Goal: Task Accomplishment & Management: Manage account settings

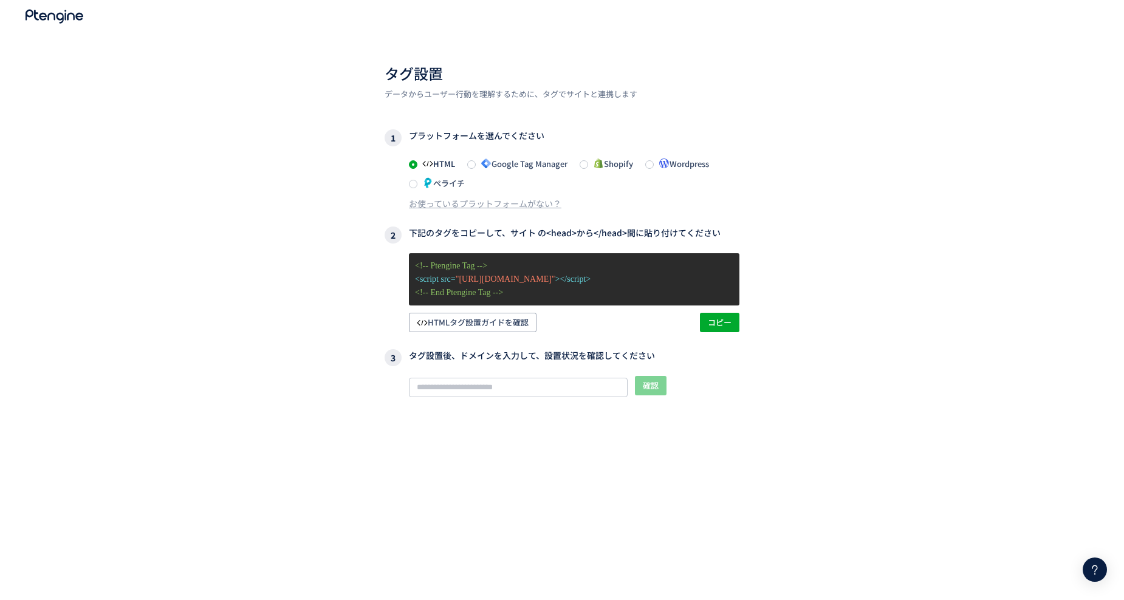
click at [911, 228] on div "タグ設置 データからユーザー行動を理解するために、タグでサイトと連携します 1 プラットフォームを選んでください HTML Google Tag Manage…" at bounding box center [562, 331] width 1124 height 663
click at [189, 292] on div "タグ設置 データからユーザー行動を理解するために、タグでサイトと連携します 1 プラットフォームを選んでください HTML Google Tag Manage…" at bounding box center [562, 331] width 1124 height 663
click at [54, 18] on use at bounding box center [55, 17] width 58 height 14
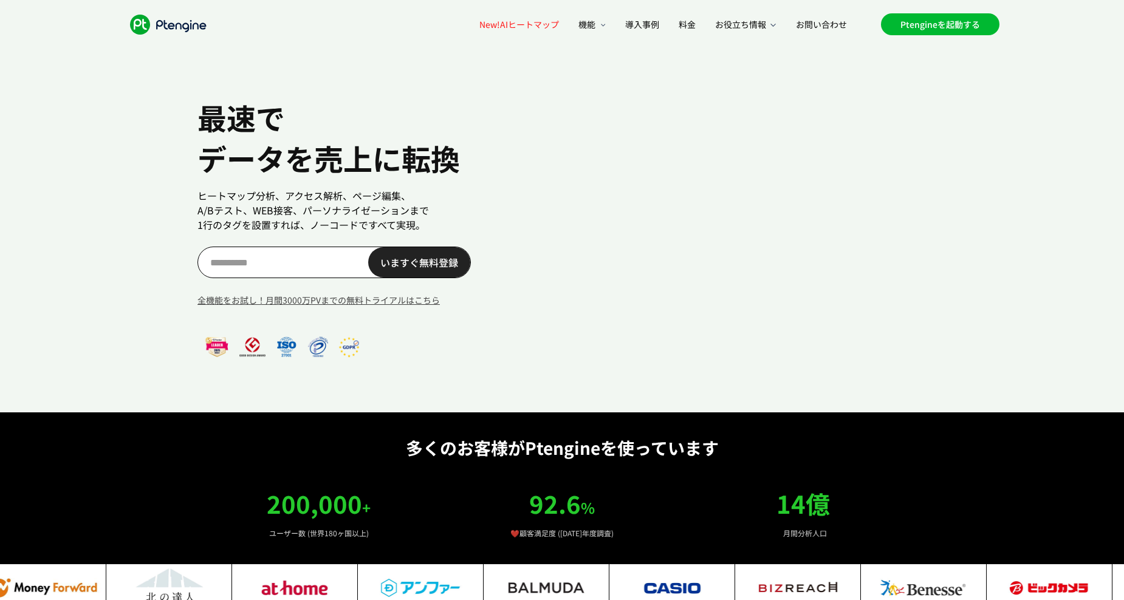
scroll to position [0, 21]
click at [934, 22] on link "Ptengineを起動する" at bounding box center [940, 24] width 118 height 22
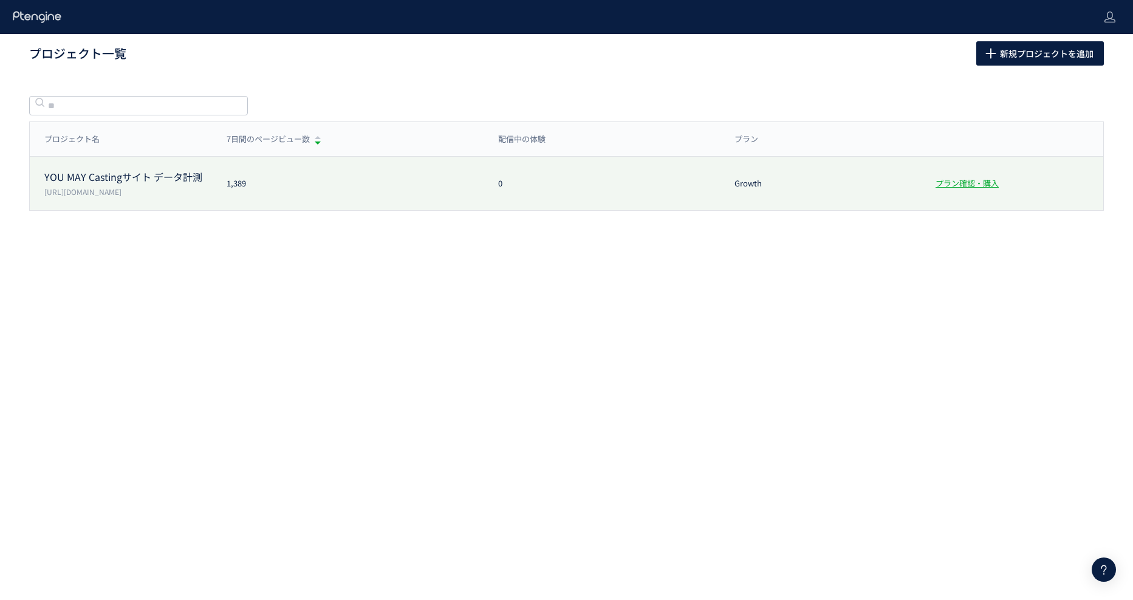
click at [182, 172] on p "YOU MAY Castingサイト データ計測" at bounding box center [128, 177] width 168 height 14
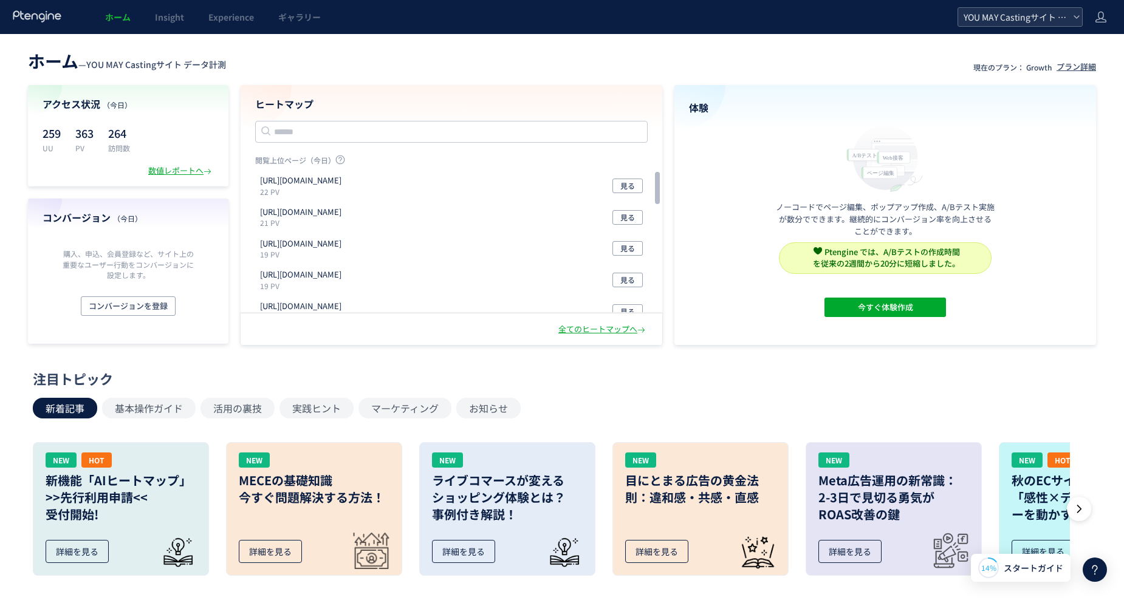
click at [1074, 19] on icon at bounding box center [1076, 16] width 7 height 7
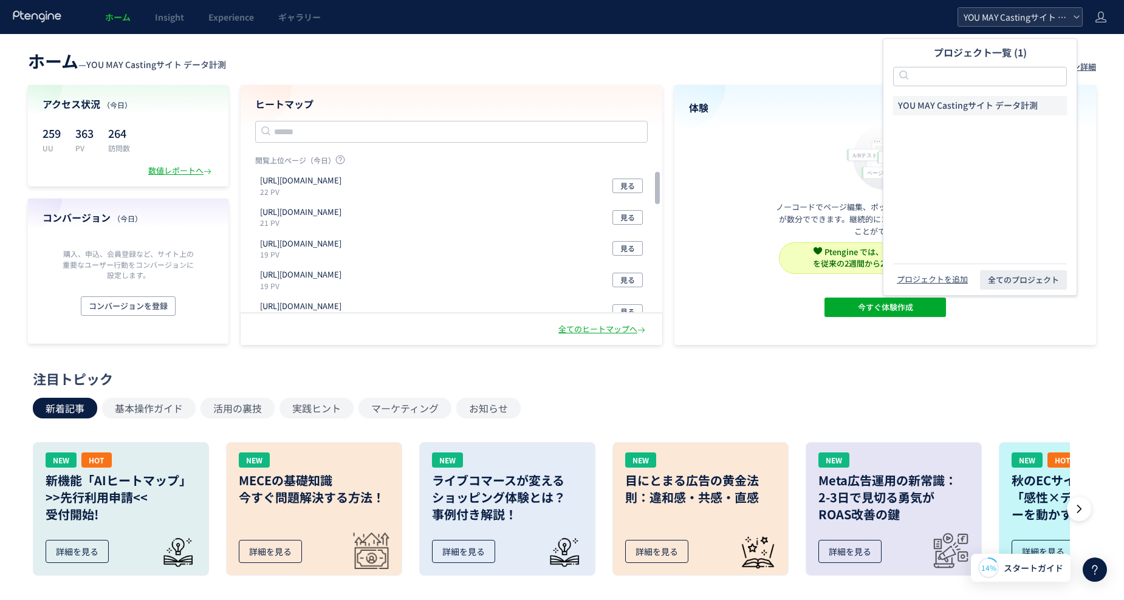
click at [1074, 19] on icon at bounding box center [1076, 16] width 7 height 7
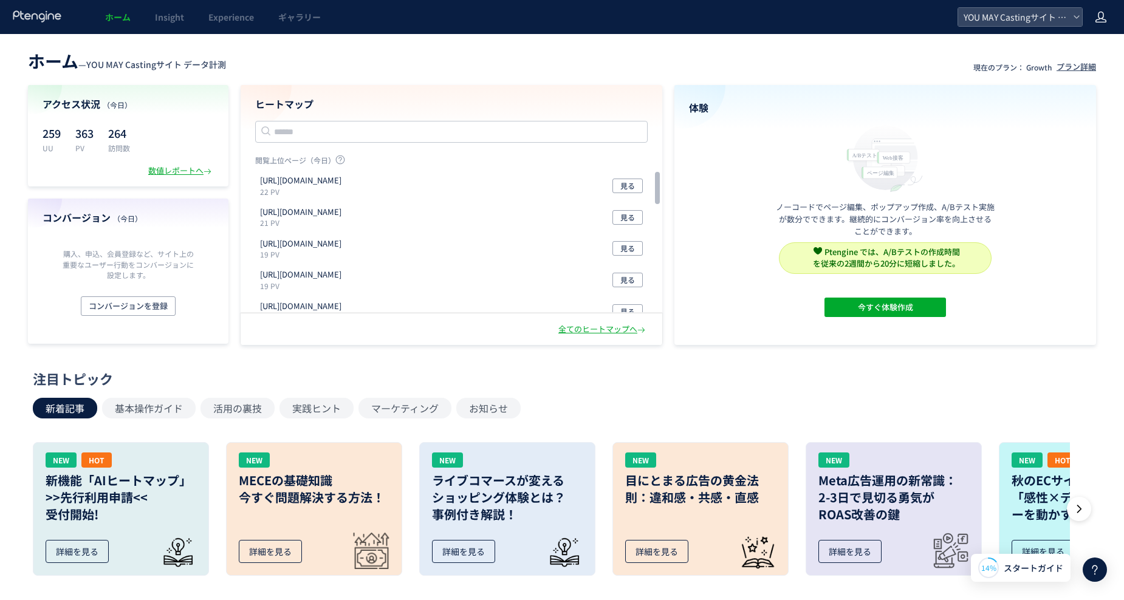
click at [1102, 16] on icon at bounding box center [1100, 17] width 12 height 12
drag, startPoint x: 623, startPoint y: 43, endPoint x: 321, endPoint y: 43, distance: 301.8
click at [621, 43] on div "ホーム — YOU MAY Castingサイト データ計測 現在のプラン： Growth プラン詳細 アクセス状況 （今日） 259 UU 363 PV 2…" at bounding box center [562, 533] width 1124 height 999
click at [804, 69] on header "ホーム — YOU MAY Castingサイト データ計測 現在のプラン： Growth プラン詳細" at bounding box center [562, 59] width 1068 height 27
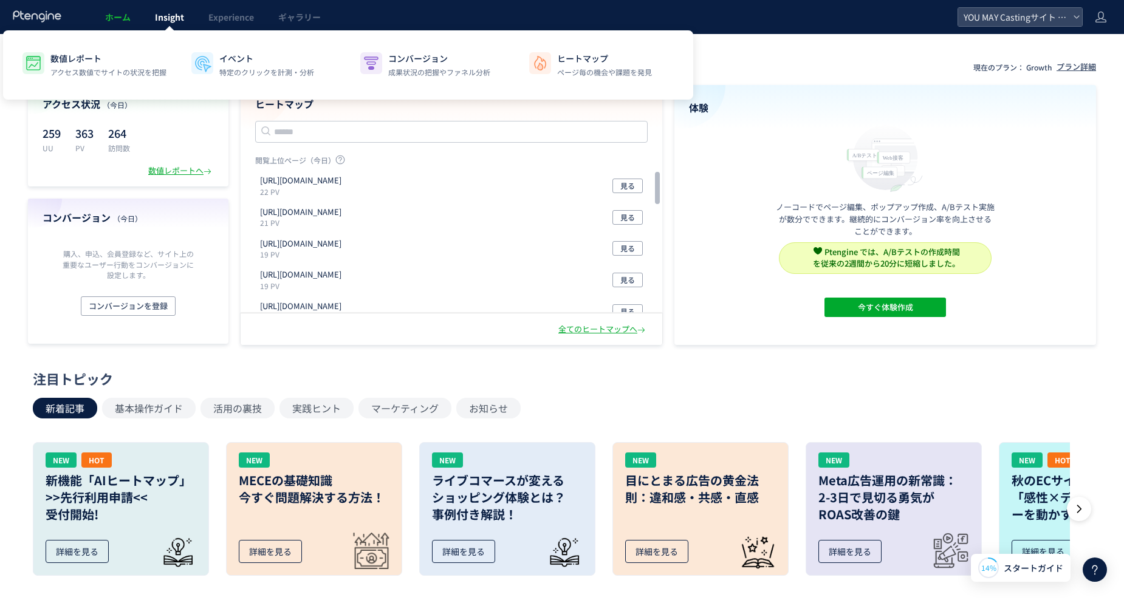
click at [174, 29] on link "Insight" at bounding box center [169, 17] width 53 height 34
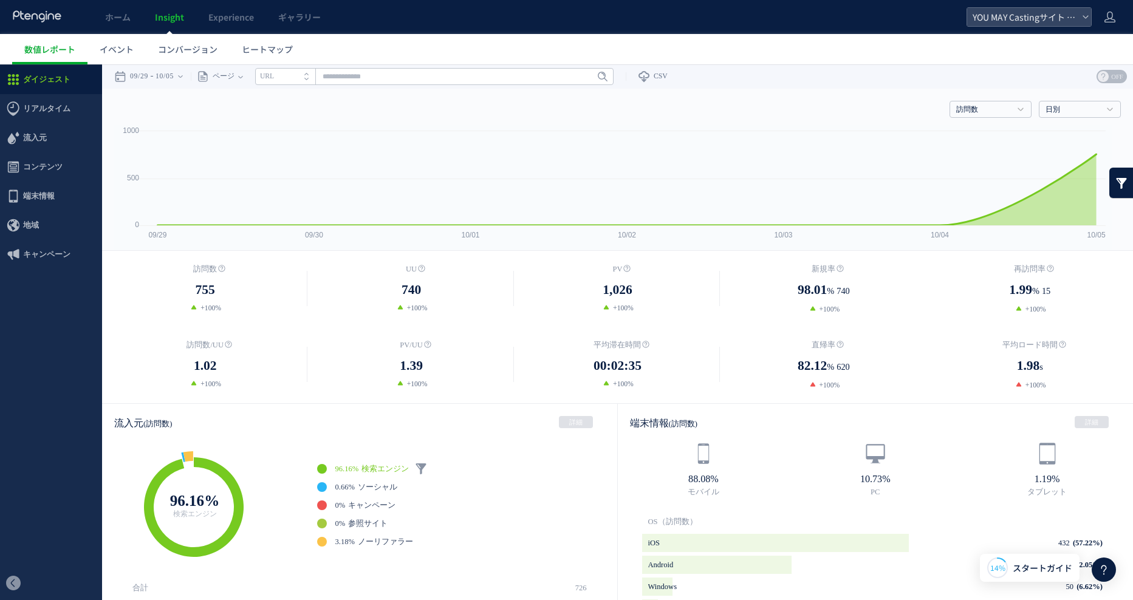
click at [76, 363] on ul "ダイジェスト リアルタイム ダイジェスト コンテンツ 地域" at bounding box center [51, 316] width 102 height 502
click at [399, 44] on ul "数値レポート イベント コンバージョン ヒートマップ" at bounding box center [572, 49] width 1120 height 30
click at [248, 53] on span "ヒートマップ" at bounding box center [267, 49] width 51 height 12
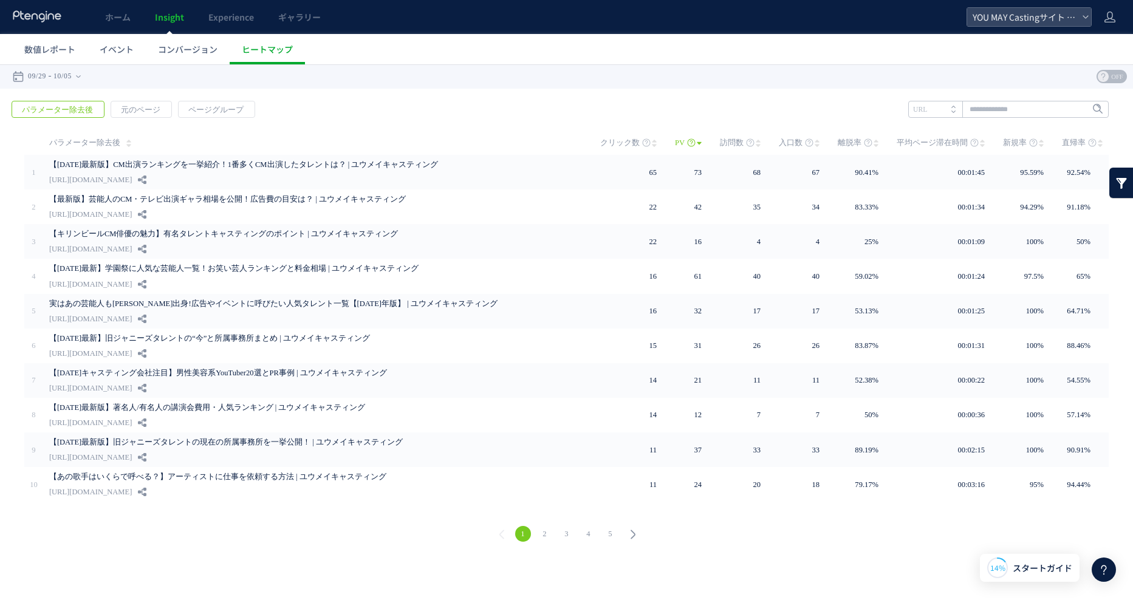
drag, startPoint x: 817, startPoint y: 128, endPoint x: 253, endPoint y: 74, distance: 567.4
click at [37, 45] on span "数値レポート" at bounding box center [49, 49] width 51 height 12
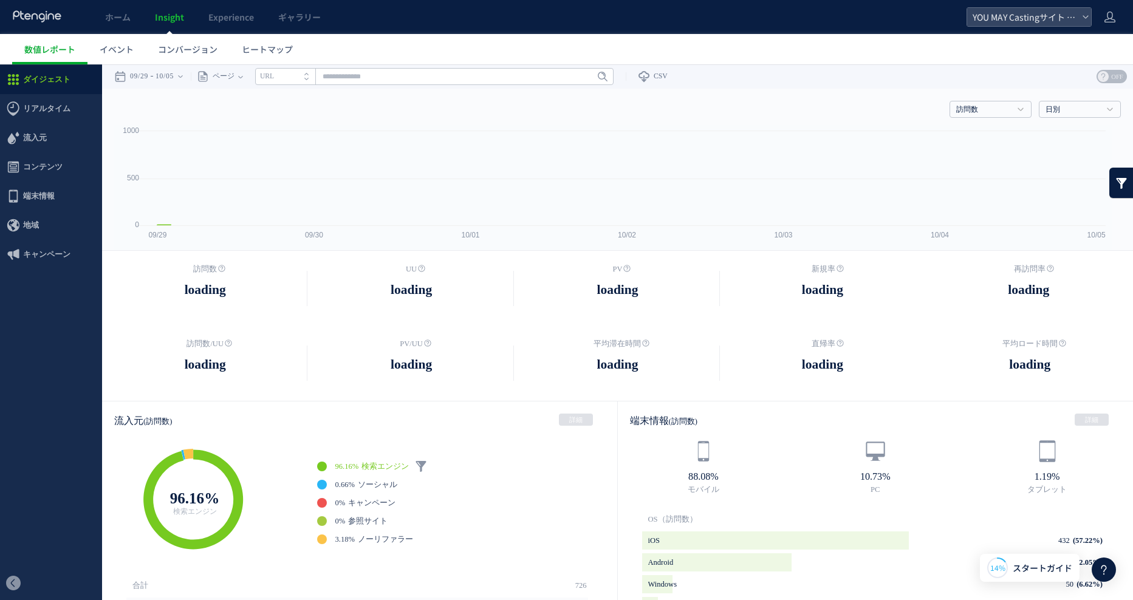
click at [117, 47] on div at bounding box center [566, 300] width 1133 height 600
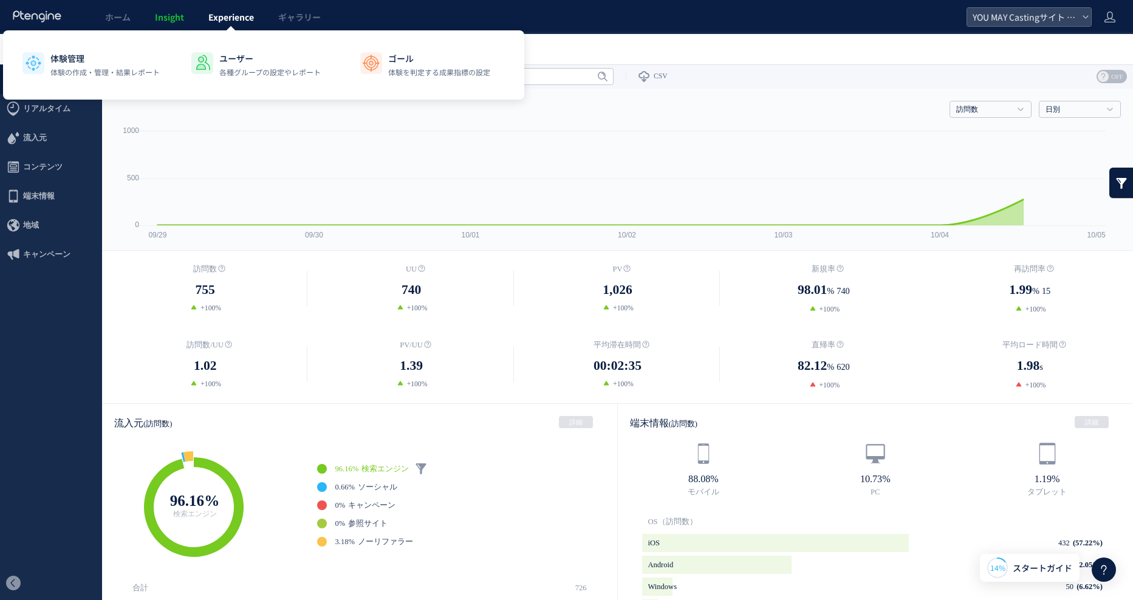
click at [240, 20] on span "Experience" at bounding box center [231, 17] width 46 height 12
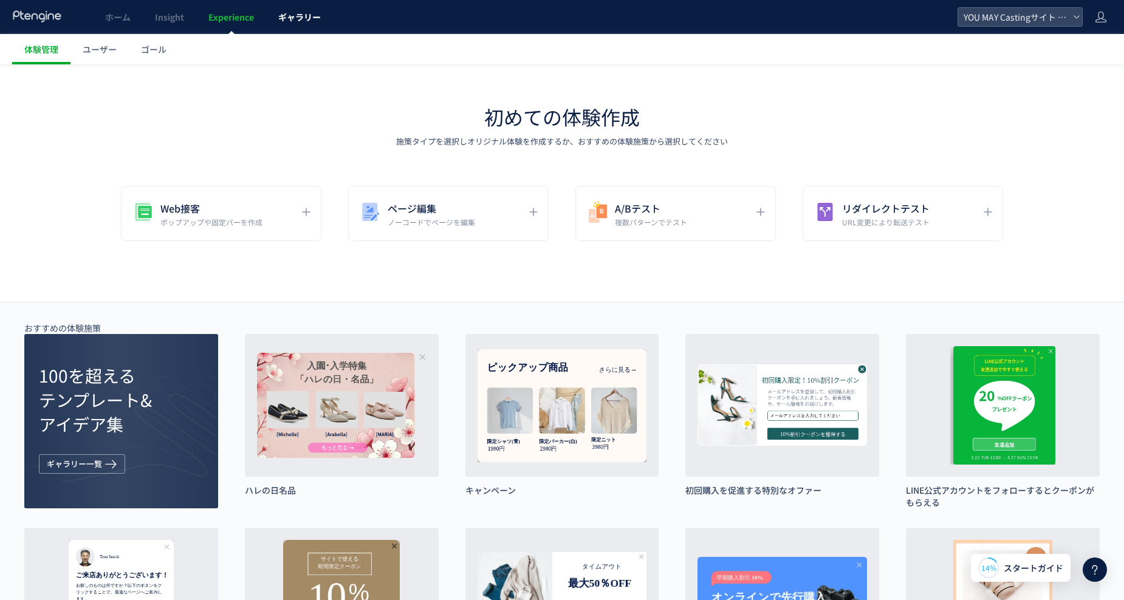
click at [296, 20] on span "ギャラリー" at bounding box center [299, 17] width 43 height 12
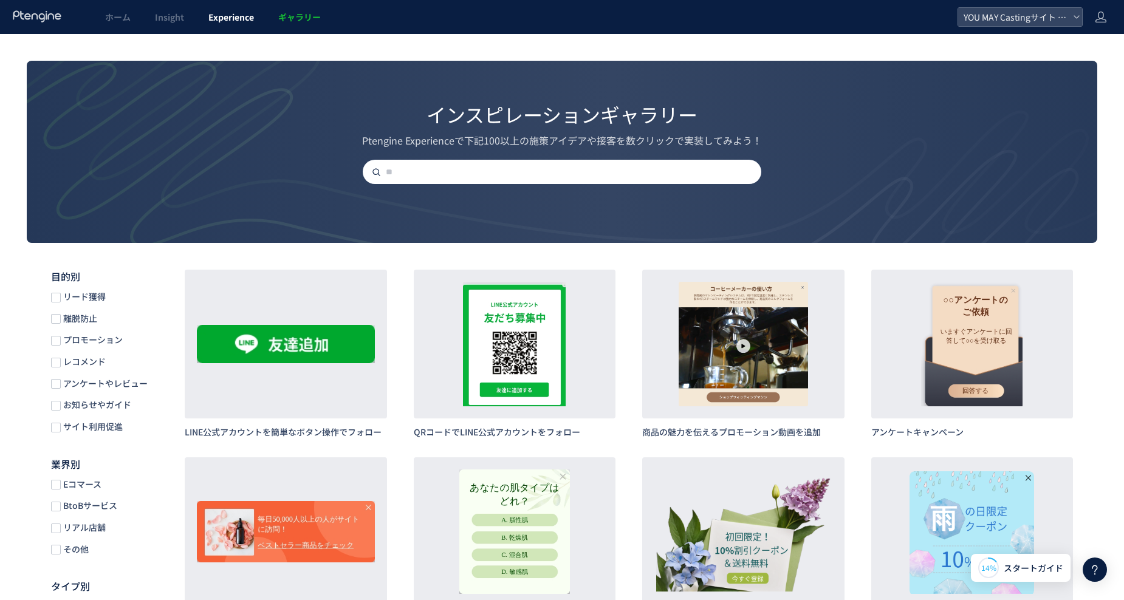
click at [219, 15] on span "Experience" at bounding box center [231, 17] width 46 height 12
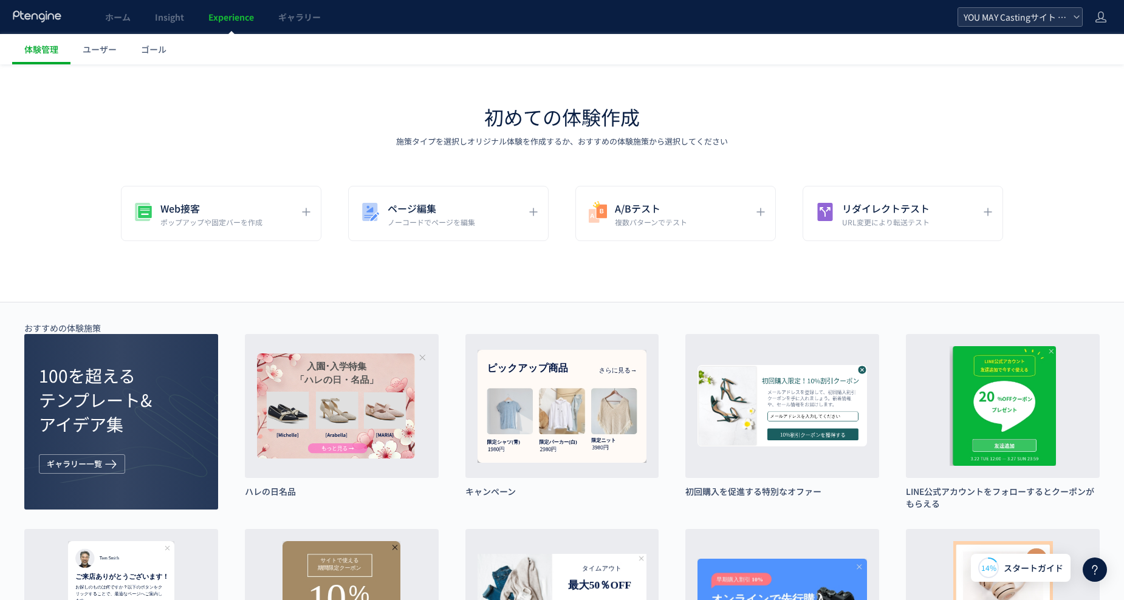
click at [1068, 21] on div "YOU MAY Castingサイト データ計測" at bounding box center [1020, 17] width 124 height 18
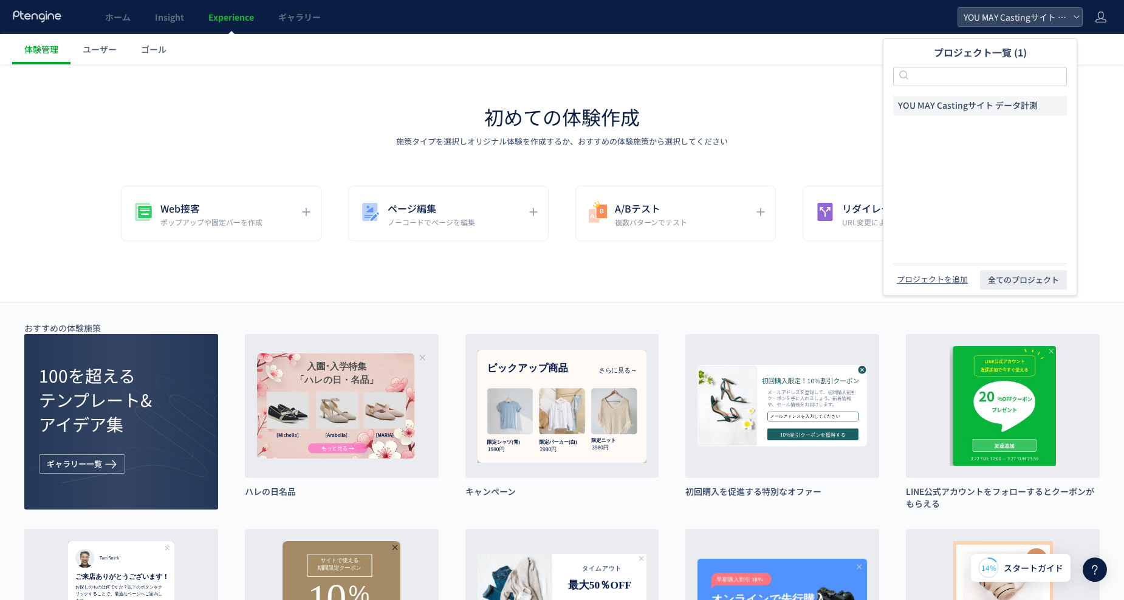
click at [977, 102] on span "YOU MAY Castingサイト データ計測" at bounding box center [968, 106] width 140 height 12
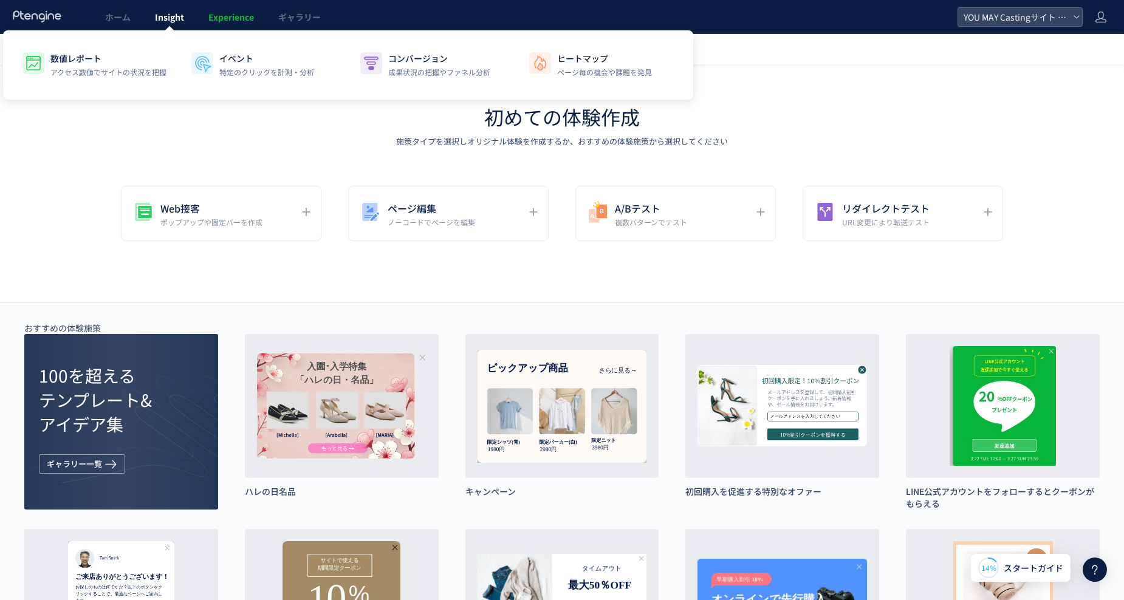
click at [182, 26] on link "Insight" at bounding box center [169, 17] width 53 height 34
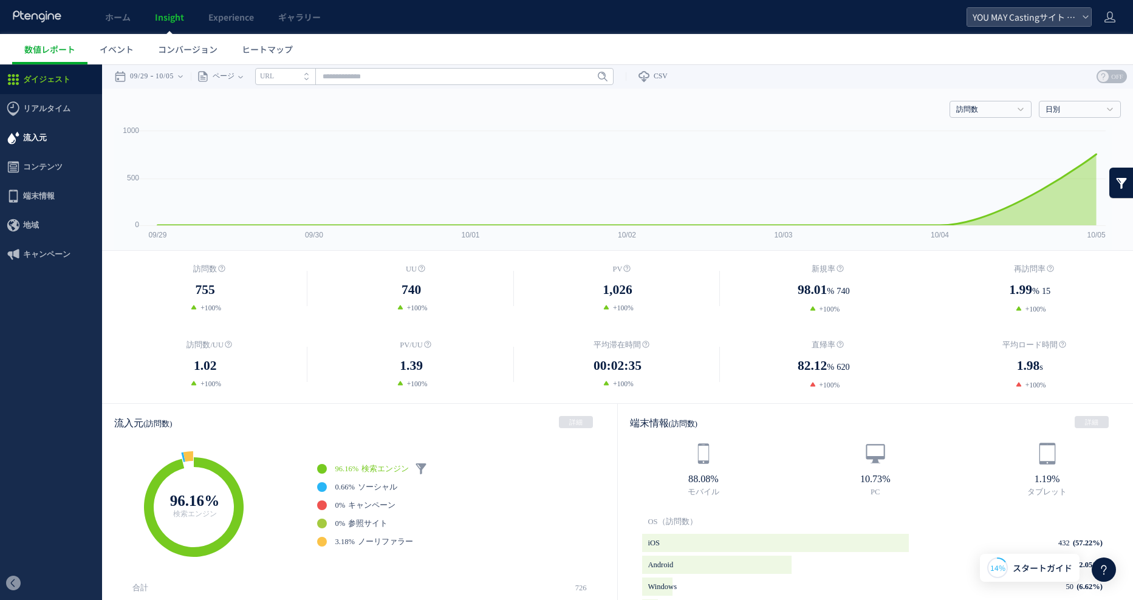
click at [53, 134] on span "流入元" at bounding box center [51, 137] width 102 height 29
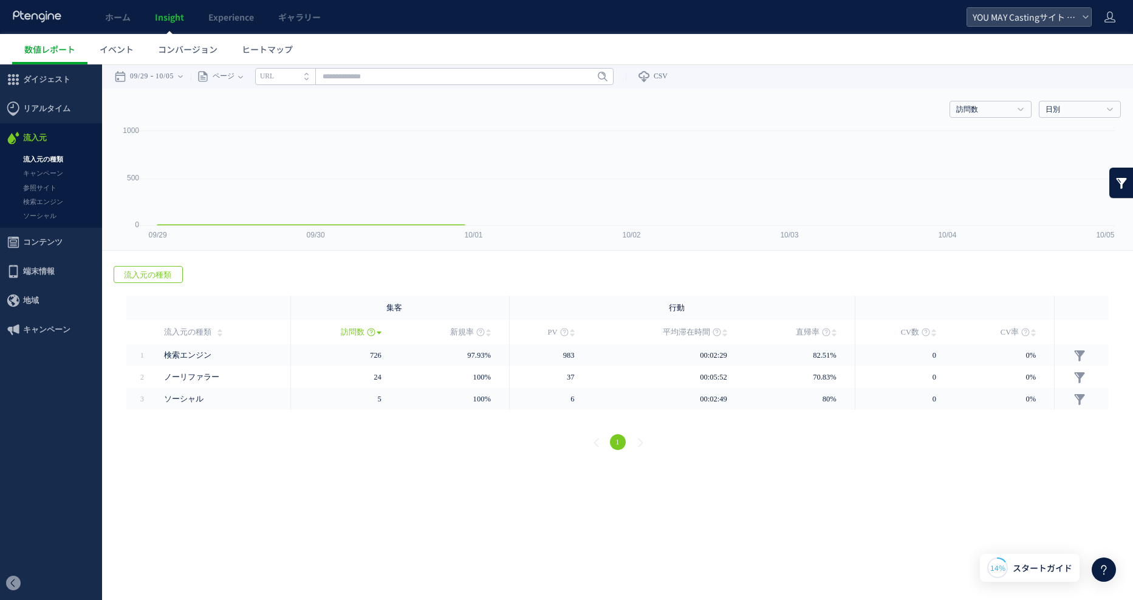
click at [48, 239] on span "コンテンツ" at bounding box center [42, 242] width 39 height 29
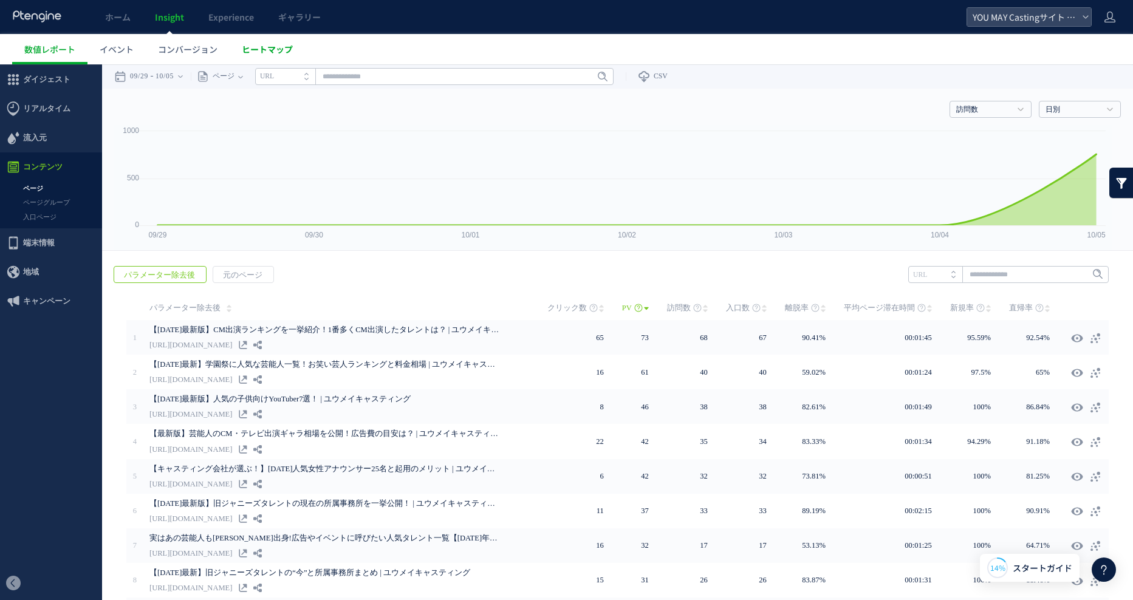
click at [275, 53] on span "ヒートマップ" at bounding box center [267, 49] width 51 height 12
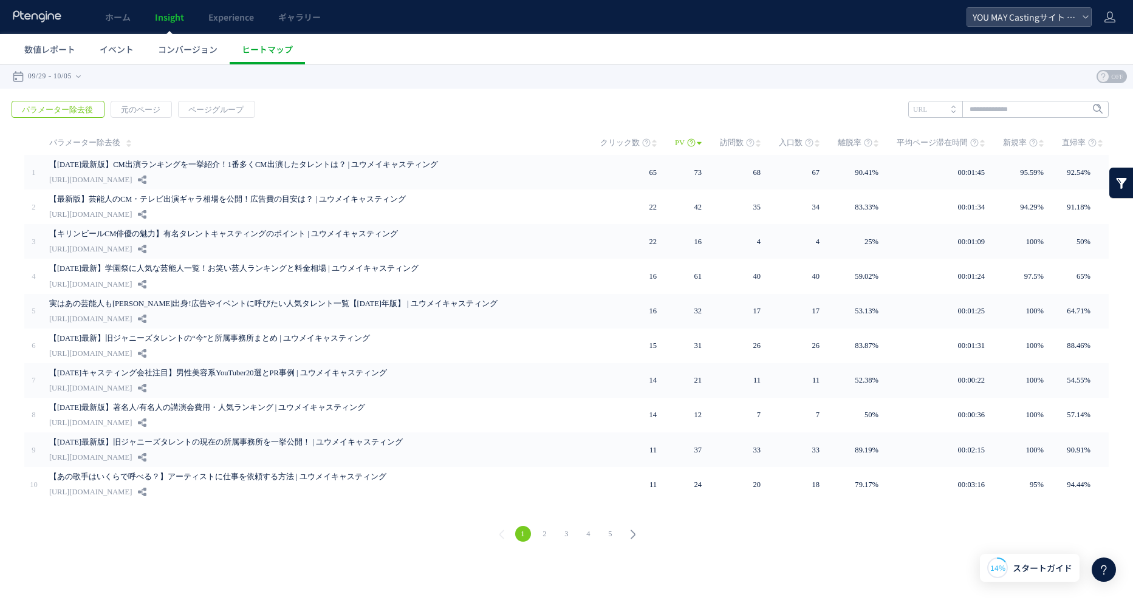
drag, startPoint x: 534, startPoint y: 56, endPoint x: 526, endPoint y: 60, distance: 8.5
click at [534, 56] on ul "数値レポート イベント コンバージョン ヒートマップ" at bounding box center [572, 49] width 1120 height 30
click at [1084, 19] on icon at bounding box center [1085, 16] width 7 height 7
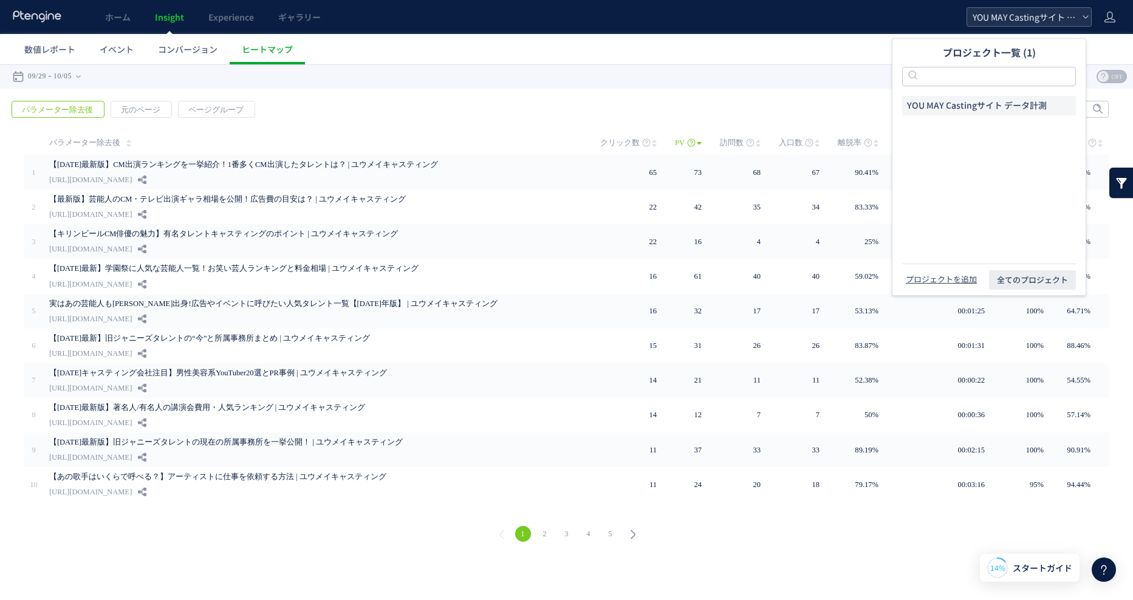
click at [1084, 19] on icon at bounding box center [1085, 16] width 7 height 7
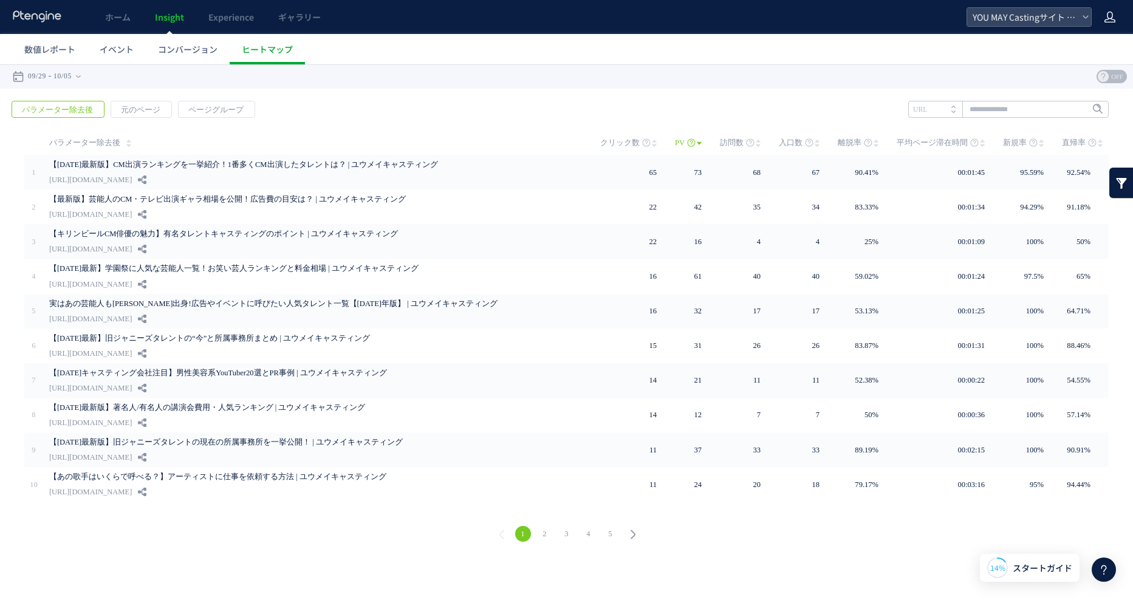
click at [1110, 19] on icon at bounding box center [1109, 17] width 12 height 12
click at [484, 44] on ul "数値レポート イベント コンバージョン ヒートマップ" at bounding box center [572, 49] width 1120 height 30
drag, startPoint x: 578, startPoint y: 59, endPoint x: 276, endPoint y: 53, distance: 301.9
click at [576, 60] on ul "数値レポート イベント コンバージョン ヒートマップ" at bounding box center [572, 49] width 1120 height 30
click at [121, 19] on span "ホーム" at bounding box center [118, 17] width 26 height 12
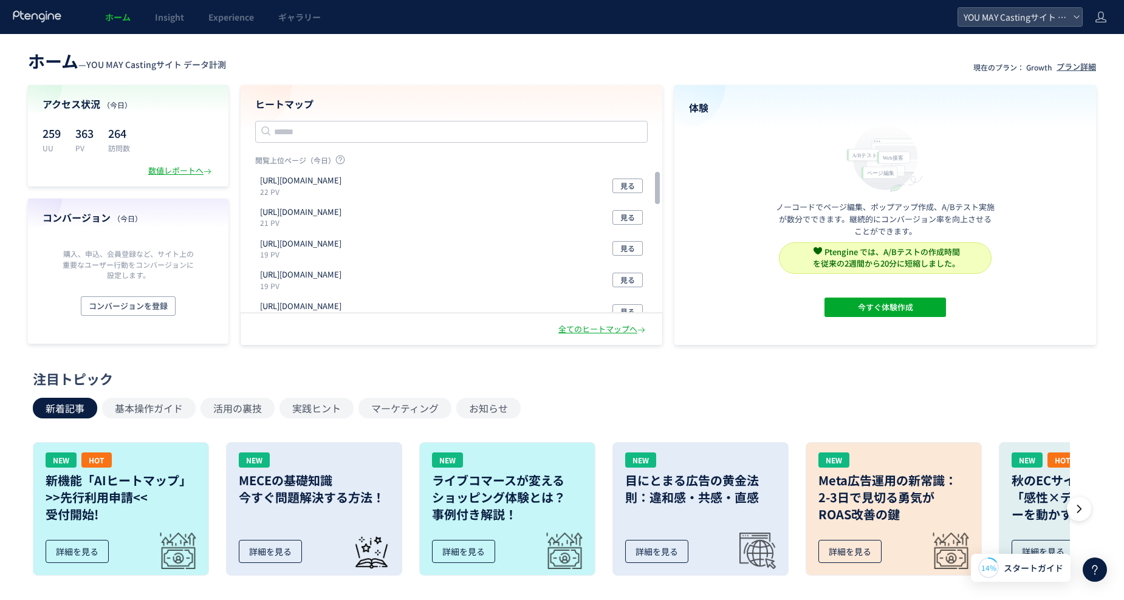
drag, startPoint x: 414, startPoint y: 46, endPoint x: 244, endPoint y: 91, distance: 176.0
click at [414, 46] on div "ホーム — YOU MAY Castingサイト データ計測 現在のプラン： Growth プラン詳細 アクセス状況 （今日） 259 UU 363 PV 2…" at bounding box center [562, 533] width 1124 height 999
drag, startPoint x: 94, startPoint y: 135, endPoint x: 66, endPoint y: 135, distance: 28.5
click at [66, 135] on div "259 UU 363 PV 264 訪問数" at bounding box center [128, 138] width 171 height 30
click at [447, 50] on header "ホーム — YOU MAY Castingサイト データ計測 現在のプラン： Growth プラン詳細" at bounding box center [562, 59] width 1068 height 27
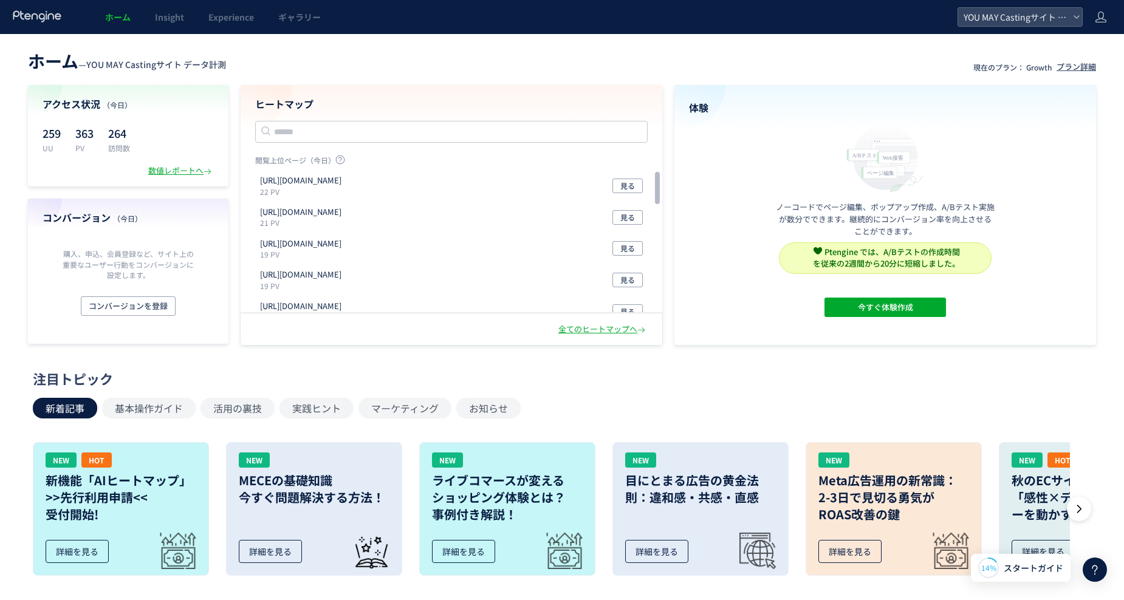
drag, startPoint x: 562, startPoint y: 368, endPoint x: 141, endPoint y: 293, distance: 428.2
click at [556, 368] on div "閲覧上位ページ（今日） https://youmaycasting.com/blog/10750 22 PV 見る https://youmaycasting…" at bounding box center [451, 263] width 392 height 216
click at [140, 306] on span "コンバージョンを登録" at bounding box center [128, 305] width 79 height 19
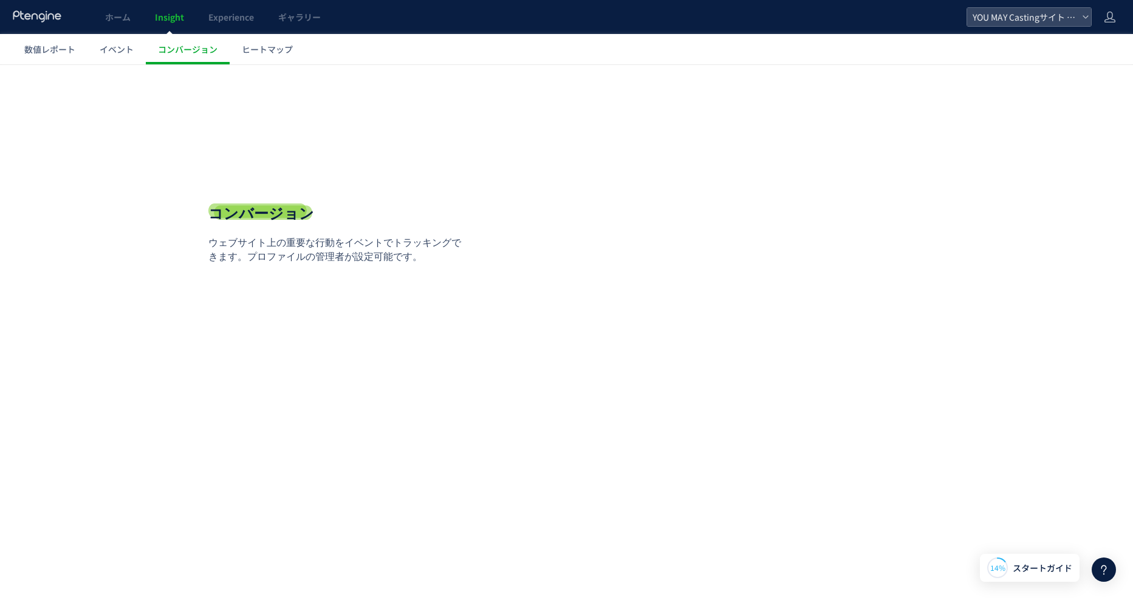
drag, startPoint x: 378, startPoint y: 206, endPoint x: 409, endPoint y: 220, distance: 33.2
click at [380, 206] on div "**********" at bounding box center [338, 233] width 261 height 61
drag, startPoint x: 278, startPoint y: 346, endPoint x: 299, endPoint y: 261, distance: 87.8
click at [277, 346] on div "**********" at bounding box center [338, 234] width 261 height 230
drag, startPoint x: 431, startPoint y: 248, endPoint x: 153, endPoint y: 220, distance: 278.9
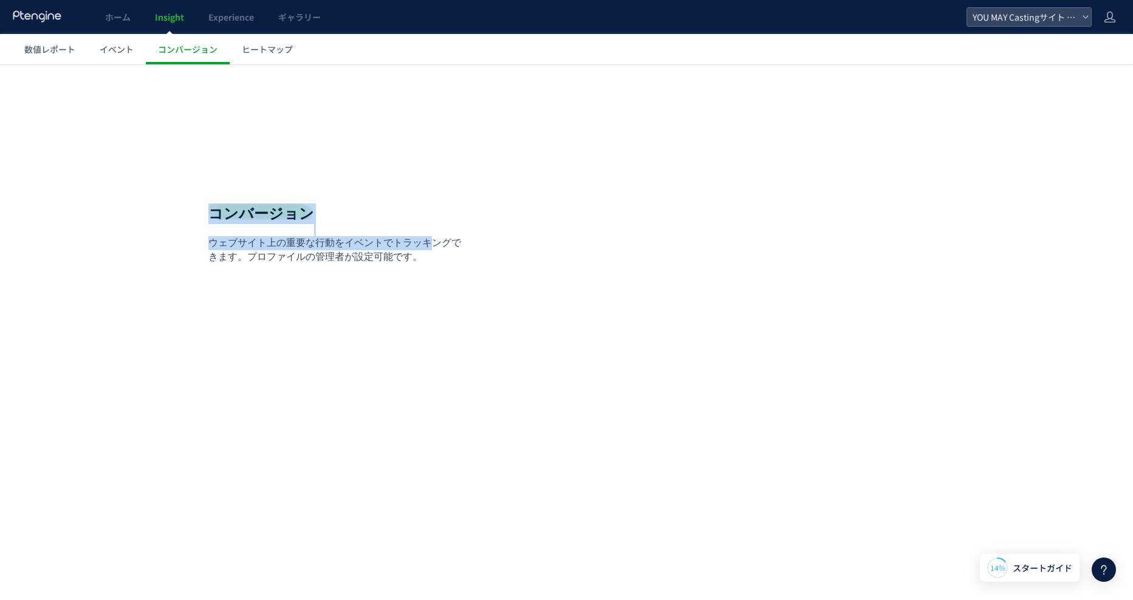
click at [153, 220] on div "**********" at bounding box center [566, 271] width 1133 height 304
drag, startPoint x: 153, startPoint y: 220, endPoint x: 152, endPoint y: 212, distance: 7.9
click at [155, 217] on div "**********" at bounding box center [566, 271] width 1133 height 304
click at [256, 43] on span "ヒートマップ" at bounding box center [267, 49] width 51 height 12
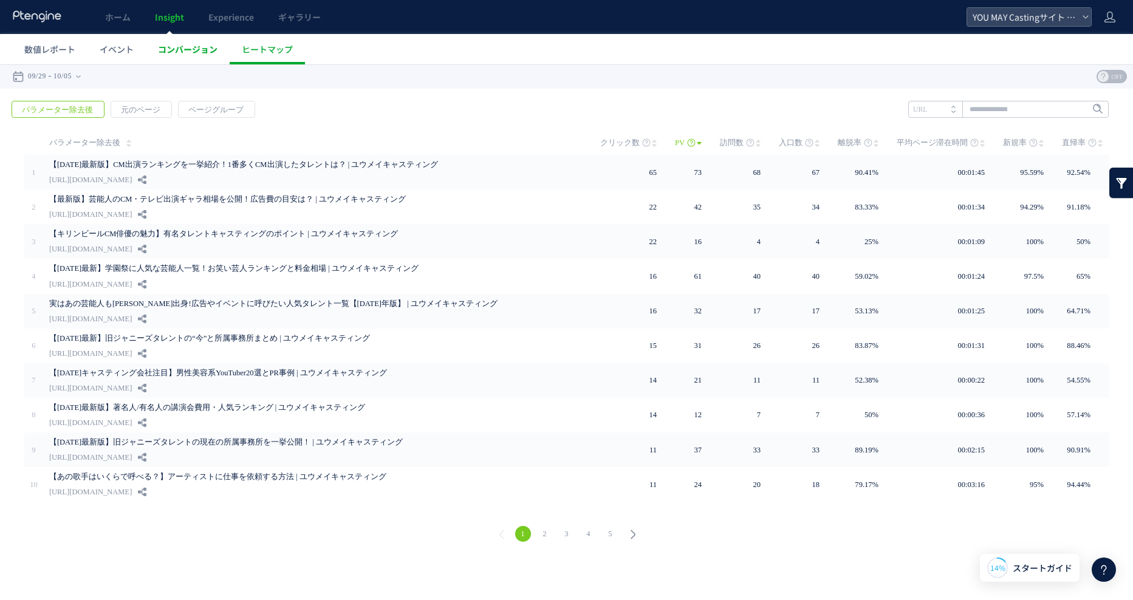
click at [194, 50] on span "コンバージョン" at bounding box center [188, 49] width 60 height 12
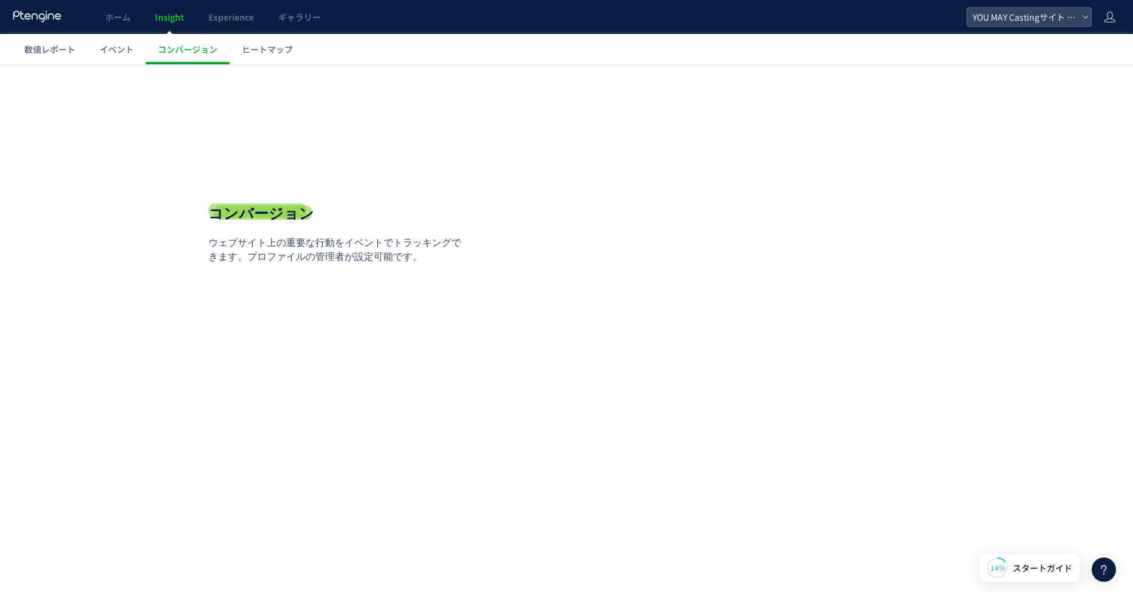
click at [291, 242] on p "ウェブサイト上の重要な行動をイベントでトラッキングできます。プロファイルの管理者が設定可能です。" at bounding box center [338, 250] width 261 height 28
drag, startPoint x: 443, startPoint y: 265, endPoint x: 173, endPoint y: 231, distance: 272.3
click at [173, 231] on div "**********" at bounding box center [566, 271] width 1133 height 304
click at [183, 224] on div "**********" at bounding box center [566, 271] width 1133 height 304
click at [193, 211] on div "**********" at bounding box center [566, 271] width 1133 height 304
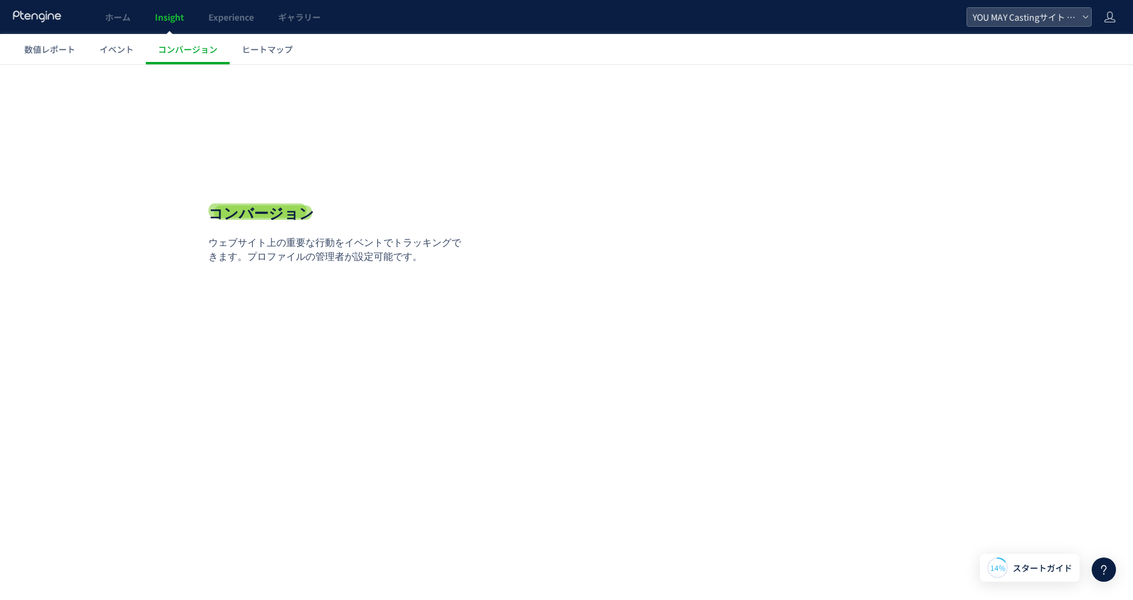
click at [419, 260] on p "ウェブサイト上の重要な行動をイベントでトラッキングできます。プロファイルの管理者が設定可能です。" at bounding box center [338, 250] width 261 height 28
drag, startPoint x: 826, startPoint y: 500, endPoint x: 326, endPoint y: 111, distance: 634.0
click at [824, 423] on html ".cls-1 { fill-rule: evenodd; } .cls-1 { fill: #ececec; } .cls-2 { fill: #929292…" at bounding box center [566, 243] width 1133 height 358
drag, startPoint x: 302, startPoint y: 253, endPoint x: 330, endPoint y: 255, distance: 28.0
click at [330, 255] on p "ウェブサイト上の重要な行動をイベントでトラッキングできます。プロファイルの管理者が設定可能です。" at bounding box center [338, 250] width 261 height 28
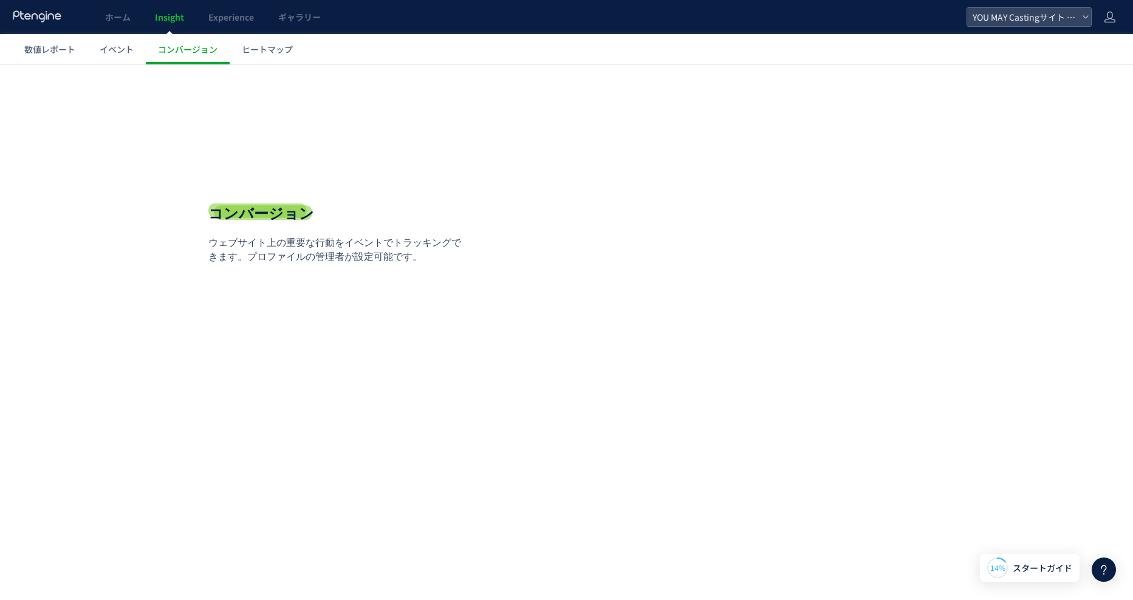
drag, startPoint x: 330, startPoint y: 255, endPoint x: 473, endPoint y: 290, distance: 146.9
click at [473, 290] on div "**********" at bounding box center [566, 271] width 717 height 304
click at [106, 53] on span "イベント" at bounding box center [117, 49] width 34 height 12
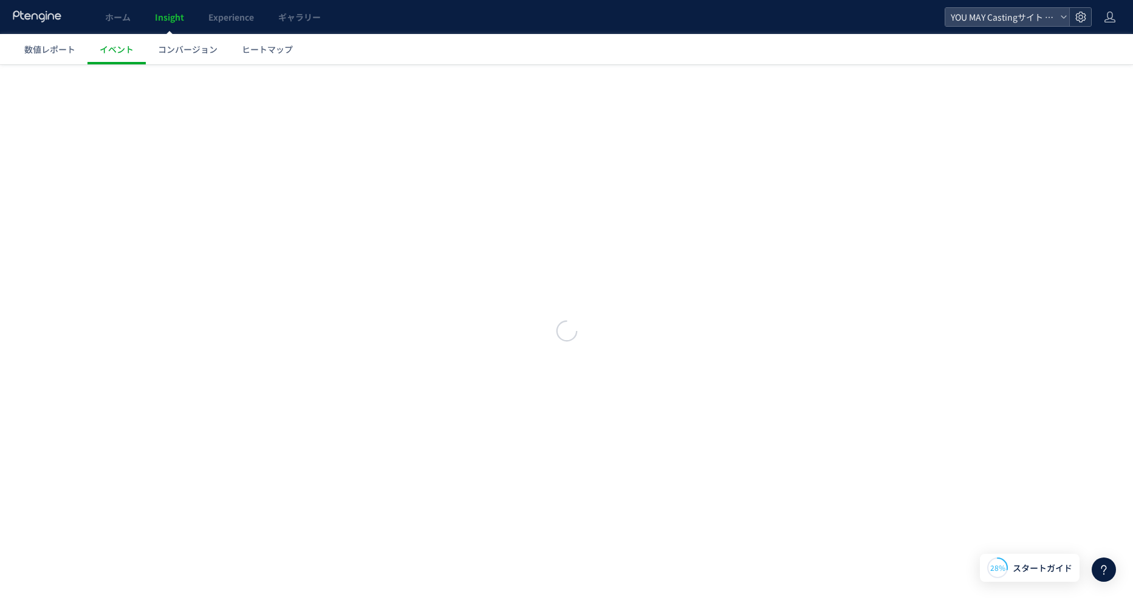
click at [1078, 18] on icon at bounding box center [1080, 17] width 12 height 12
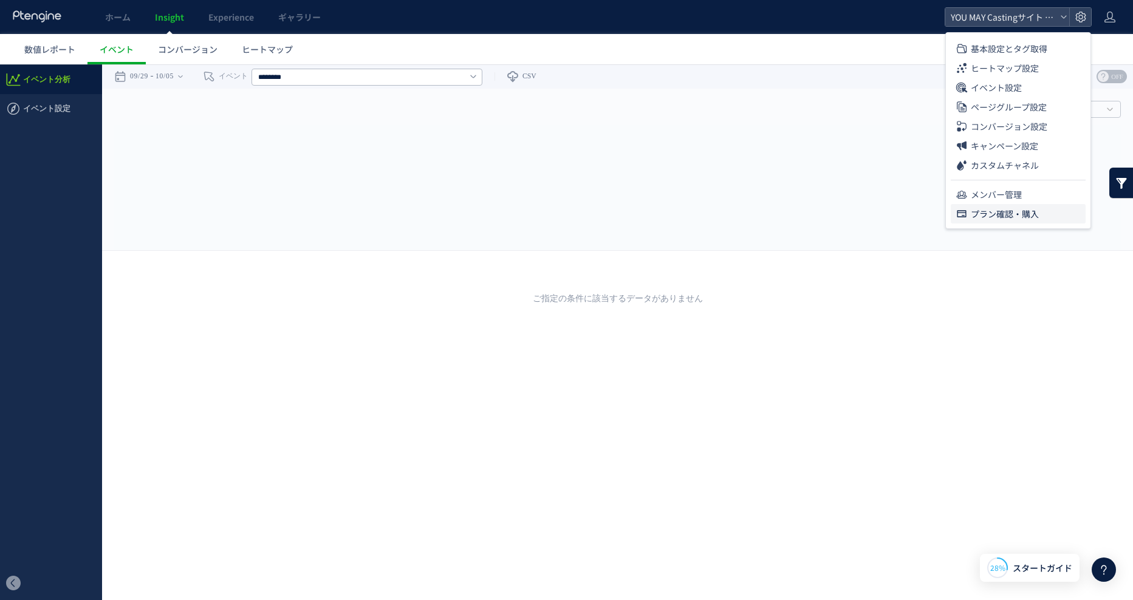
click at [1003, 217] on span "プラン確認・購入" at bounding box center [1004, 213] width 68 height 19
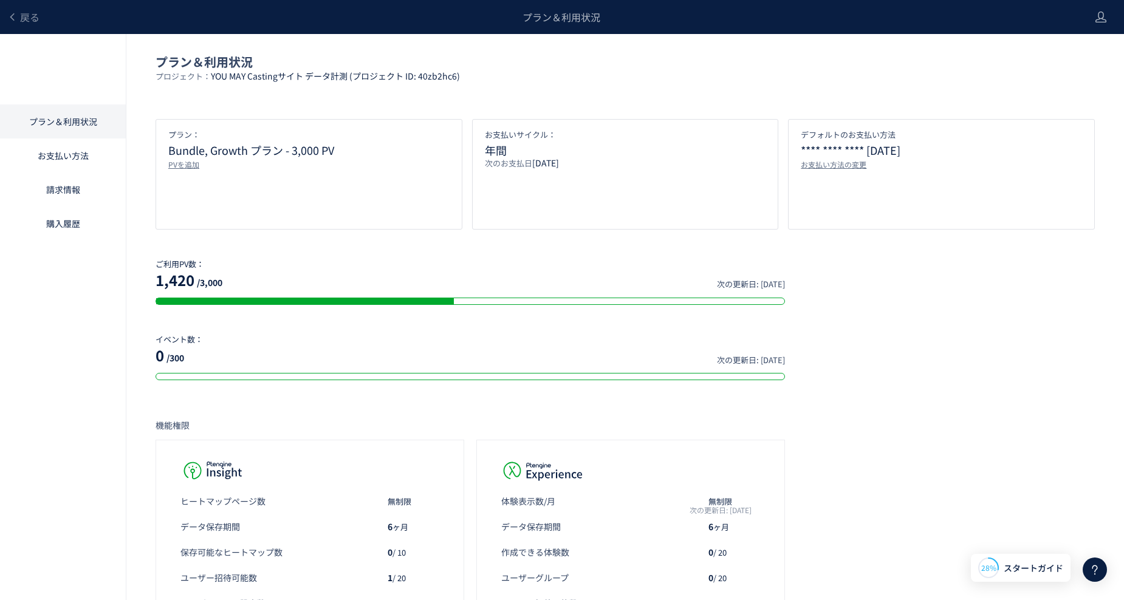
scroll to position [61, 0]
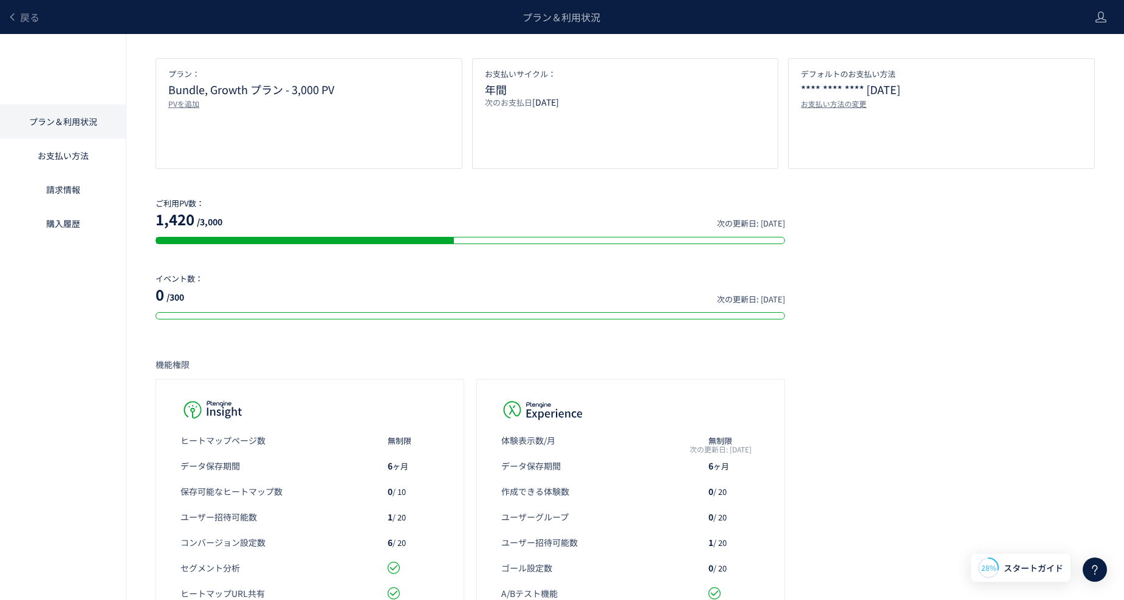
click at [89, 187] on link "請求情報" at bounding box center [63, 189] width 126 height 34
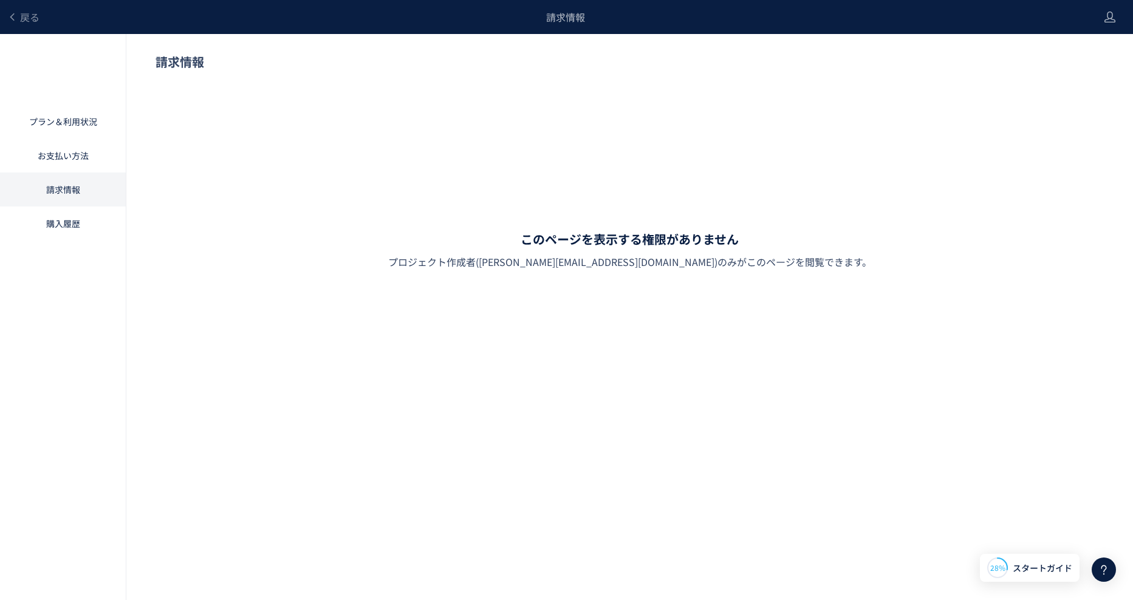
click at [81, 216] on link "購入履歴" at bounding box center [63, 223] width 126 height 34
click at [87, 157] on link "お支払い方法" at bounding box center [63, 155] width 126 height 34
click at [72, 124] on link "プラン＆利用状況" at bounding box center [63, 121] width 126 height 34
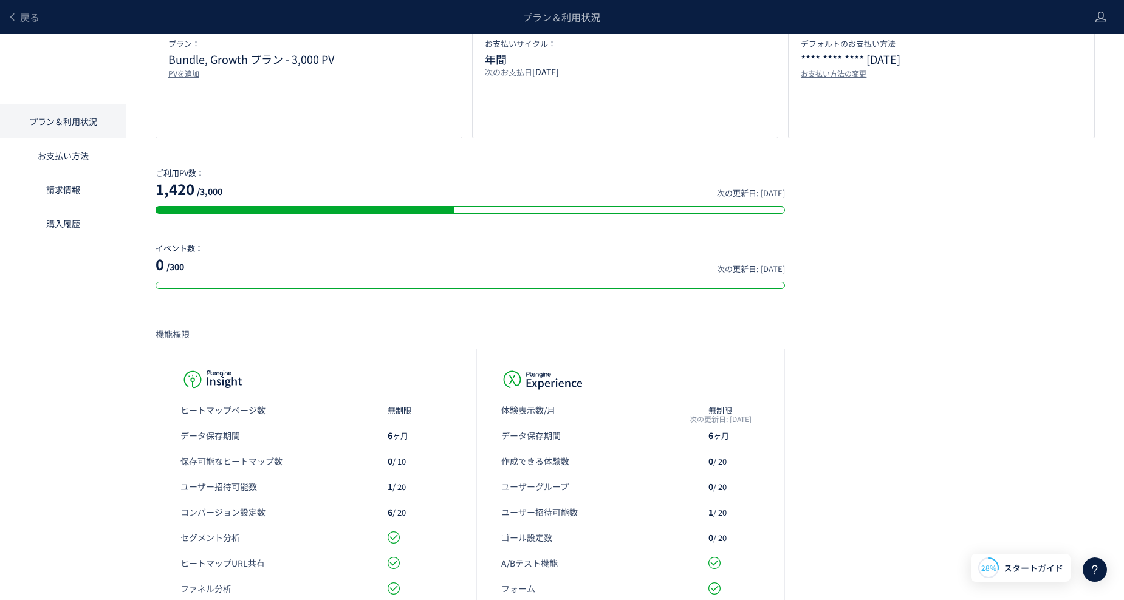
scroll to position [182, 0]
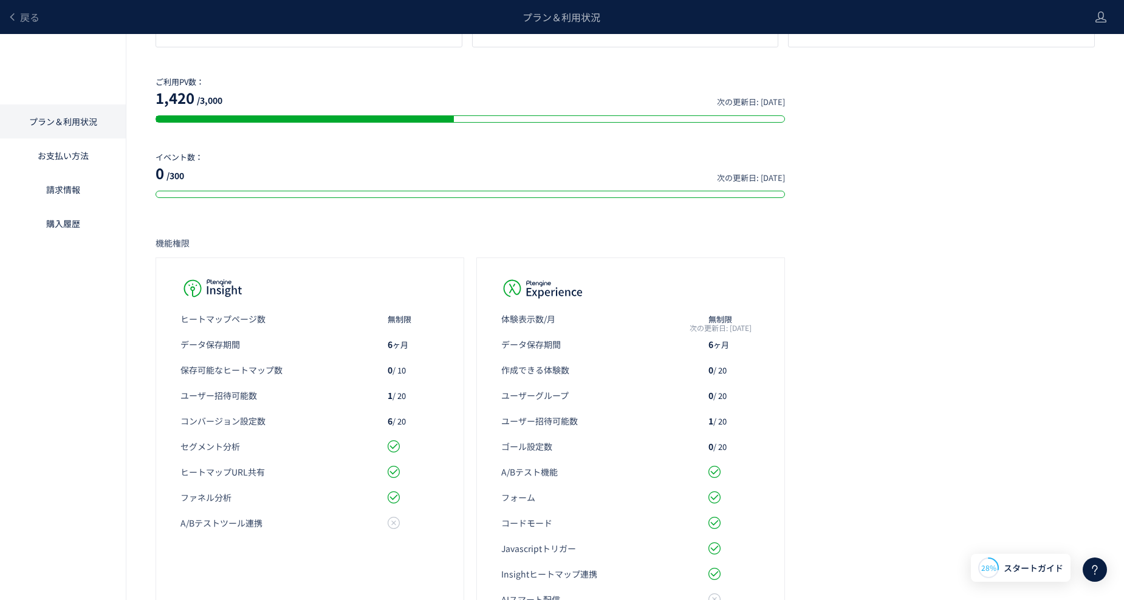
click at [902, 386] on div "プラン＆利用状況 プロジェクト： YOU MAY Castingサイト データ計測 (プロジェクト ID: 40zb2hc6) プラン： Bundle, Gr…" at bounding box center [562, 304] width 1124 height 905
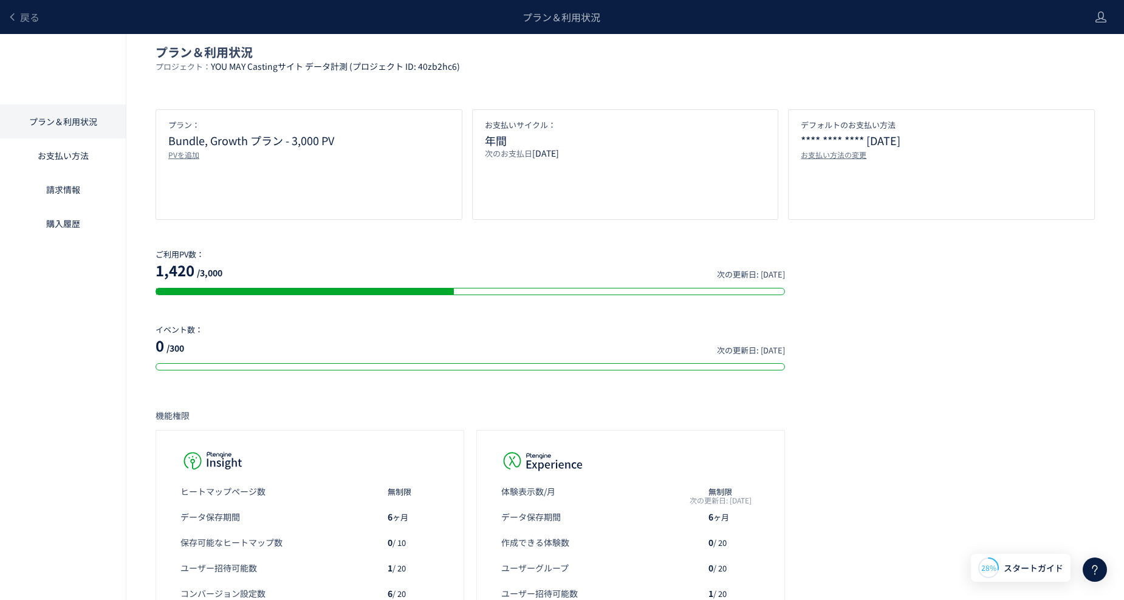
scroll to position [0, 0]
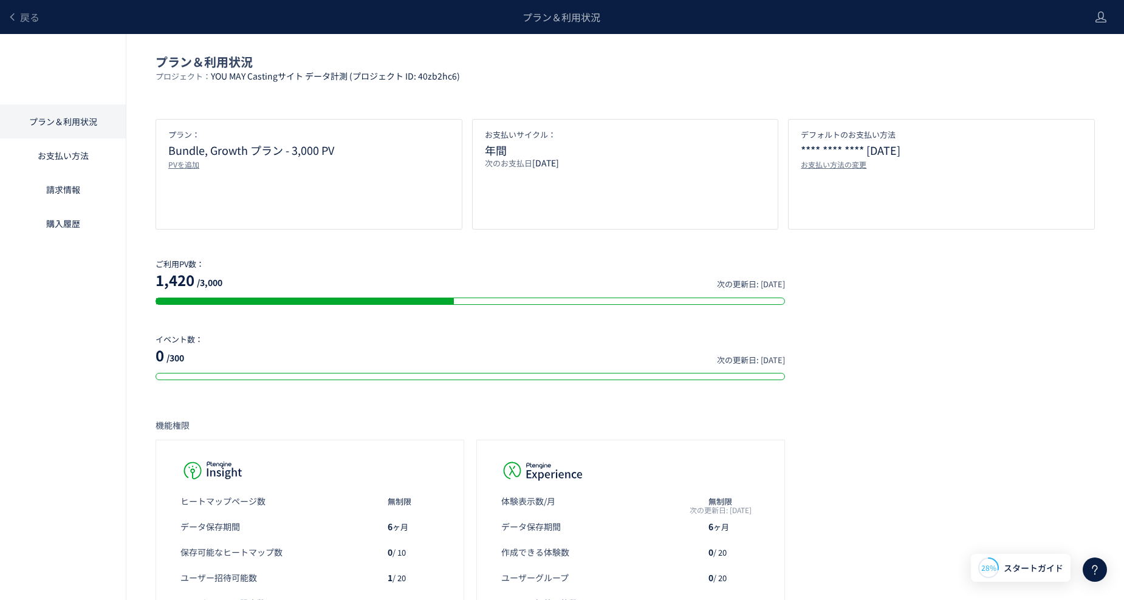
drag, startPoint x: 1010, startPoint y: 291, endPoint x: 469, endPoint y: 265, distance: 541.7
click at [954, 296] on div "プラン＆利用状況 プロジェクト： YOU MAY Castingサイト データ計測 (プロジェクト ID: 40zb2hc6) プラン： Bundle, Gr…" at bounding box center [562, 486] width 1124 height 905
drag, startPoint x: 234, startPoint y: 275, endPoint x: 200, endPoint y: 273, distance: 34.7
click at [200, 273] on div "ご利用PV数： 1,420 /3,000 次の更新日: 2025/11/02" at bounding box center [469, 282] width 629 height 46
drag, startPoint x: 200, startPoint y: 273, endPoint x: 145, endPoint y: 264, distance: 56.0
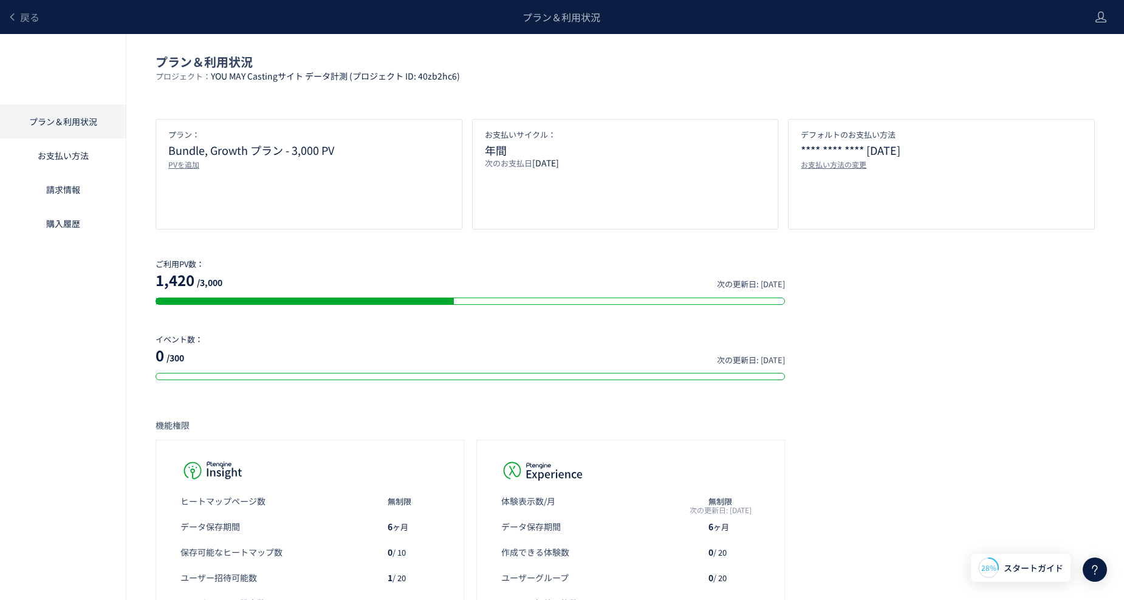
click at [145, 264] on div "プラン＆利用状況 プロジェクト： YOU MAY Castingサイト データ計測 (プロジェクト ID: 40zb2hc6) プラン： Bundle, Gr…" at bounding box center [562, 486] width 1124 height 905
drag, startPoint x: 154, startPoint y: 262, endPoint x: 412, endPoint y: 292, distance: 259.8
click at [412, 292] on div "プラン＆利用状況 プロジェクト： YOU MAY Castingサイト データ計測 (プロジェクト ID: 40zb2hc6) プラン： Bundle, Gr…" at bounding box center [562, 486] width 1124 height 905
drag, startPoint x: 412, startPoint y: 292, endPoint x: 259, endPoint y: 274, distance: 154.7
click at [259, 274] on div "1,420 /3,000 次の更新日: 2025/11/02" at bounding box center [469, 280] width 629 height 21
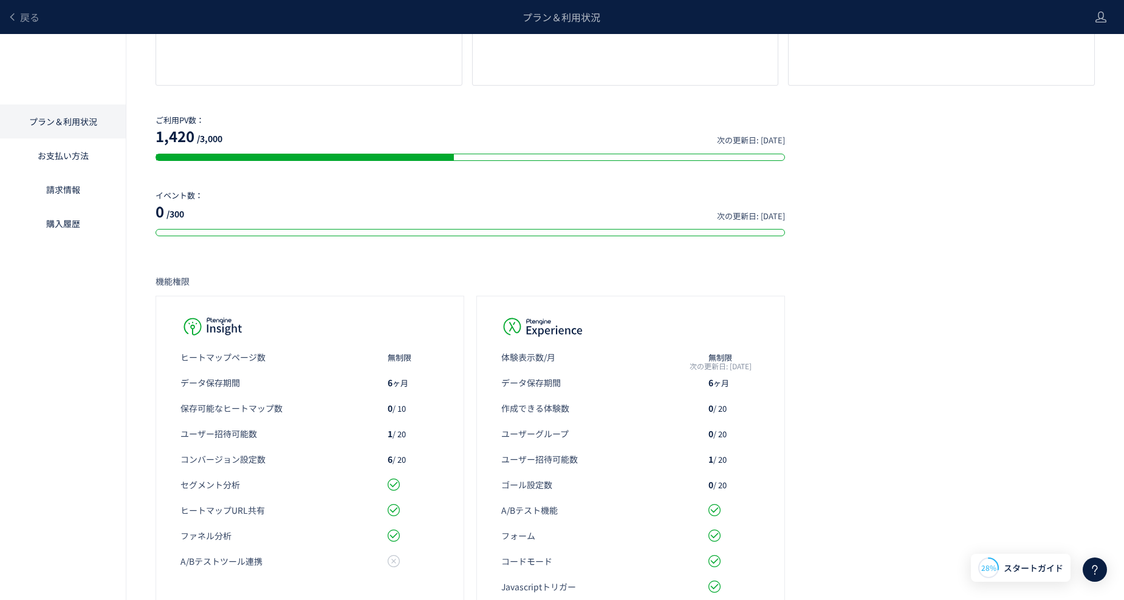
scroll to position [182, 0]
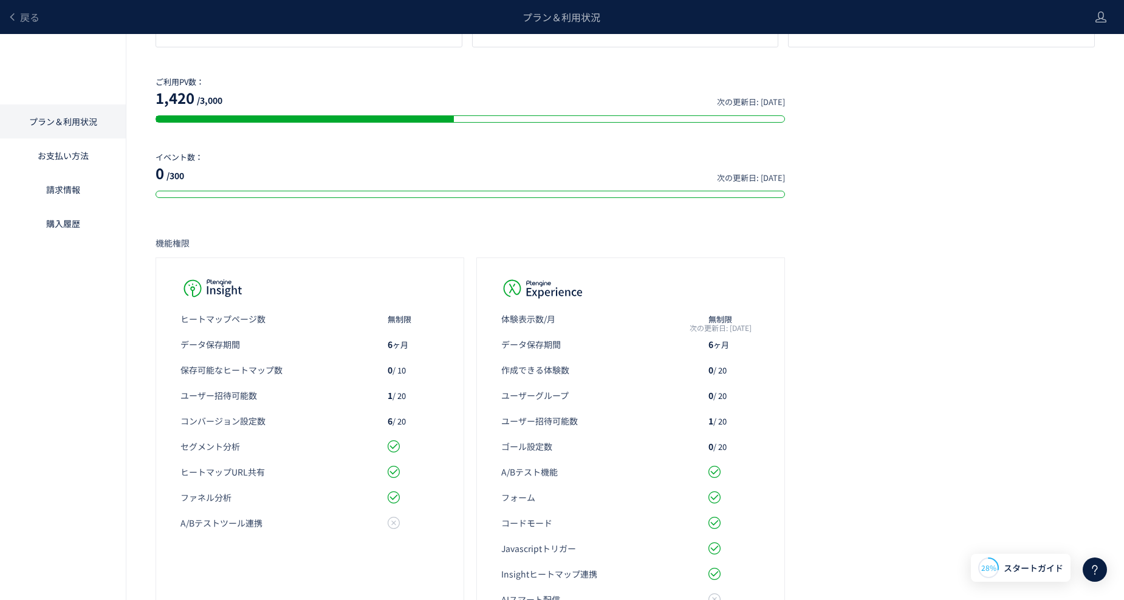
click at [958, 387] on div "プラン＆利用状況 プロジェクト： YOU MAY Castingサイト データ計測 (プロジェクト ID: 40zb2hc6) プラン： Bundle, Gr…" at bounding box center [562, 304] width 1124 height 905
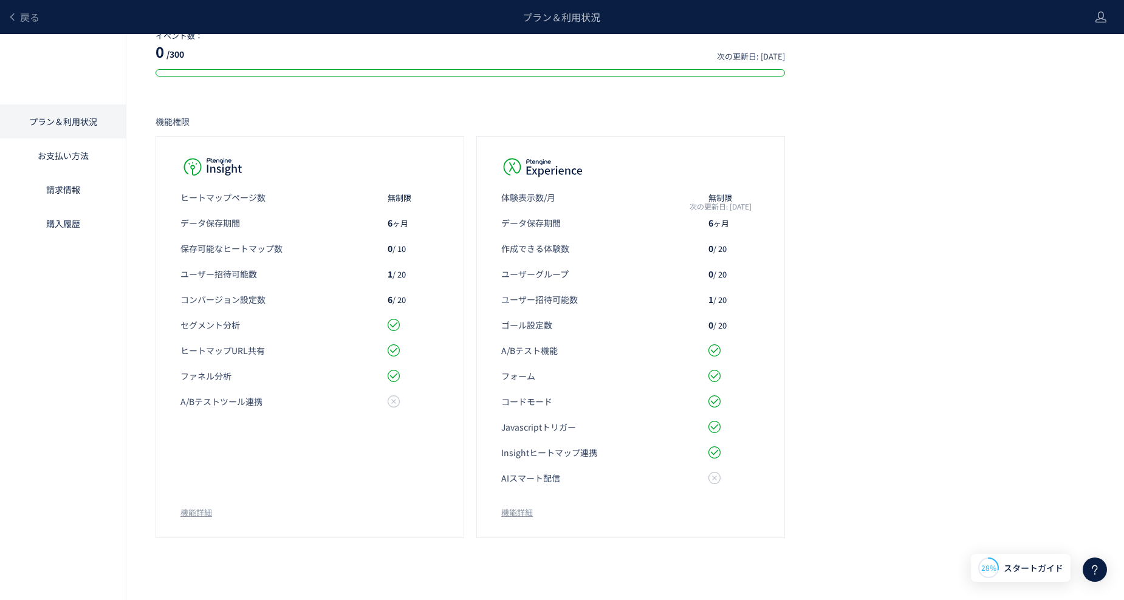
scroll to position [339, 0]
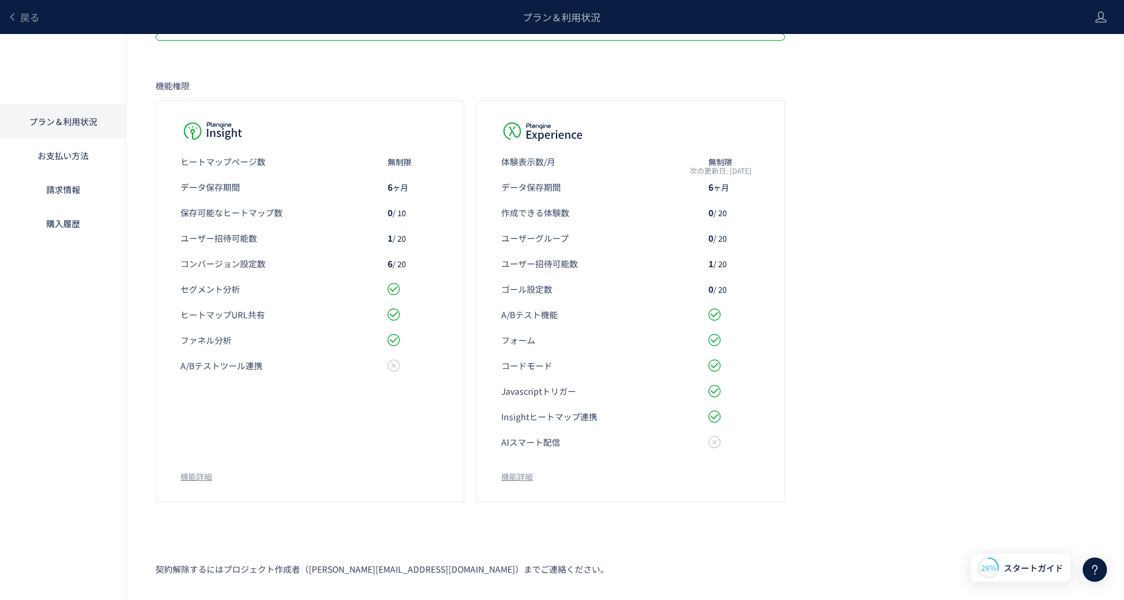
click at [819, 337] on div "プラン＆利用状況 プロジェクト： YOU MAY Castingサイト データ計測 (プロジェクト ID: 40zb2hc6) プラン： Bundle, Gr…" at bounding box center [562, 147] width 1124 height 905
click at [844, 317] on div "プラン＆利用状況 プロジェクト： YOU MAY Castingサイト データ計測 (プロジェクト ID: 40zb2hc6) プラン： Bundle, Gr…" at bounding box center [562, 147] width 1124 height 905
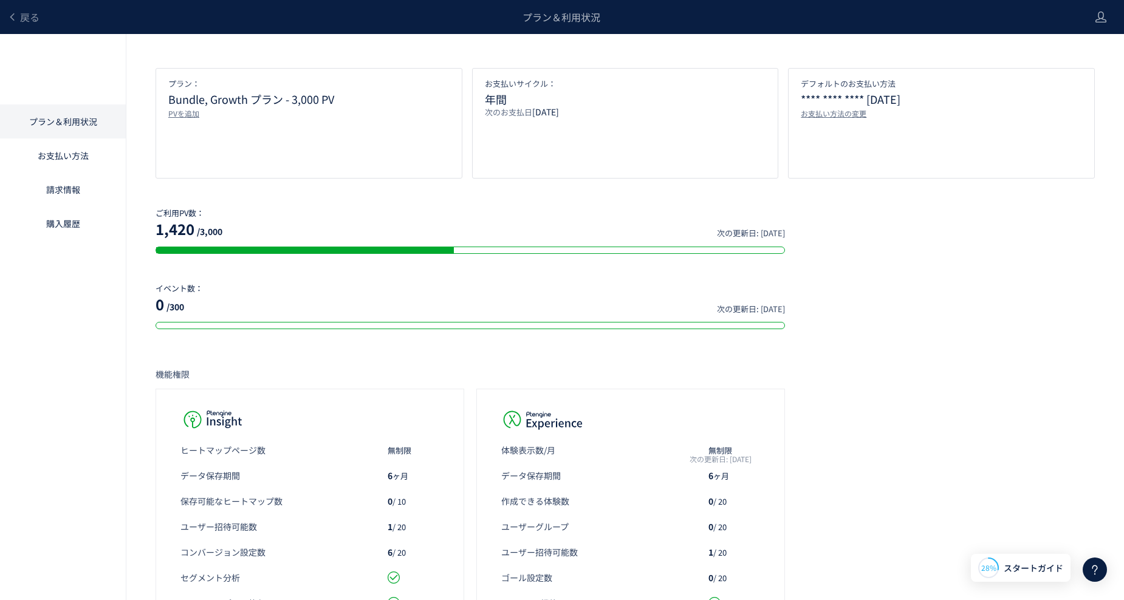
scroll to position [0, 0]
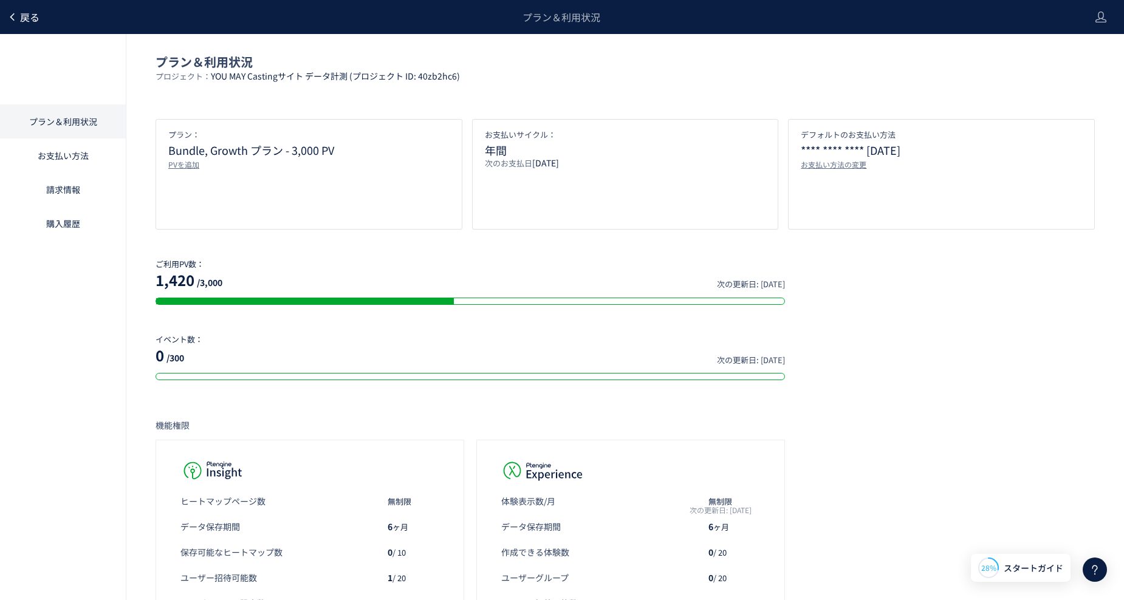
click at [26, 19] on span "戻る" at bounding box center [29, 17] width 19 height 15
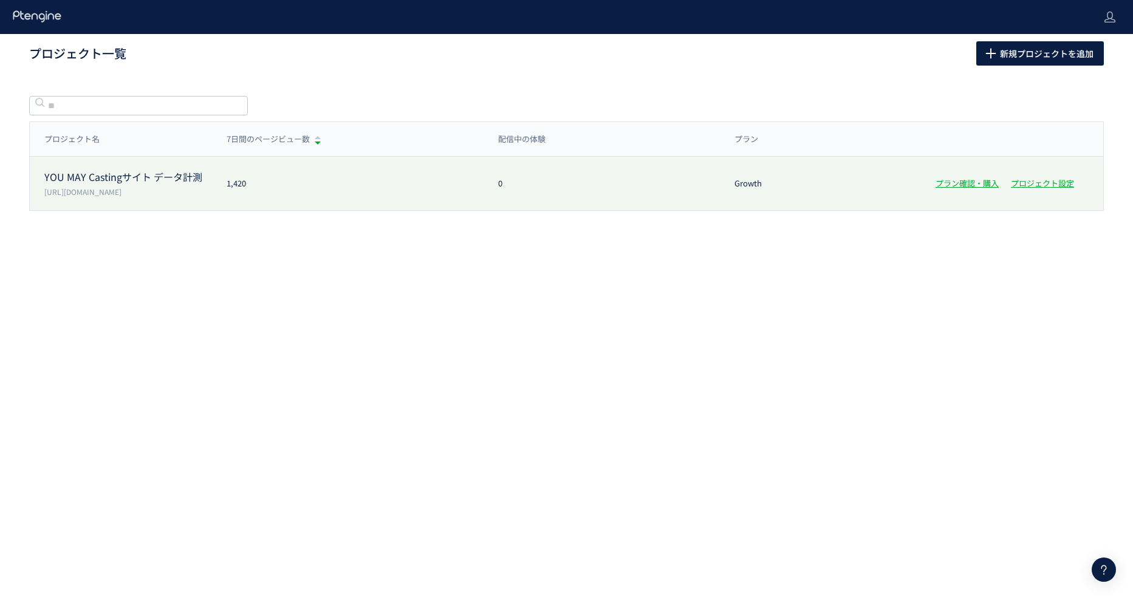
click at [126, 179] on p "YOU MAY Castingサイト データ計測" at bounding box center [128, 177] width 168 height 14
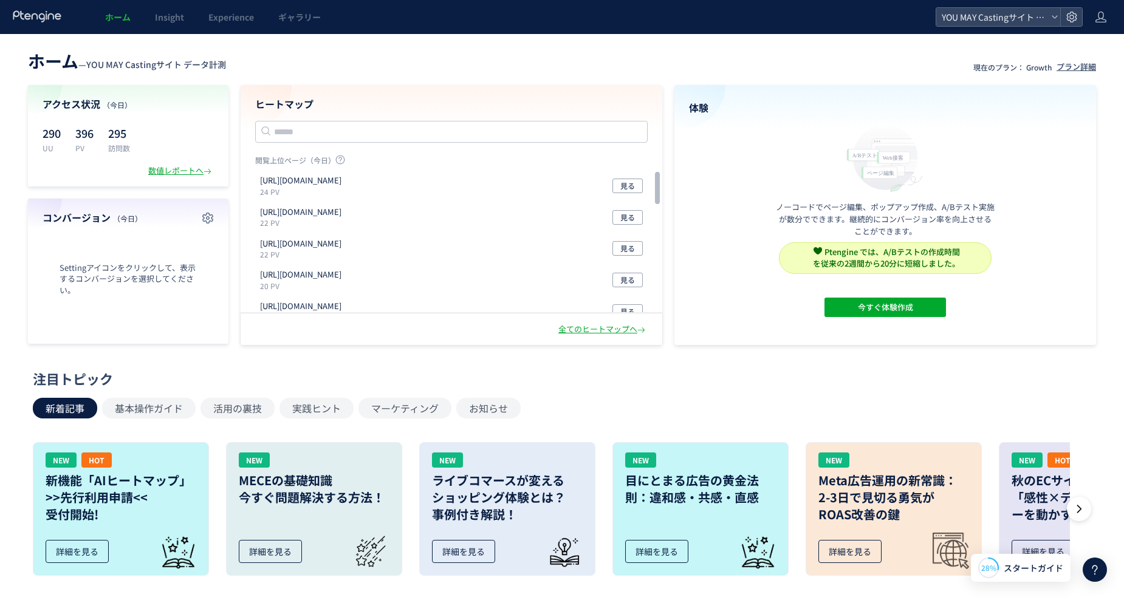
click at [513, 66] on header "ホーム — YOU MAY Castingサイト データ計測 現在のプラン： Growth プラン詳細" at bounding box center [562, 59] width 1068 height 27
click at [245, 374] on div "注目トピック" at bounding box center [559, 378] width 1052 height 19
click at [205, 218] on icon "button" at bounding box center [207, 218] width 15 height 15
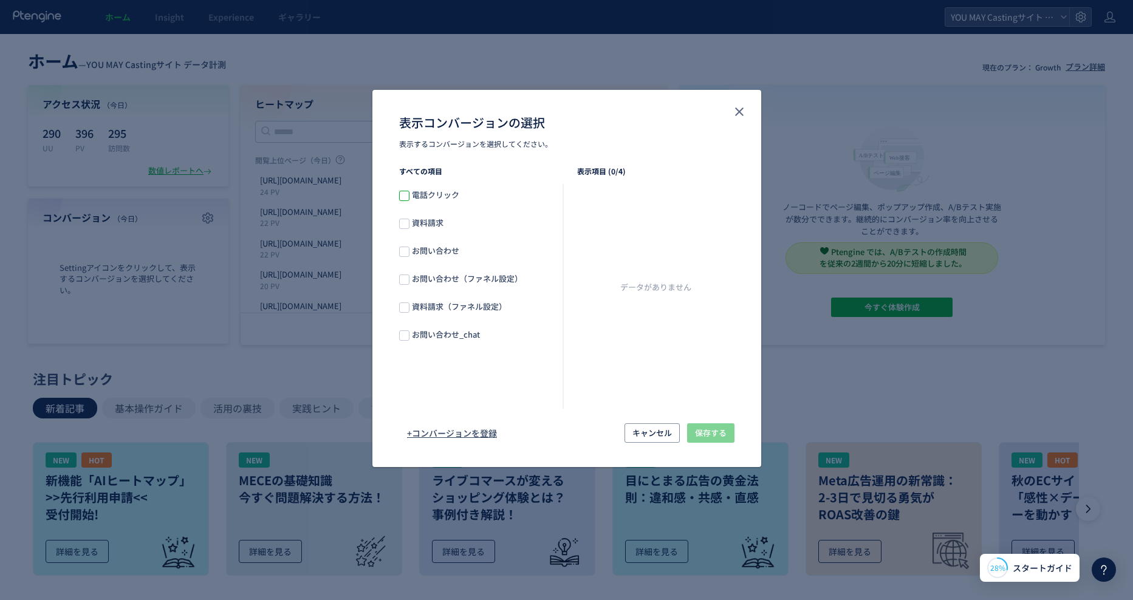
click at [404, 199] on span "表示コンバージョンの選択" at bounding box center [404, 196] width 10 height 10
click at [404, 222] on span "表示コンバージョンの選択" at bounding box center [404, 224] width 10 height 10
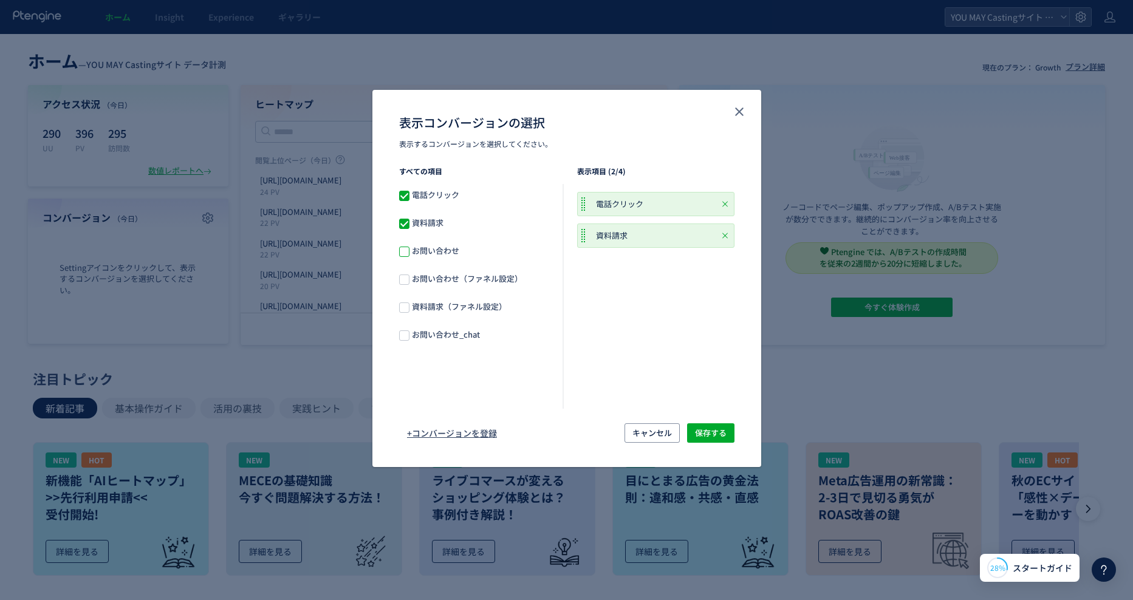
drag, startPoint x: 404, startPoint y: 248, endPoint x: 406, endPoint y: 276, distance: 28.0
click at [404, 249] on span "表示コンバージョンの選択" at bounding box center [404, 252] width 10 height 10
click at [406, 276] on span "表示コンバージョンの選択" at bounding box center [404, 280] width 10 height 10
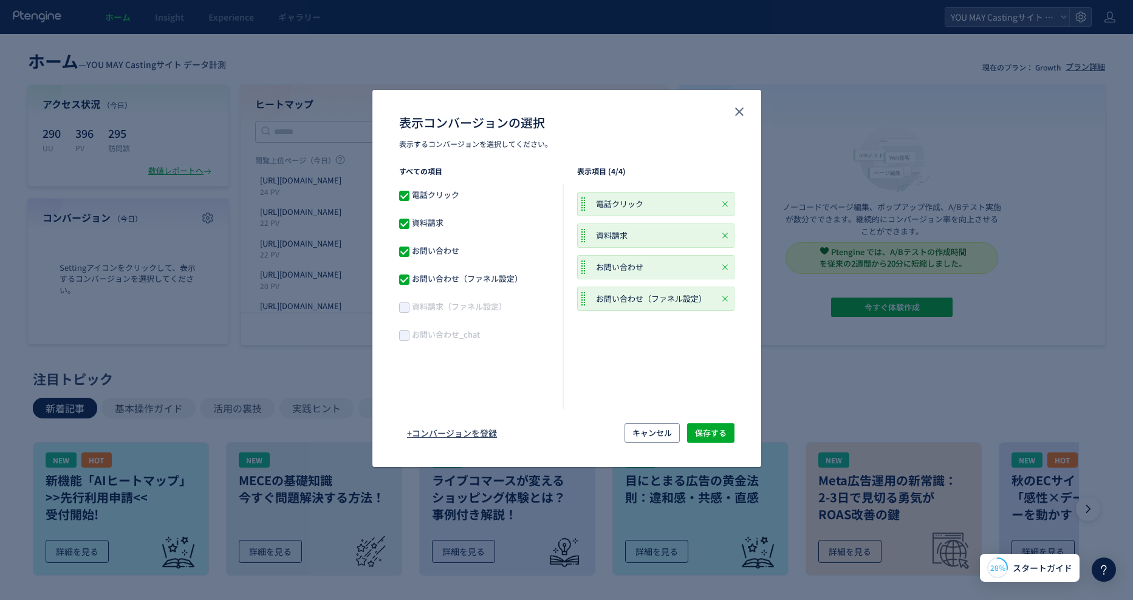
click at [407, 303] on span "表示コンバージョンの選択" at bounding box center [404, 307] width 10 height 10
click at [406, 284] on span "表示コンバージョンの選択" at bounding box center [404, 280] width 10 height 10
click at [405, 256] on span "表示コンバージョンの選択" at bounding box center [404, 252] width 10 height 10
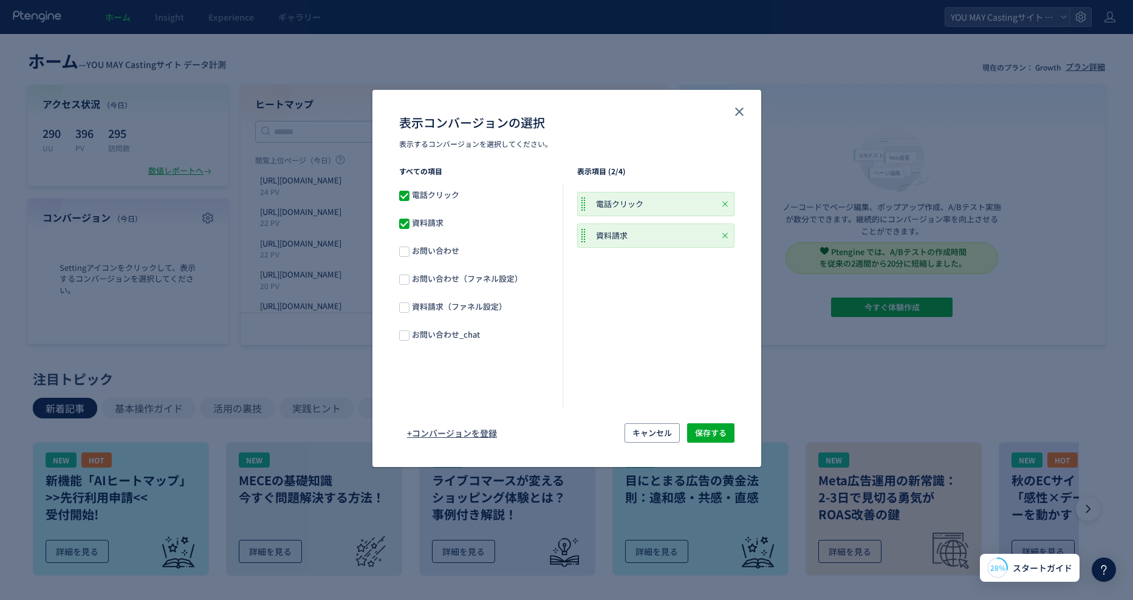
click at [403, 227] on span "表示コンバージョンの選択" at bounding box center [404, 224] width 10 height 10
click at [403, 191] on span "表示コンバージョンの選択" at bounding box center [404, 196] width 10 height 10
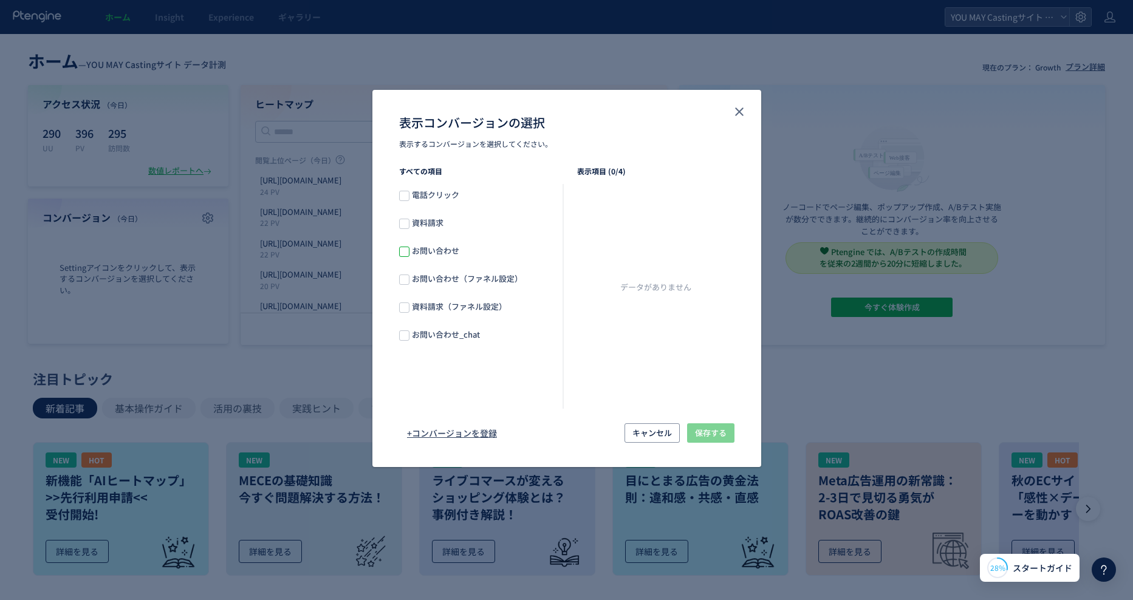
click at [403, 256] on span "表示コンバージョンの選択" at bounding box center [404, 252] width 10 height 10
click at [401, 220] on span "表示コンバージョンの選択" at bounding box center [404, 224] width 10 height 10
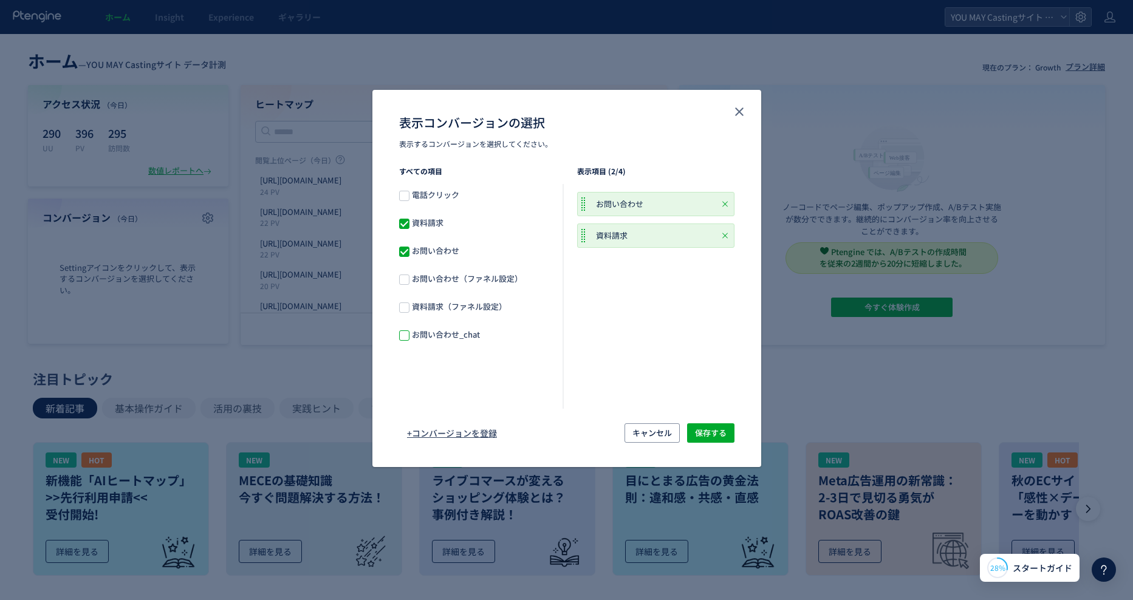
click at [404, 336] on span "表示コンバージョンの選択" at bounding box center [404, 335] width 10 height 10
click at [713, 438] on span "保存する" at bounding box center [711, 432] width 32 height 19
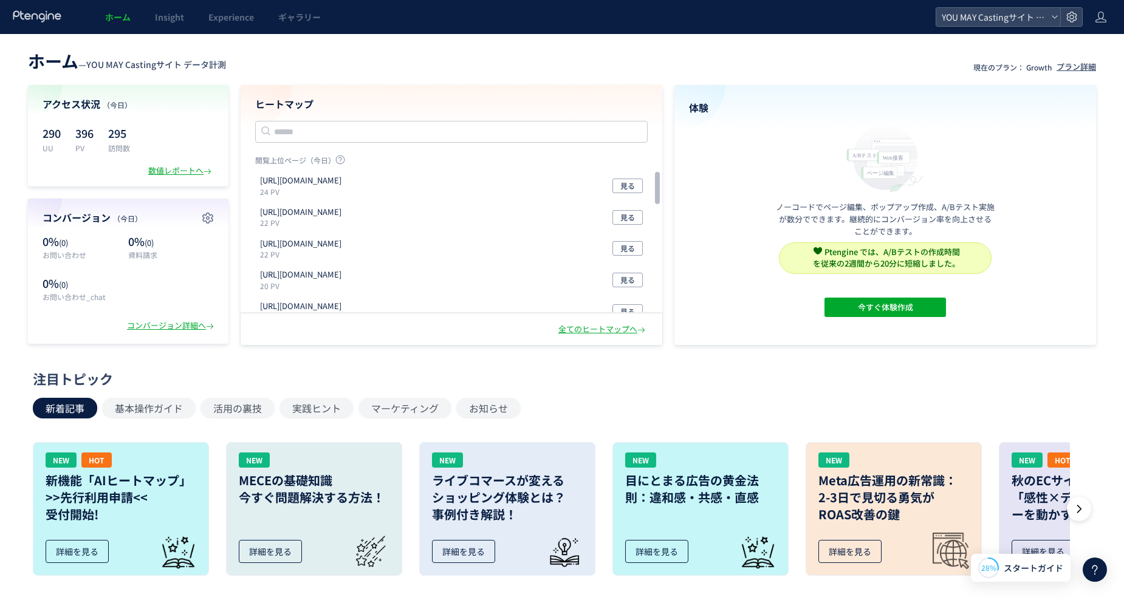
click at [697, 368] on div "ホーム — YOU MAY Castingサイト データ計測 現在のプラン： Growth プラン詳細 アクセス状況 （今日） 290 UU 396 PV 2…" at bounding box center [562, 533] width 1124 height 999
click at [722, 387] on div "注目トピック 新着記事 基本操作ガイド 活用の裏技 実践ヒント マーケティング お知らせ NEW HOT 新機能「AIヒートマップ」 >>先行利用申請<< 受…" at bounding box center [559, 477] width 1052 height 216
click at [781, 378] on div "注目トピック" at bounding box center [559, 378] width 1052 height 19
click at [732, 362] on div "ホーム — YOU MAY Castingサイト データ計測 現在のプラン： Growth プラン詳細 アクセス状況 （今日） 290 UU 396 PV 2…" at bounding box center [562, 533] width 1124 height 999
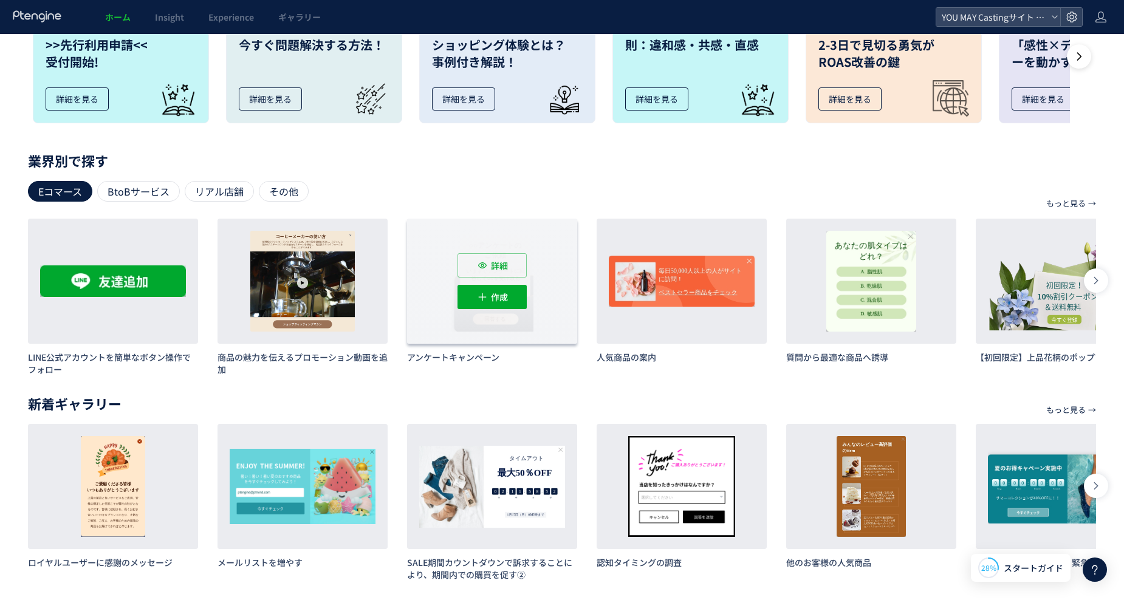
scroll to position [458, 0]
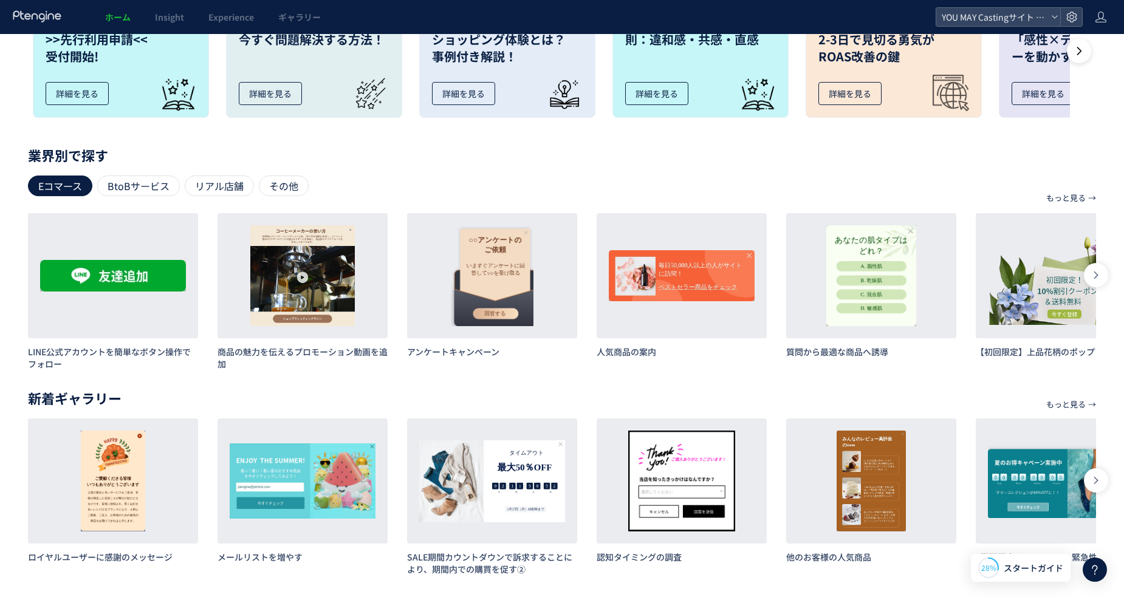
click at [458, 159] on p "業界別で探す" at bounding box center [562, 154] width 1068 height 7
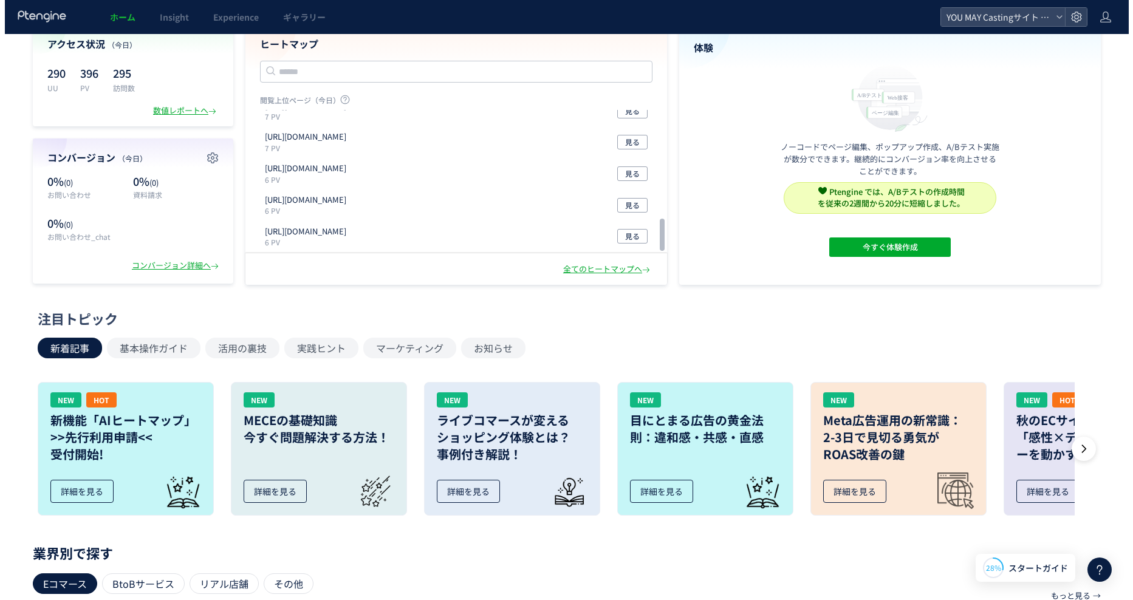
scroll to position [0, 0]
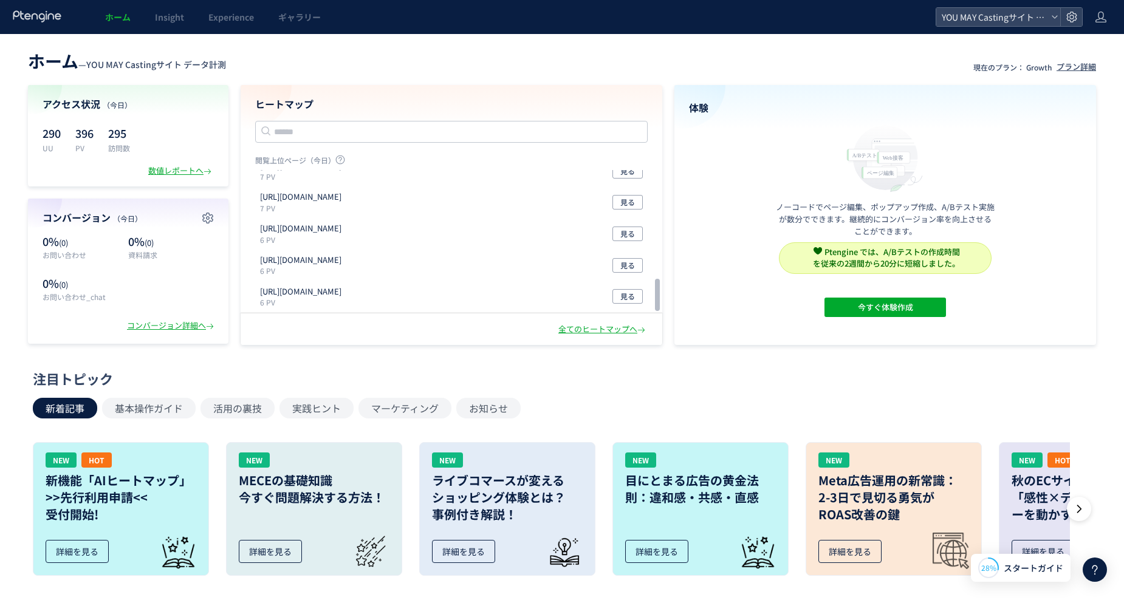
drag, startPoint x: 900, startPoint y: 67, endPoint x: 745, endPoint y: 67, distance: 155.5
click at [861, 67] on header "ホーム — YOU MAY Castingサイト データ計測 現在のプラン： Growth プラン詳細" at bounding box center [562, 59] width 1068 height 27
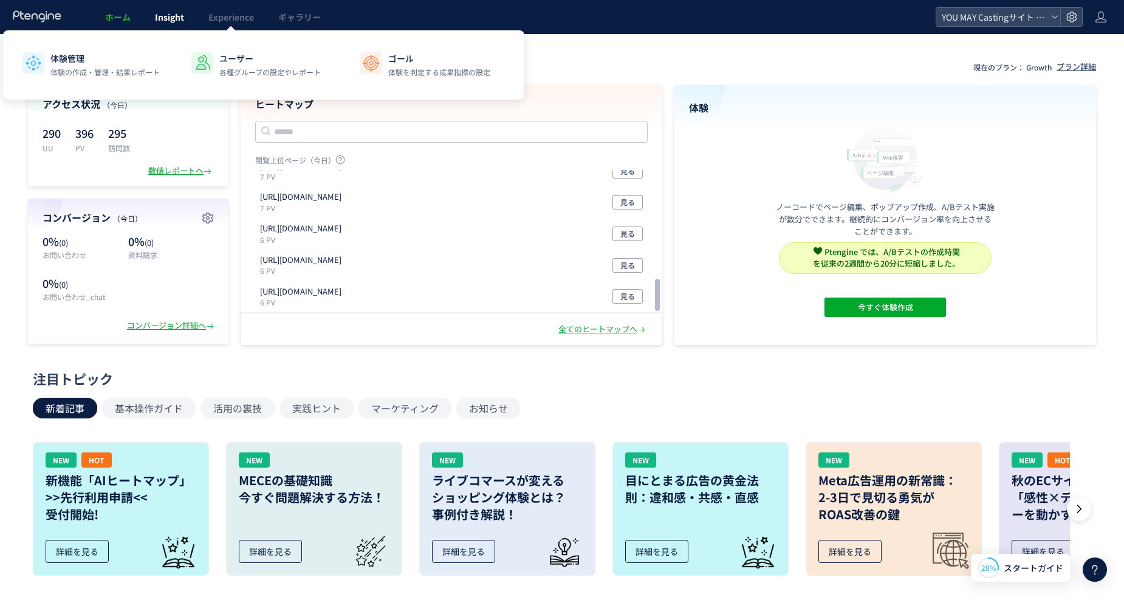
click at [186, 24] on link "Insight" at bounding box center [169, 17] width 53 height 34
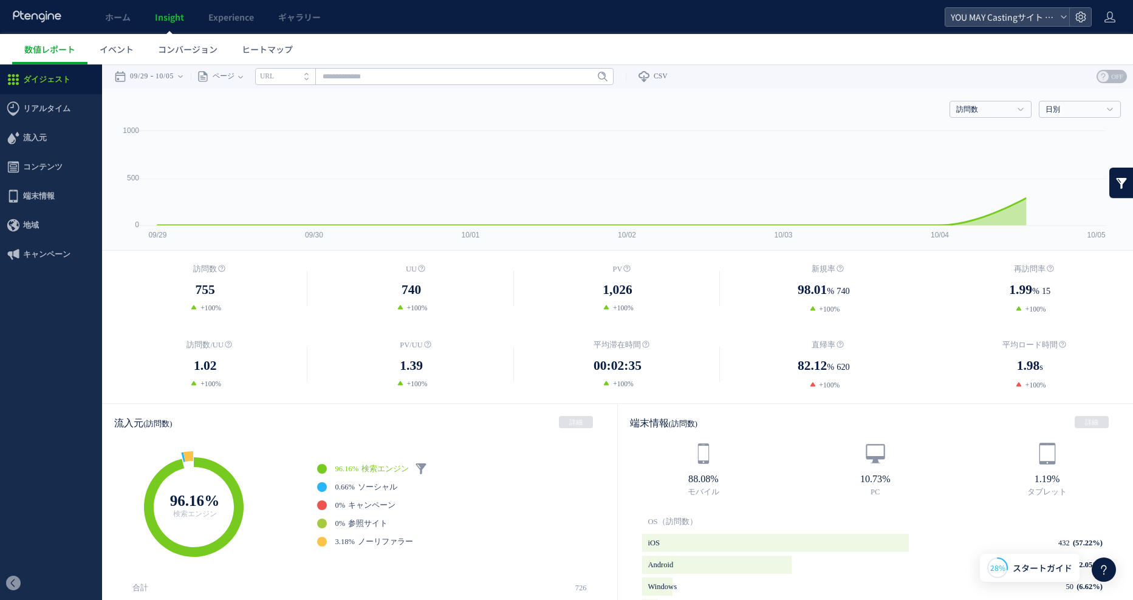
drag, startPoint x: 62, startPoint y: 322, endPoint x: 124, endPoint y: 315, distance: 62.4
click at [124, 315] on div "ダイジェスト リアルタイム ダイジェスト コンテンツ 地域" at bounding box center [566, 572] width 1133 height 1017
click at [52, 114] on span "リアルタイム" at bounding box center [46, 108] width 47 height 29
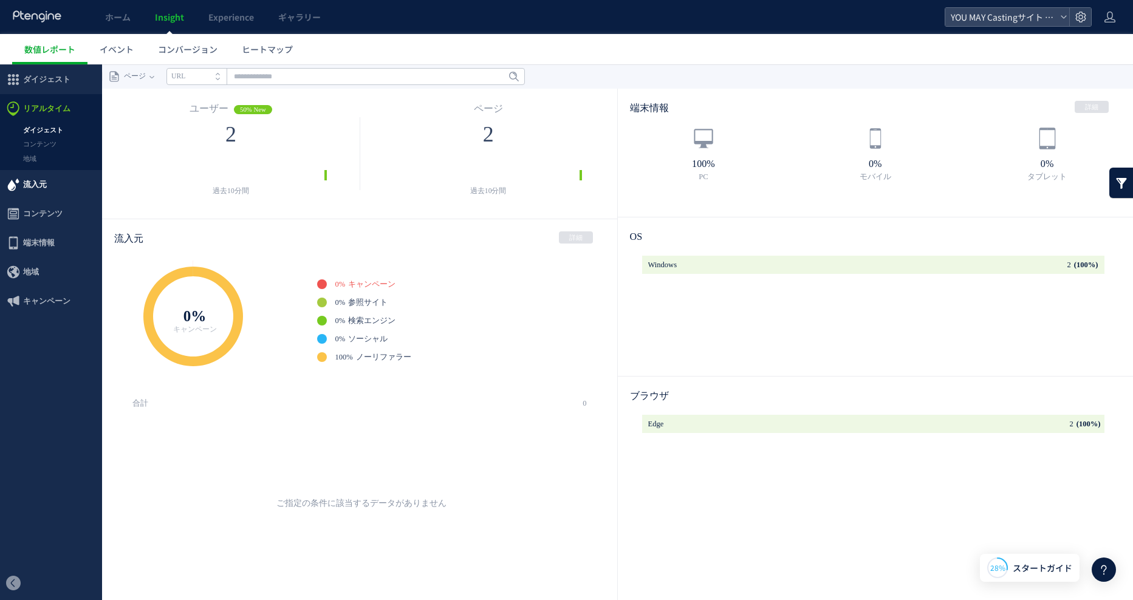
click at [47, 185] on span "流入元" at bounding box center [51, 184] width 102 height 29
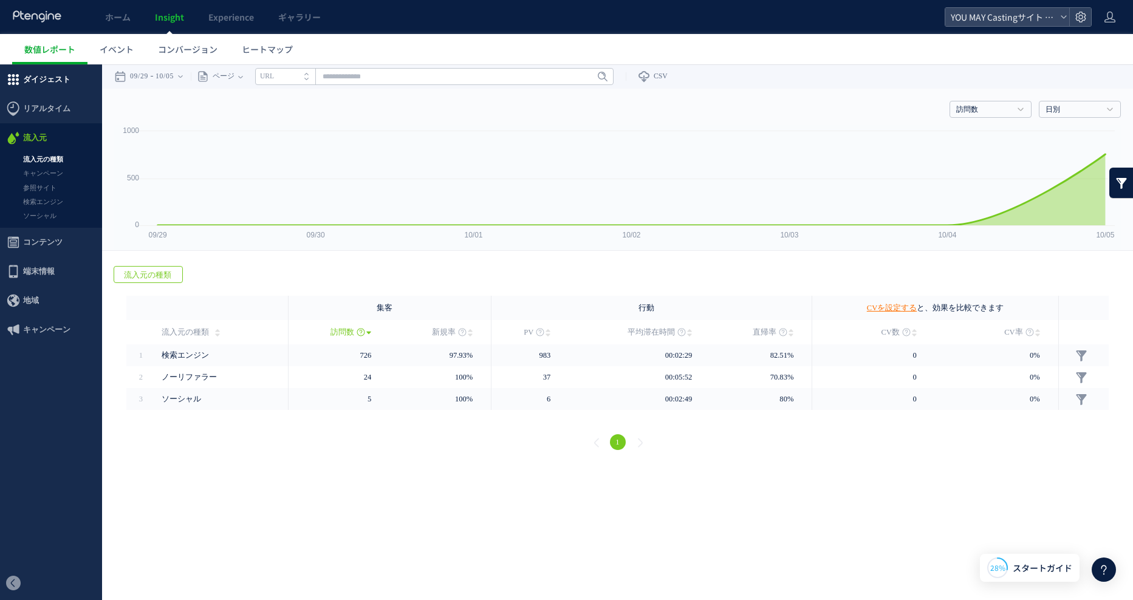
click at [50, 87] on span "ダイジェスト" at bounding box center [46, 79] width 47 height 29
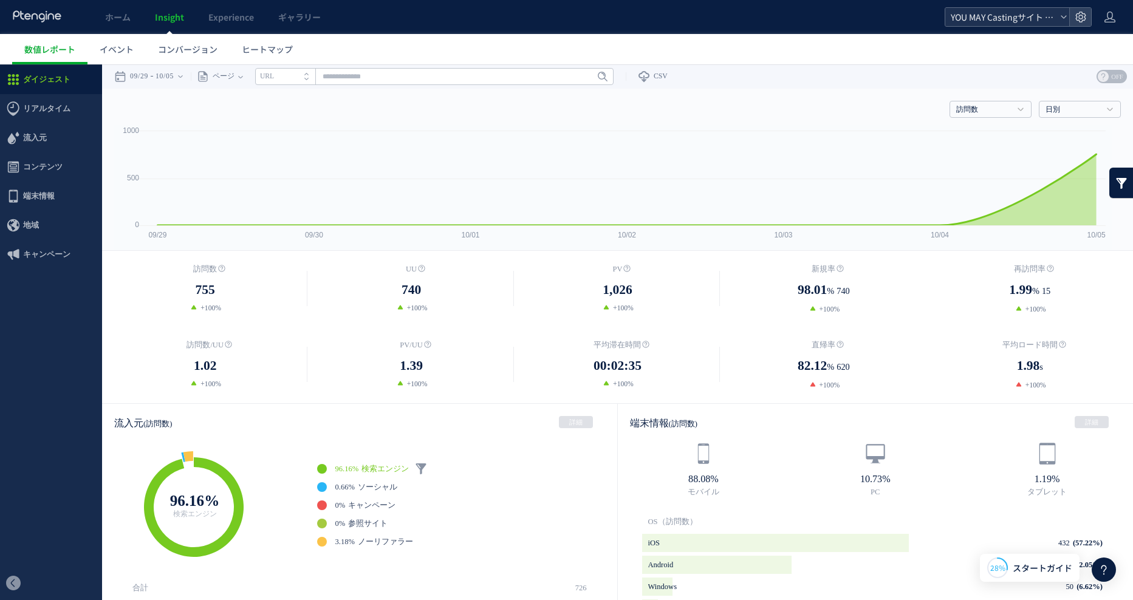
click at [1065, 19] on icon at bounding box center [1063, 16] width 7 height 7
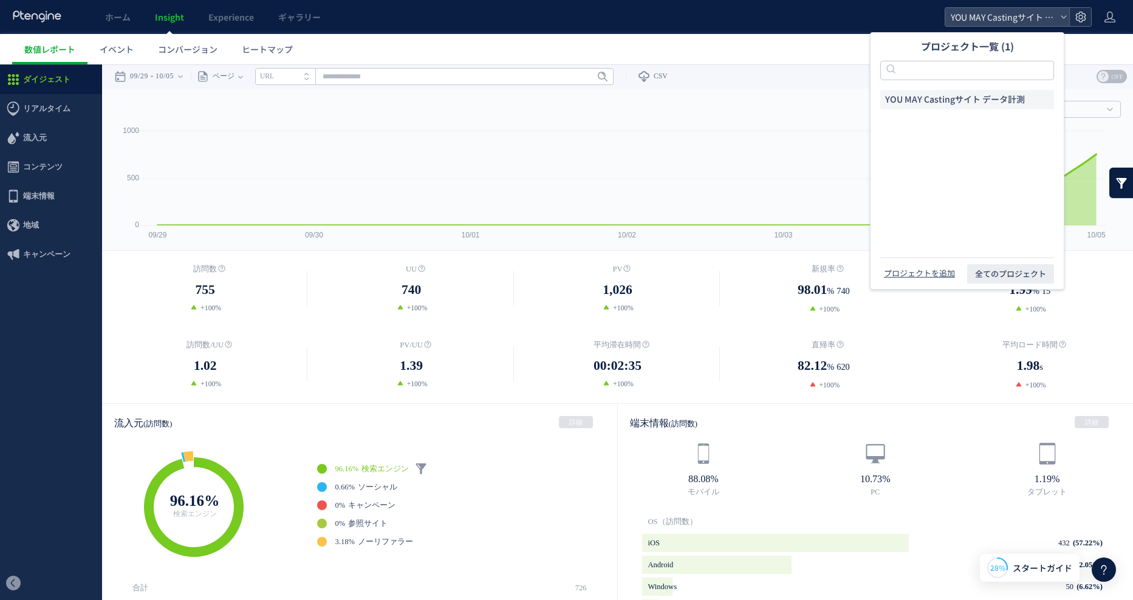
click at [1080, 11] on icon at bounding box center [1080, 17] width 12 height 12
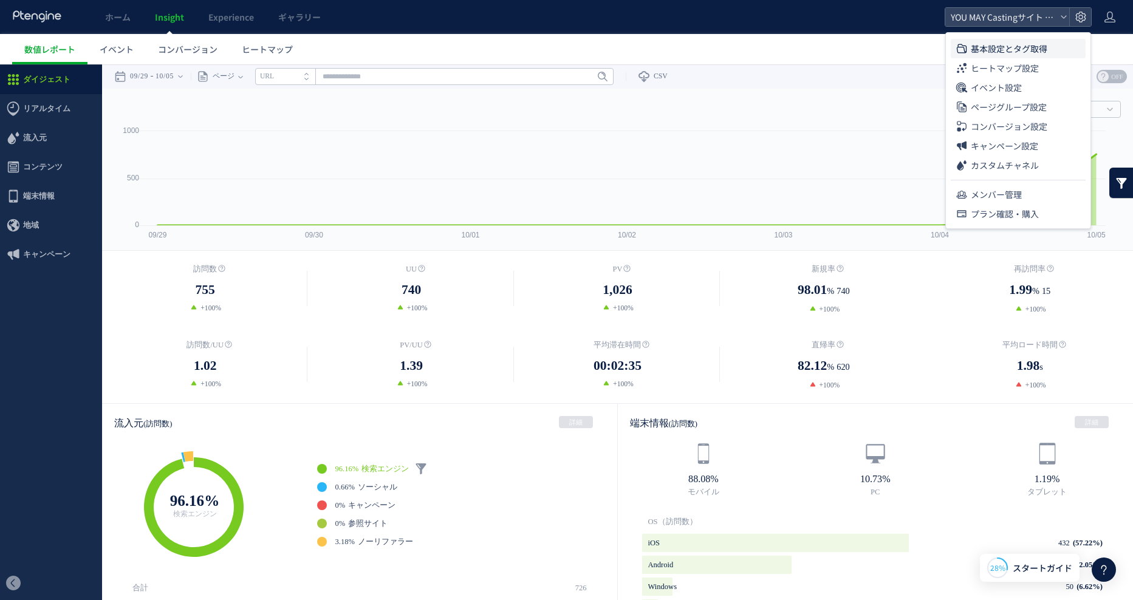
click at [1023, 49] on span "基本設定とタグ取得" at bounding box center [1008, 48] width 77 height 19
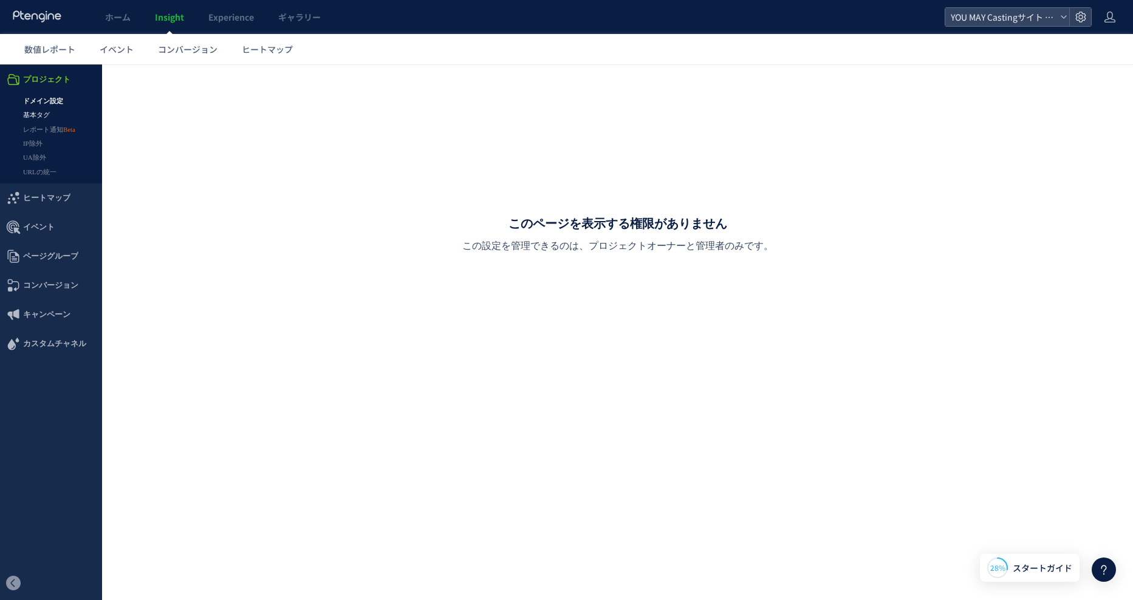
click at [35, 111] on link "基本タグ" at bounding box center [51, 115] width 102 height 14
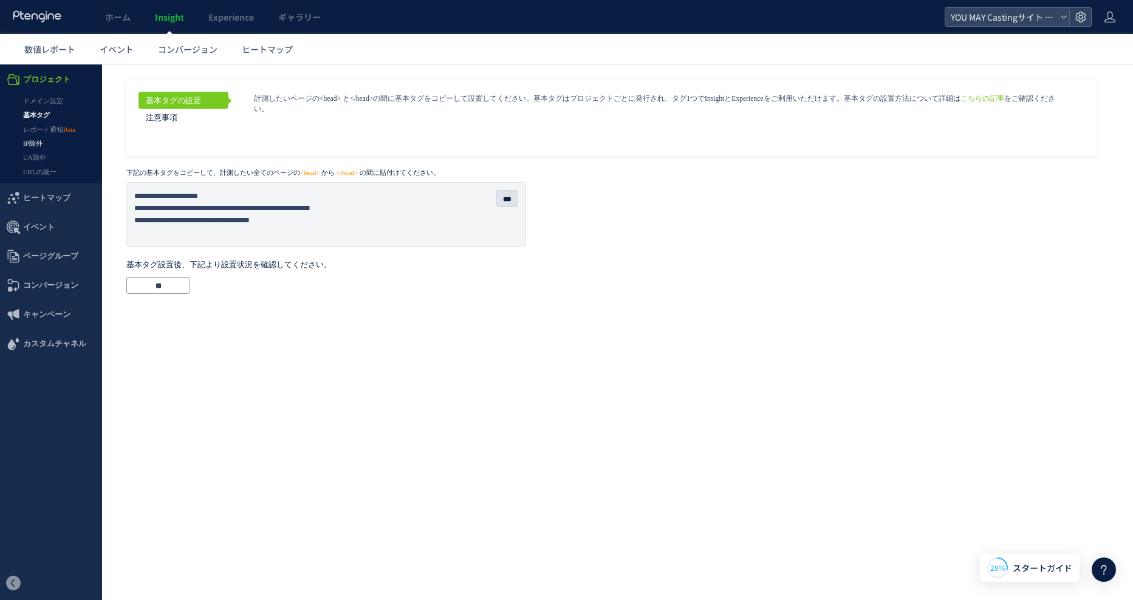
click at [35, 149] on link "IP除外" at bounding box center [51, 144] width 102 height 14
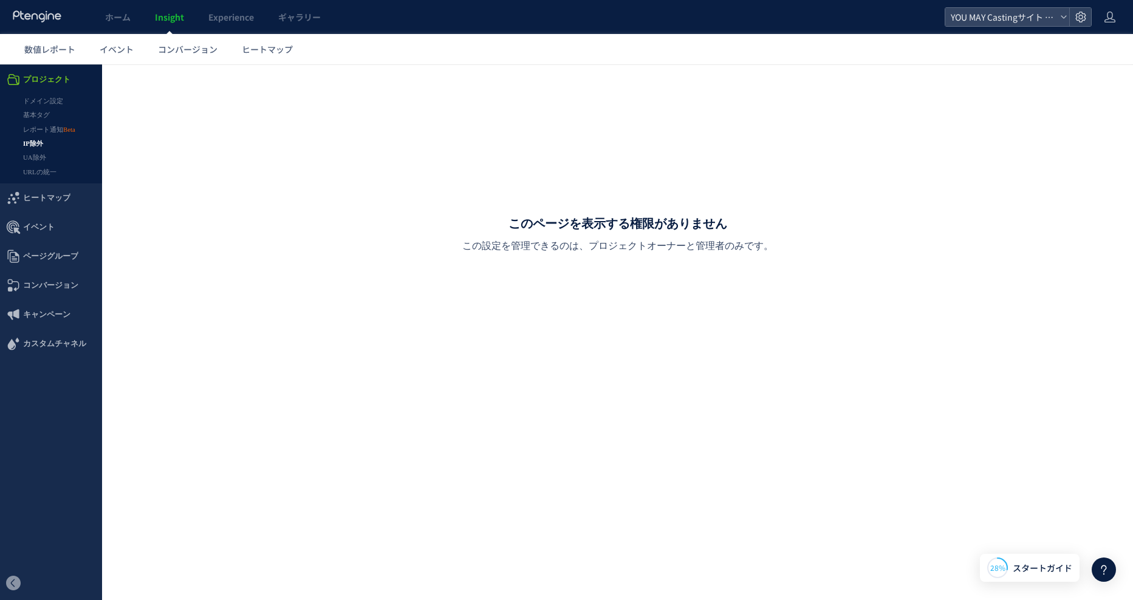
click at [39, 154] on link "UA除外" at bounding box center [51, 158] width 102 height 14
click at [45, 193] on span "ヒートマップ" at bounding box center [46, 197] width 47 height 29
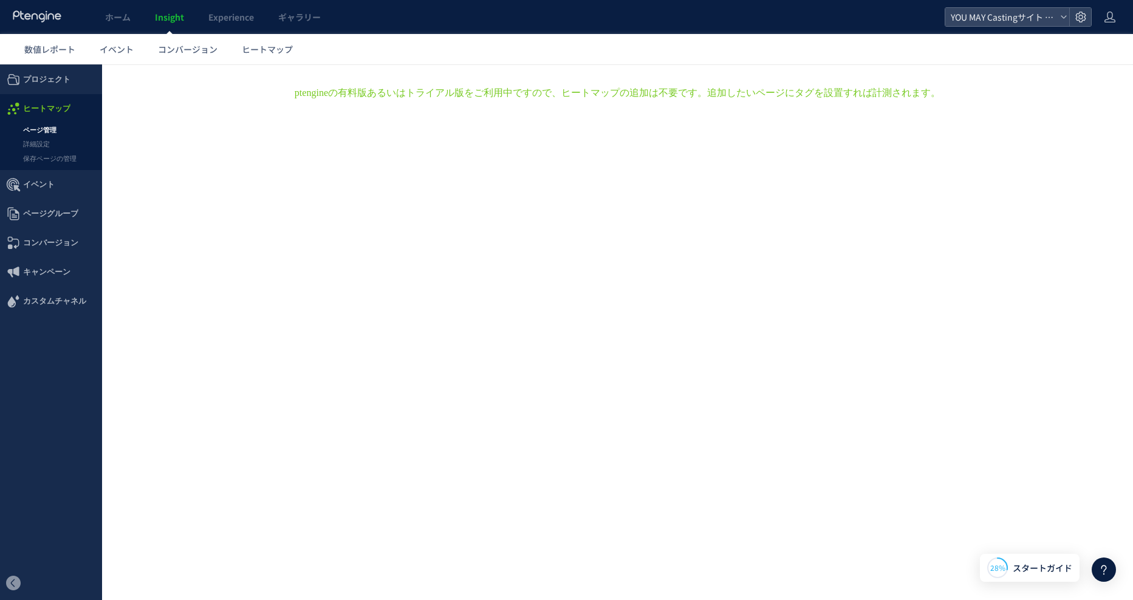
click at [47, 128] on link "ページ管理" at bounding box center [51, 130] width 102 height 14
click at [45, 141] on link "詳細設定" at bounding box center [51, 144] width 102 height 14
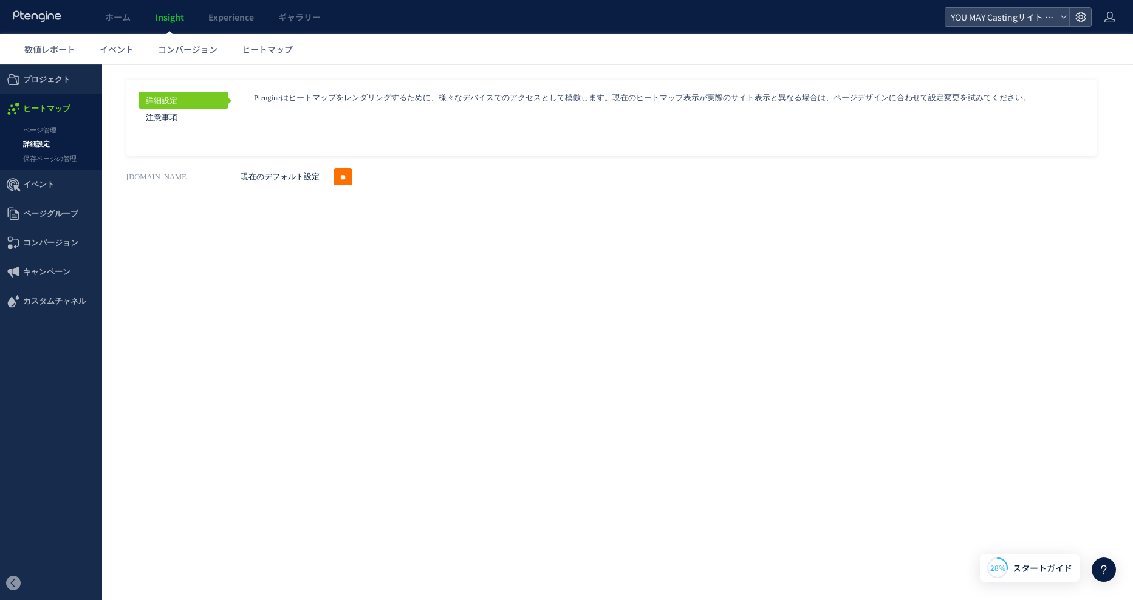
drag, startPoint x: 409, startPoint y: 337, endPoint x: 256, endPoint y: 153, distance: 239.3
click at [409, 283] on html ".cls-1 { fill-rule: evenodd; } .cls-1 { fill: #ececec; } .cls-2 { fill: #929292…" at bounding box center [566, 173] width 1133 height 219
click at [352, 171] on input "**" at bounding box center [342, 176] width 19 height 17
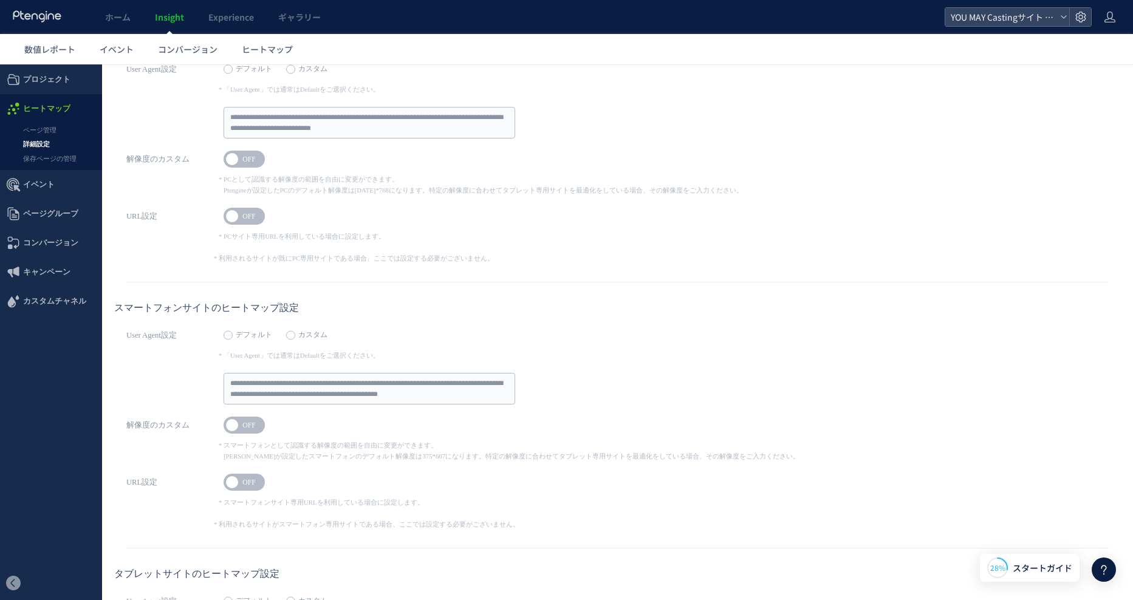
scroll to position [61, 0]
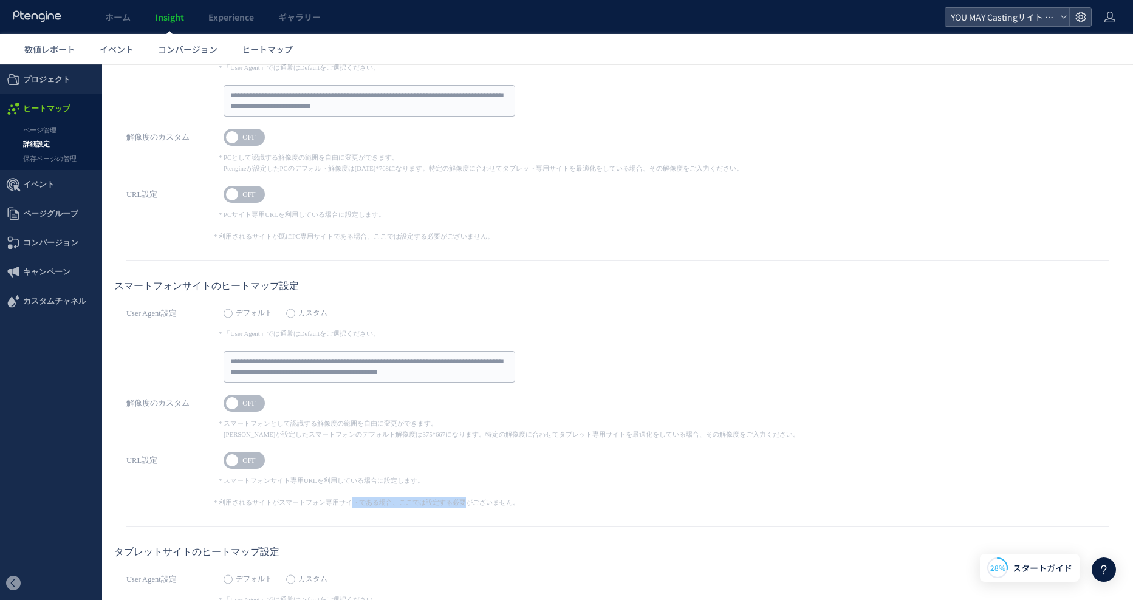
drag, startPoint x: 350, startPoint y: 507, endPoint x: 583, endPoint y: 505, distance: 233.2
click at [583, 505] on em "* 利用されるサイトがスマートフォン専用サイトである場合、ここでは設定する必要がございません。" at bounding box center [664, 502] width 890 height 11
drag, startPoint x: 583, startPoint y: 505, endPoint x: 595, endPoint y: 506, distance: 12.2
click at [595, 506] on em "* 利用されるサイトがスマートフォン専用サイトである場合、ここでは設定する必要がございません。" at bounding box center [664, 502] width 890 height 11
drag, startPoint x: 506, startPoint y: 500, endPoint x: 216, endPoint y: 503, distance: 289.7
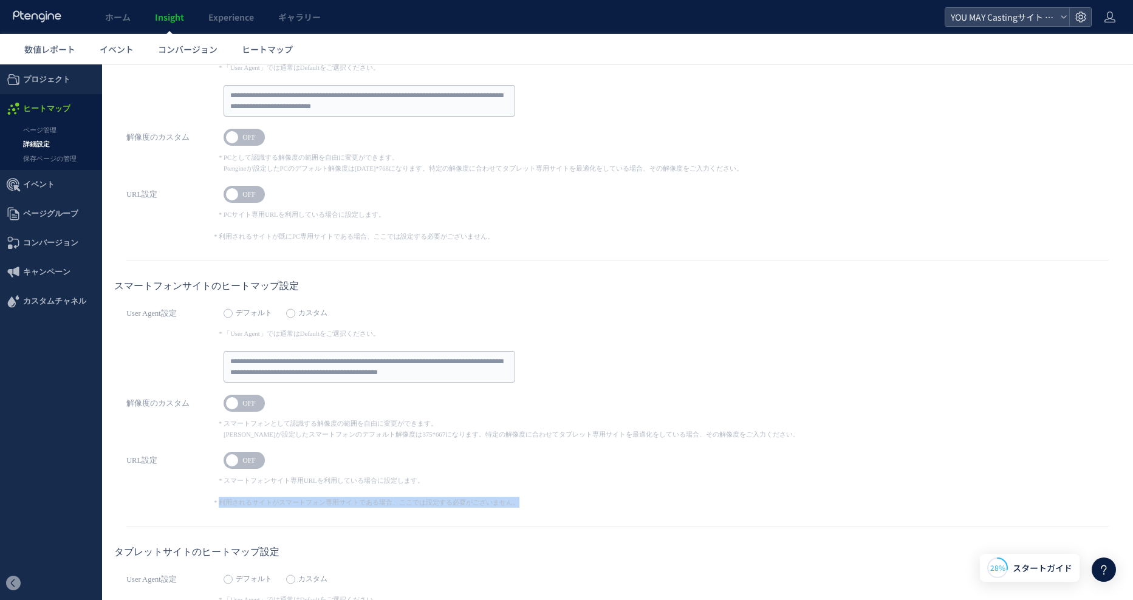
click at [219, 503] on em "* 利用されるサイトがスマートフォン専用サイトである場合、ここでは設定する必要がございません。" at bounding box center [664, 502] width 890 height 11
drag, startPoint x: 216, startPoint y: 503, endPoint x: 181, endPoint y: 489, distance: 37.9
click at [181, 489] on dd "URL設定 ON OFF * スマートフォンサイト専用URLを利用している場合に設定します。 * 利用されるサイトがスマートフォン専用サイトである場合、ここで…" at bounding box center [617, 480] width 982 height 56
click at [58, 157] on link "保存ページの管理" at bounding box center [51, 159] width 102 height 14
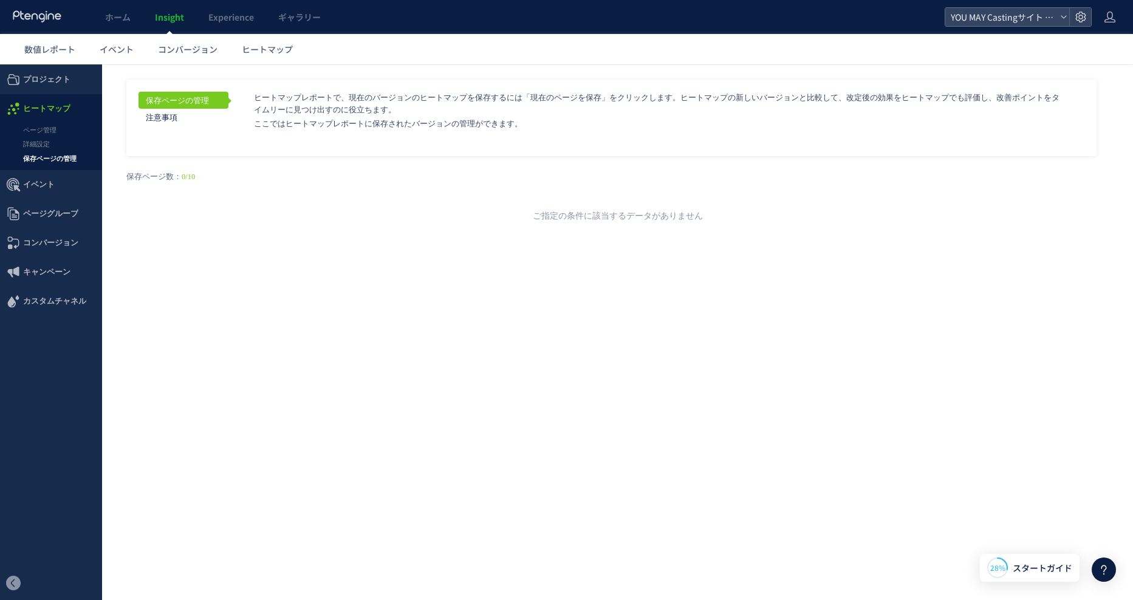
click at [410, 283] on html ".cls-1 { fill-rule: evenodd; } .cls-1 { fill: #ececec; } .cls-2 { fill: #929292…" at bounding box center [566, 173] width 1133 height 219
drag, startPoint x: 380, startPoint y: 191, endPoint x: 599, endPoint y: 196, distance: 219.3
click at [381, 190] on div "戻る ヒートマップを計測させるには、解析コードを実装してください。 実装 URL タイトル名" at bounding box center [617, 192] width 1006 height 72
click at [46, 182] on span "イベント" at bounding box center [39, 184] width 32 height 29
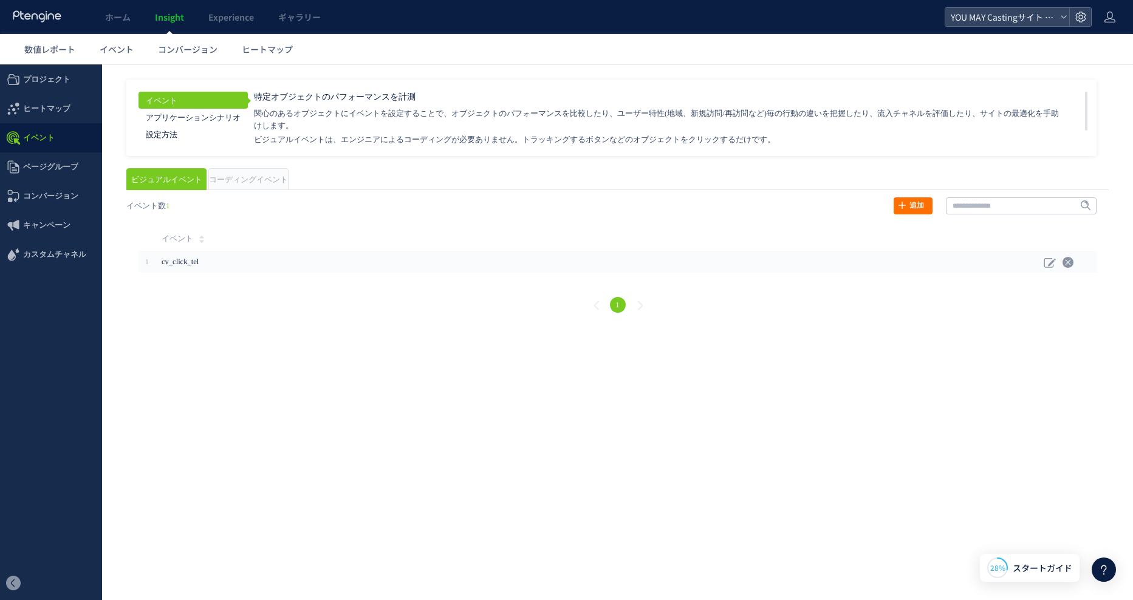
click at [52, 168] on span "ページグループ" at bounding box center [50, 166] width 55 height 29
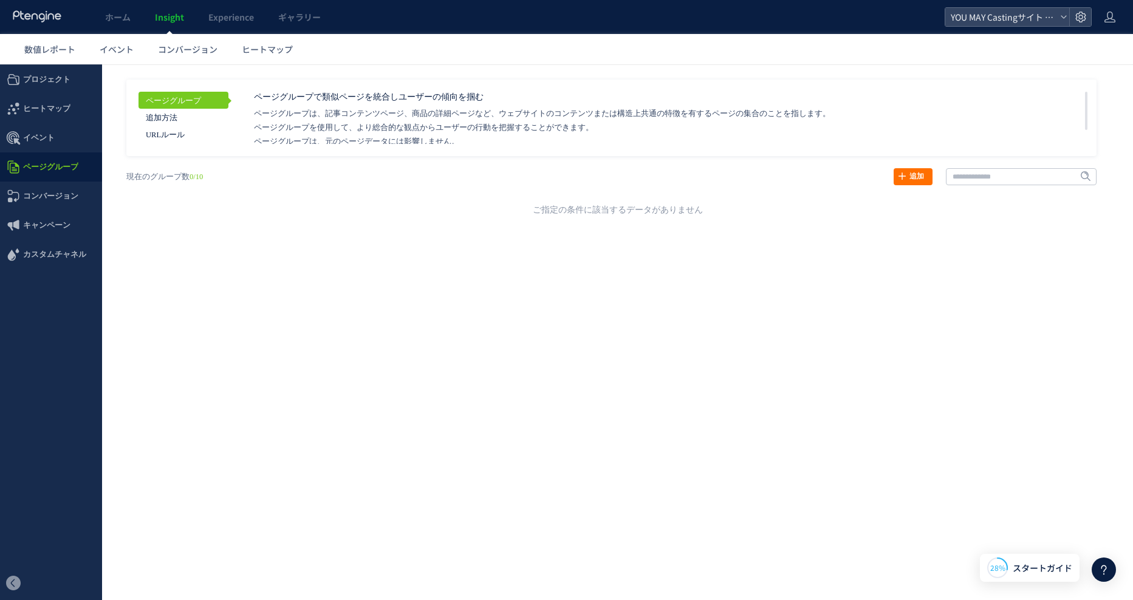
click at [265, 283] on html ".cls-1 { fill-rule: evenodd; } .cls-1 { fill: #ececec; } .cls-2 { fill: #929292…" at bounding box center [566, 173] width 1133 height 219
click at [912, 177] on link "追加" at bounding box center [912, 176] width 39 height 17
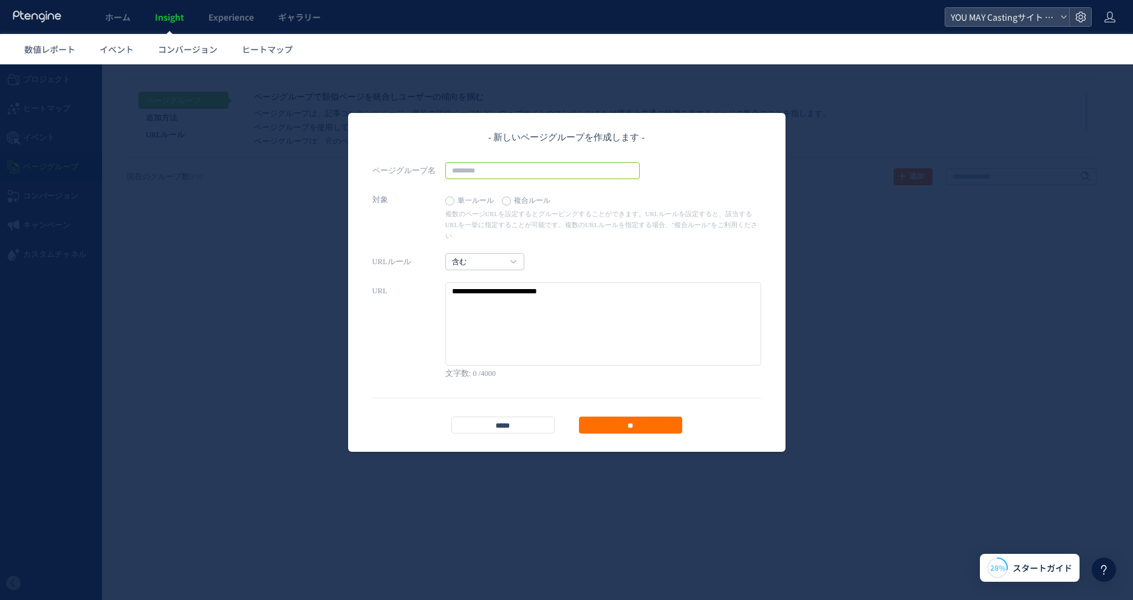
click at [471, 172] on input "text" at bounding box center [542, 170] width 194 height 17
type input "*"
type input "*********"
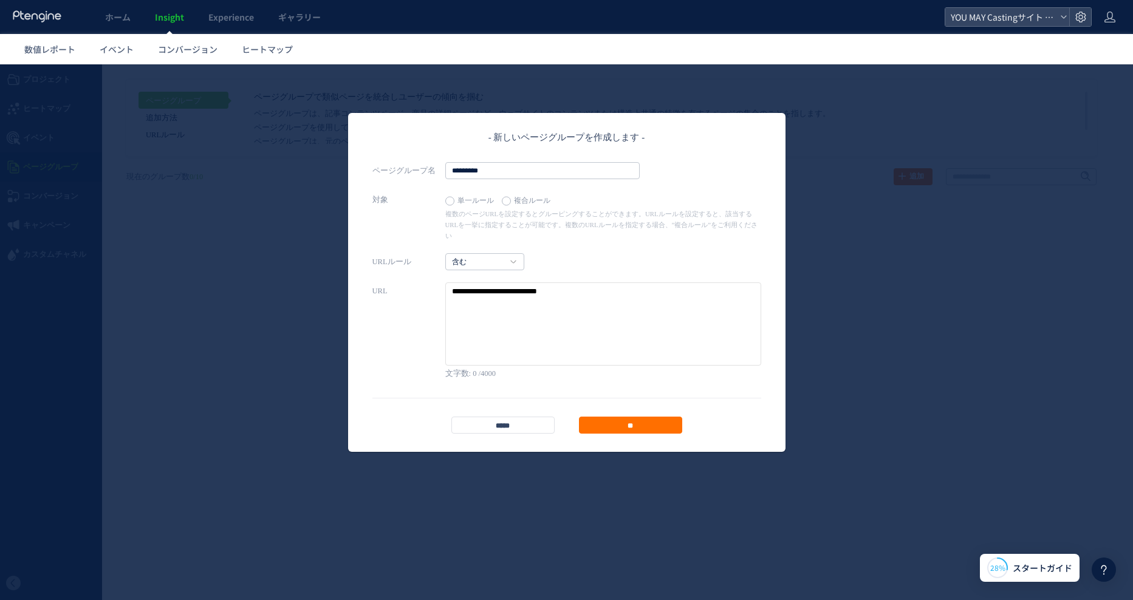
click at [562, 312] on textarea at bounding box center [603, 323] width 316 height 83
paste textarea "**********"
drag, startPoint x: 527, startPoint y: 282, endPoint x: 428, endPoint y: 281, distance: 99.0
click at [429, 282] on div "URL" at bounding box center [566, 323] width 389 height 83
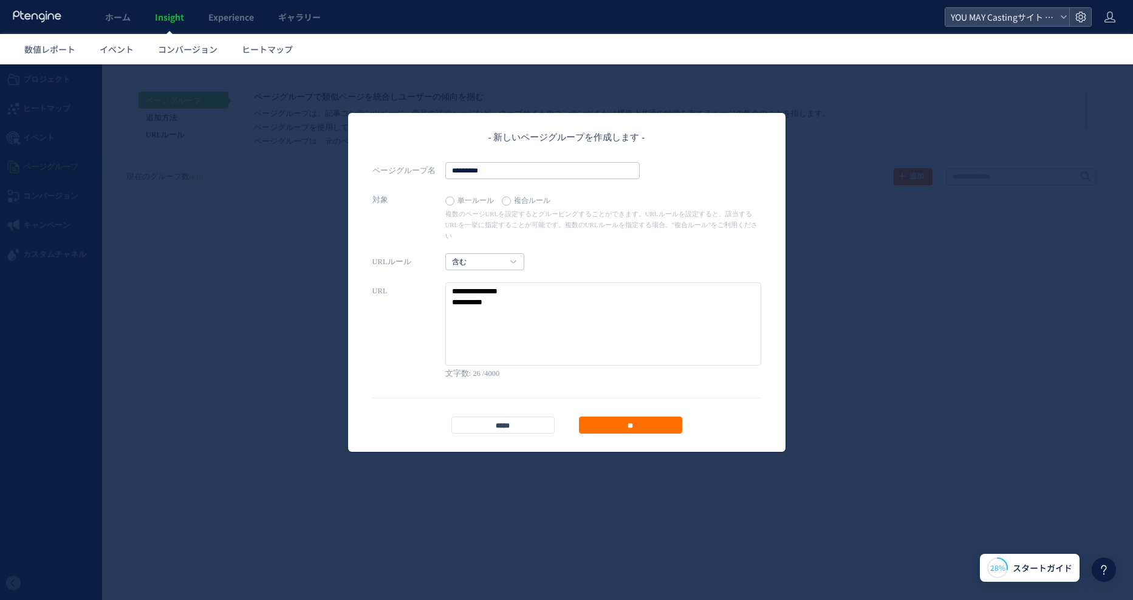
click at [564, 282] on textarea at bounding box center [603, 323] width 316 height 83
paste textarea "**********"
drag, startPoint x: 484, startPoint y: 278, endPoint x: 526, endPoint y: 275, distance: 42.0
click at [526, 282] on textarea at bounding box center [603, 323] width 316 height 83
drag, startPoint x: 491, startPoint y: 299, endPoint x: 503, endPoint y: 299, distance: 12.1
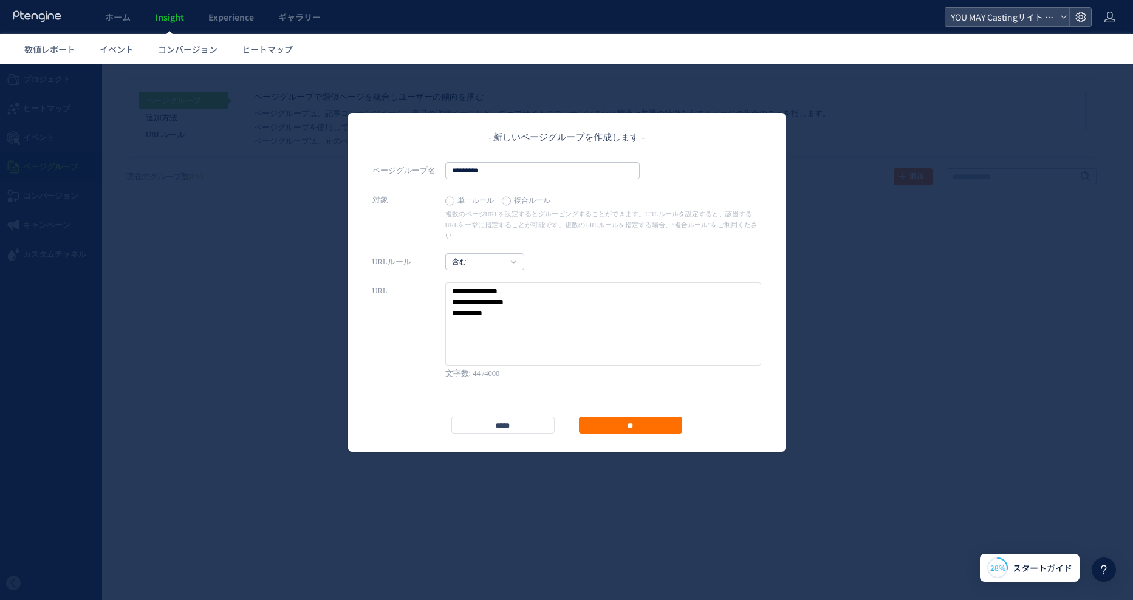
click at [503, 299] on textarea at bounding box center [603, 323] width 316 height 83
paste textarea "******"
drag, startPoint x: 452, startPoint y: 279, endPoint x: 425, endPoint y: 280, distance: 26.7
click at [425, 282] on div "URL" at bounding box center [566, 323] width 389 height 83
paste textarea "**********"
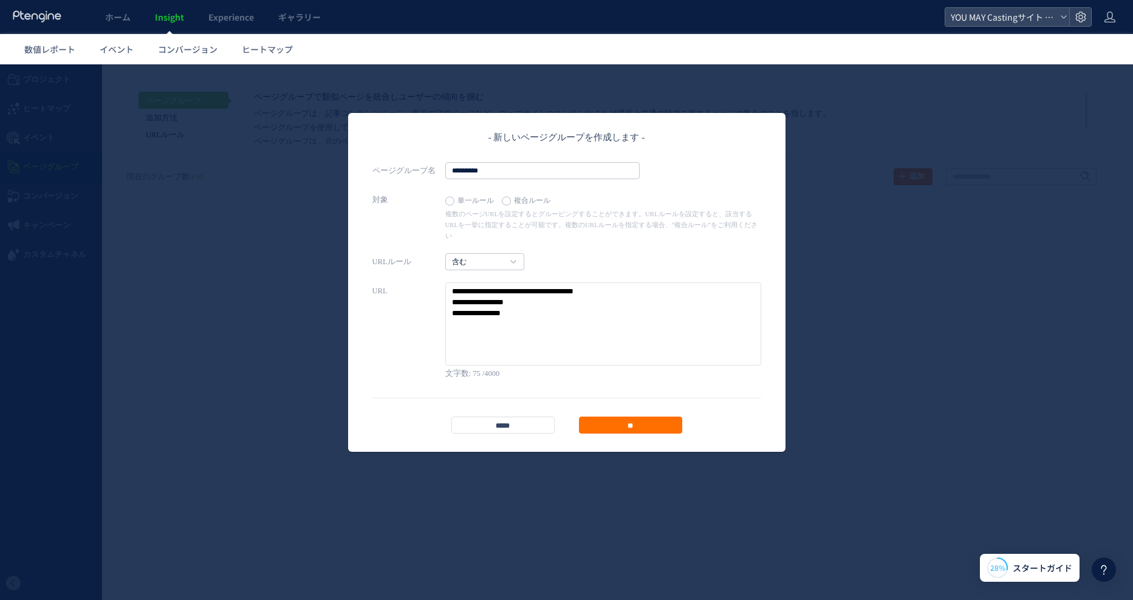
drag, startPoint x: 559, startPoint y: 281, endPoint x: 401, endPoint y: 271, distance: 157.6
click at [401, 271] on div "URLルール 含む 含む 含まない 前方一致する" at bounding box center [566, 309] width 389 height 112
drag, startPoint x: 455, startPoint y: 288, endPoint x: 442, endPoint y: 287, distance: 14.0
click at [442, 287] on div "URL" at bounding box center [566, 323] width 389 height 83
paste textarea "**********"
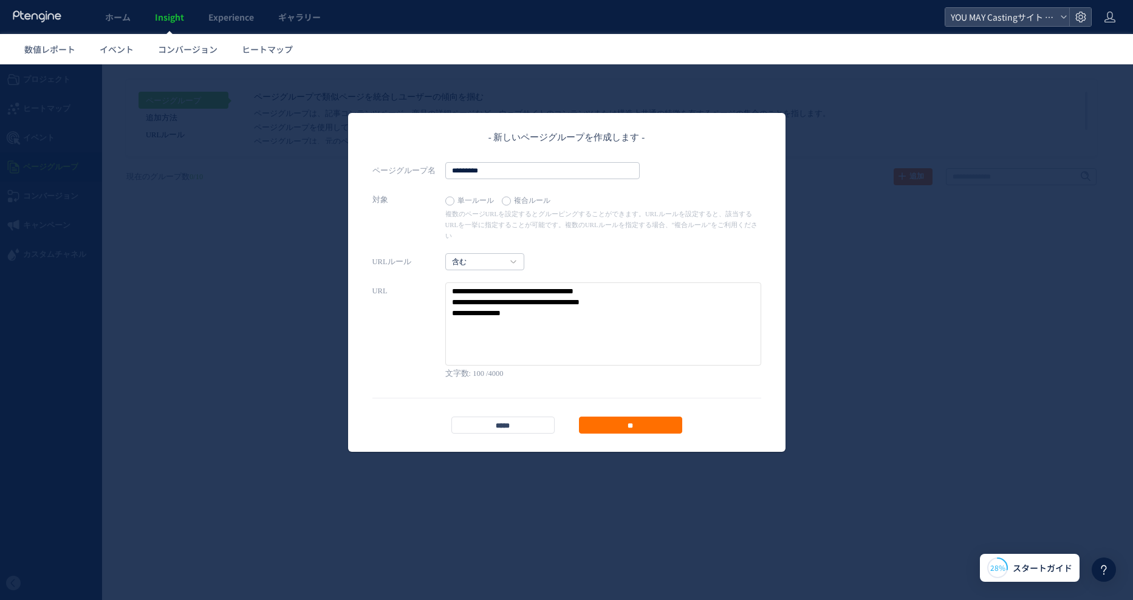
drag, startPoint x: 454, startPoint y: 302, endPoint x: 446, endPoint y: 301, distance: 7.9
click at [446, 301] on textarea at bounding box center [603, 323] width 316 height 83
paste textarea "**********"
type textarea "**********"
click at [629, 417] on input "**" at bounding box center [630, 425] width 103 height 17
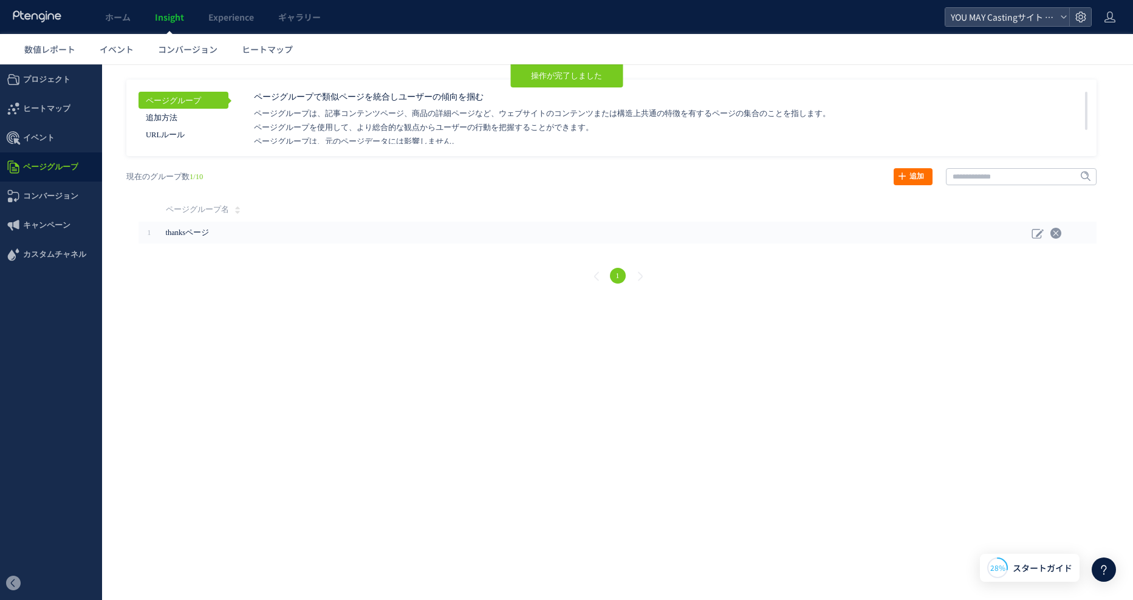
drag, startPoint x: 268, startPoint y: 366, endPoint x: 333, endPoint y: 377, distance: 65.9
click at [271, 299] on html ".cls-1 { fill-rule: evenodd; } .cls-1 { fill: #ececec; } .cls-2 { fill: #929292…" at bounding box center [566, 181] width 1133 height 235
click at [397, 299] on html ".cls-1 { fill-rule: evenodd; } .cls-1 { fill: #ececec; } .cls-2 { fill: #929292…" at bounding box center [566, 181] width 1133 height 235
click at [46, 197] on span "コンバージョン" at bounding box center [50, 196] width 55 height 29
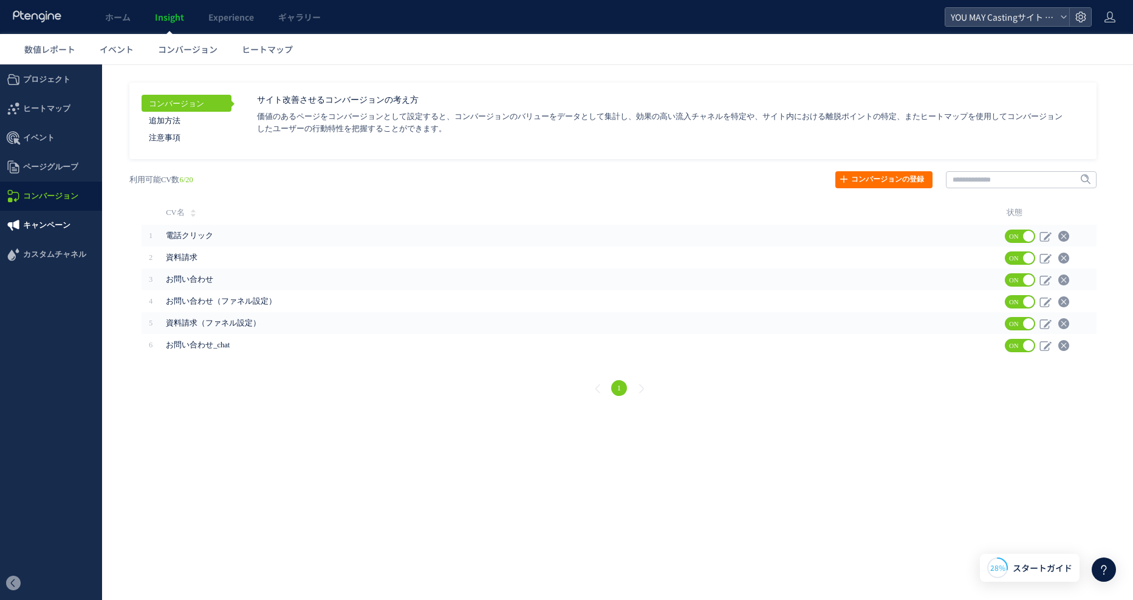
drag, startPoint x: 53, startPoint y: 292, endPoint x: 53, endPoint y: 227, distance: 65.0
click at [53, 227] on span "キャンペーン" at bounding box center [46, 225] width 47 height 29
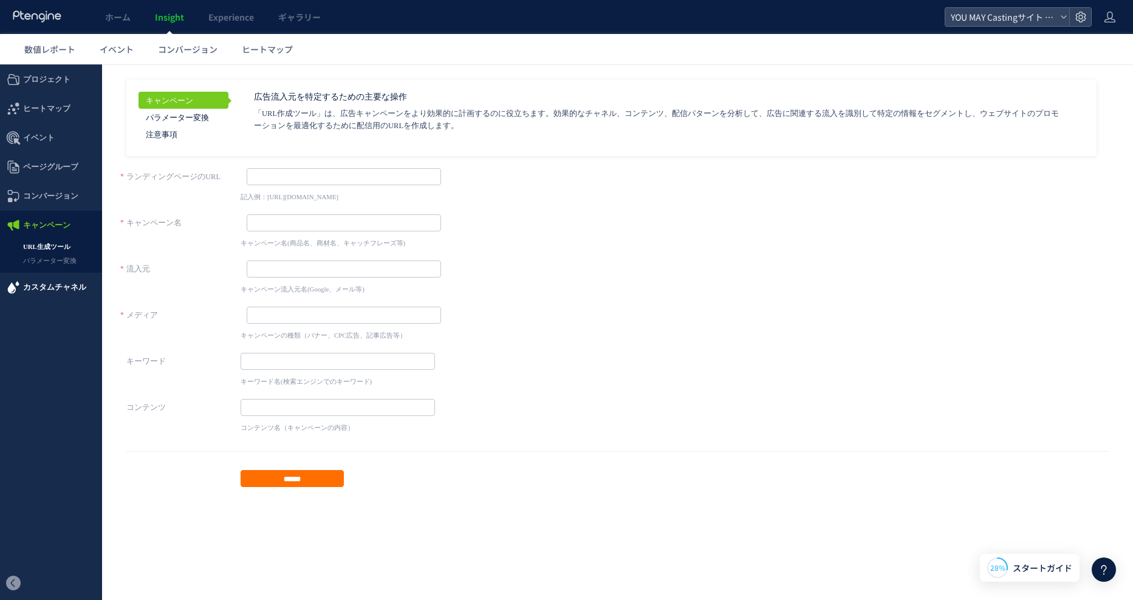
click at [52, 285] on span "カスタムチャネル" at bounding box center [54, 287] width 63 height 29
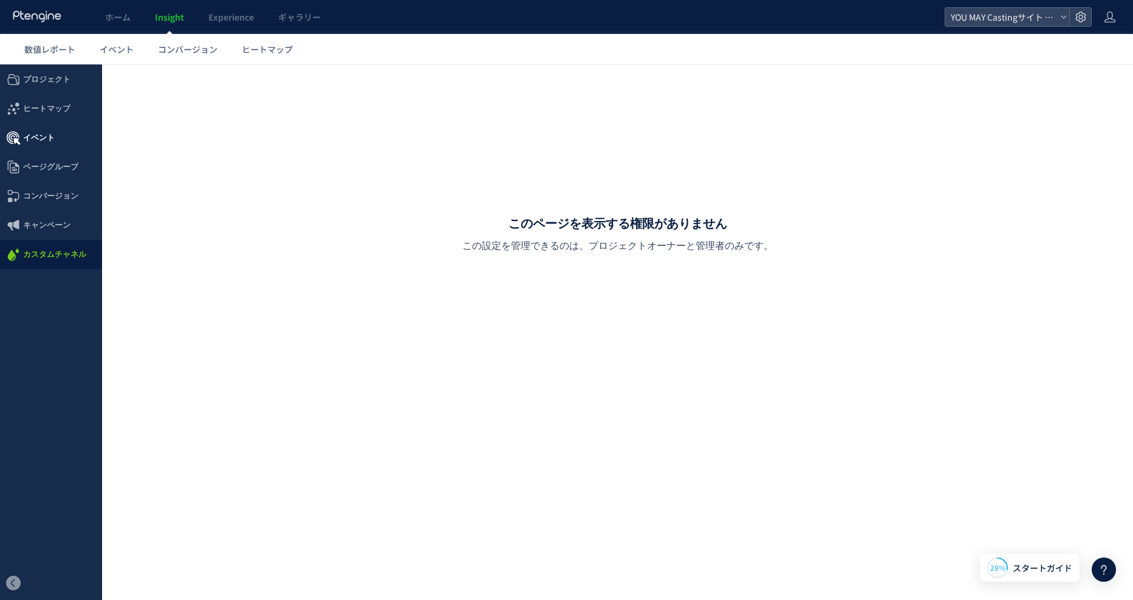
click at [45, 142] on span "イベント" at bounding box center [39, 137] width 32 height 29
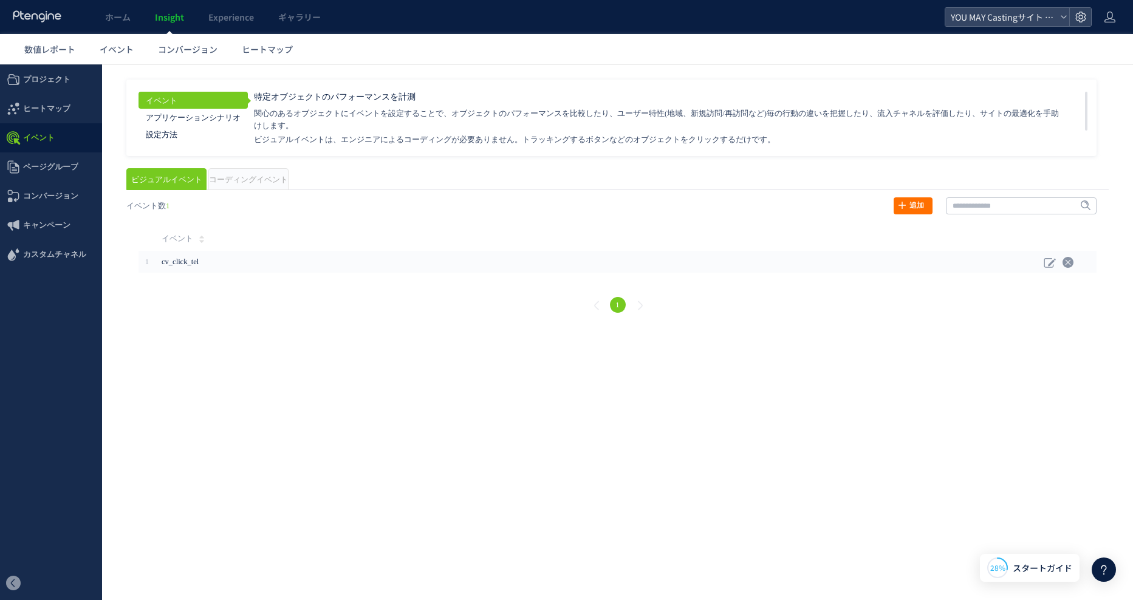
click at [53, 103] on span "ヒートマップ" at bounding box center [46, 108] width 47 height 29
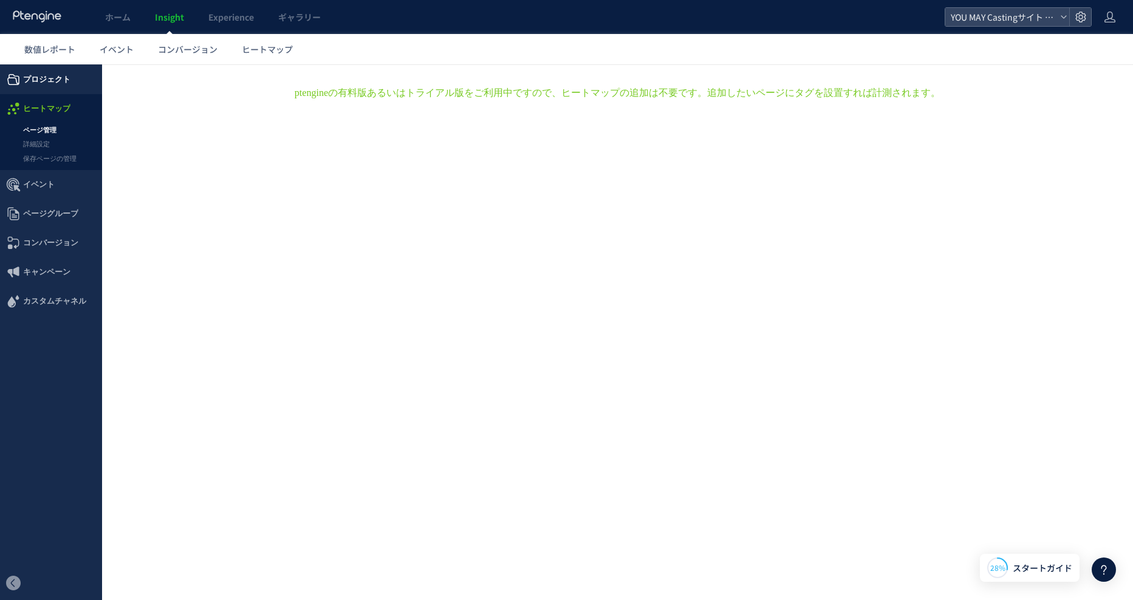
click at [61, 81] on span "プロジェクト" at bounding box center [46, 79] width 47 height 29
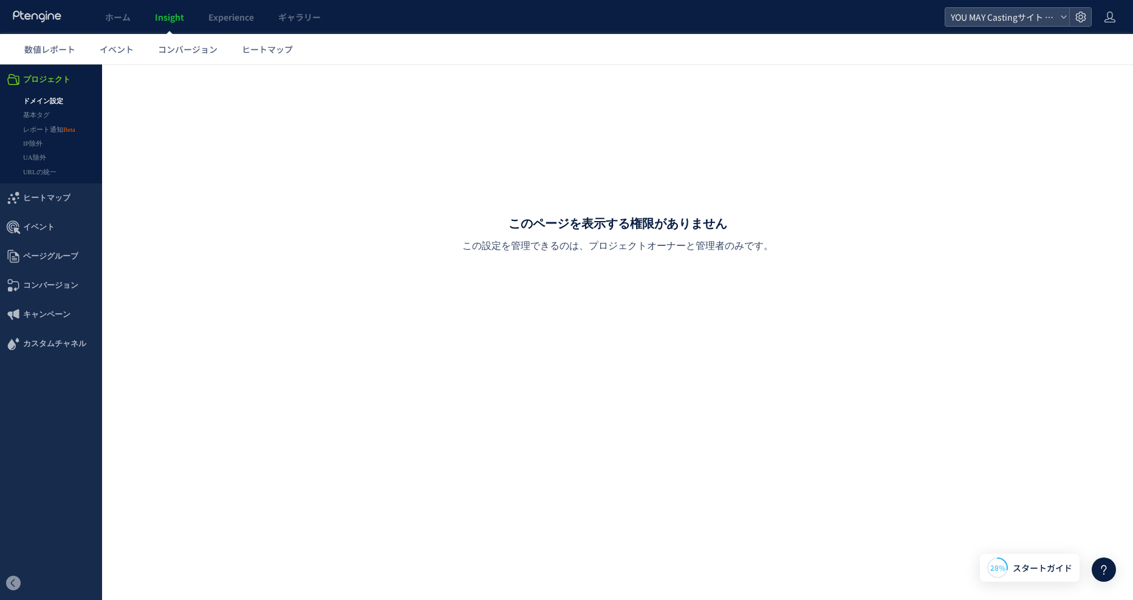
click at [61, 81] on span "プロジェクト" at bounding box center [46, 79] width 47 height 29
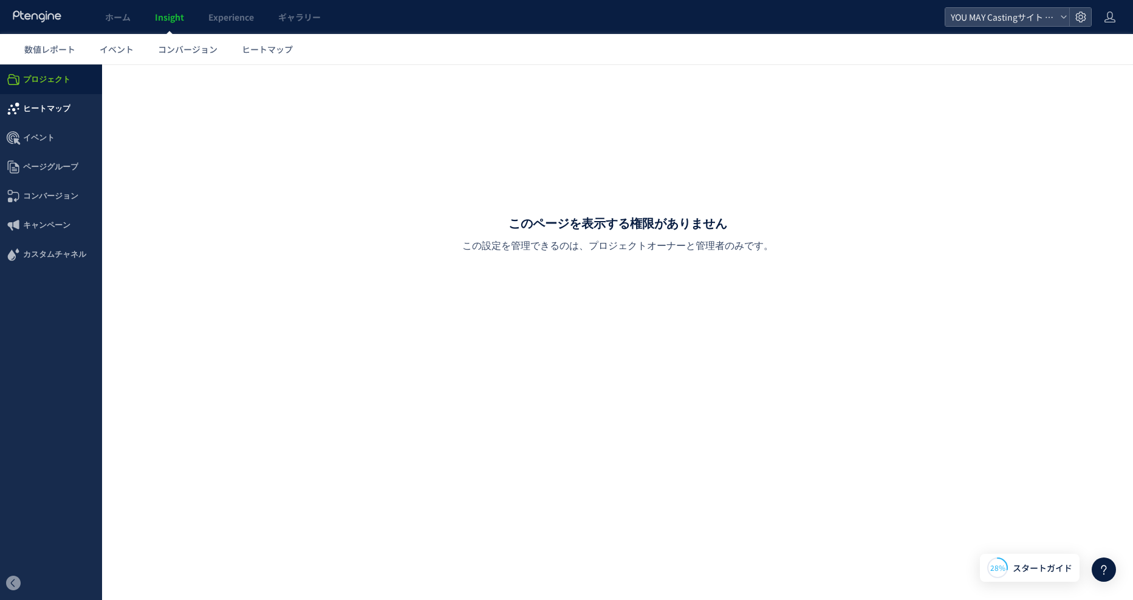
click at [49, 107] on span "ヒートマップ" at bounding box center [46, 108] width 47 height 29
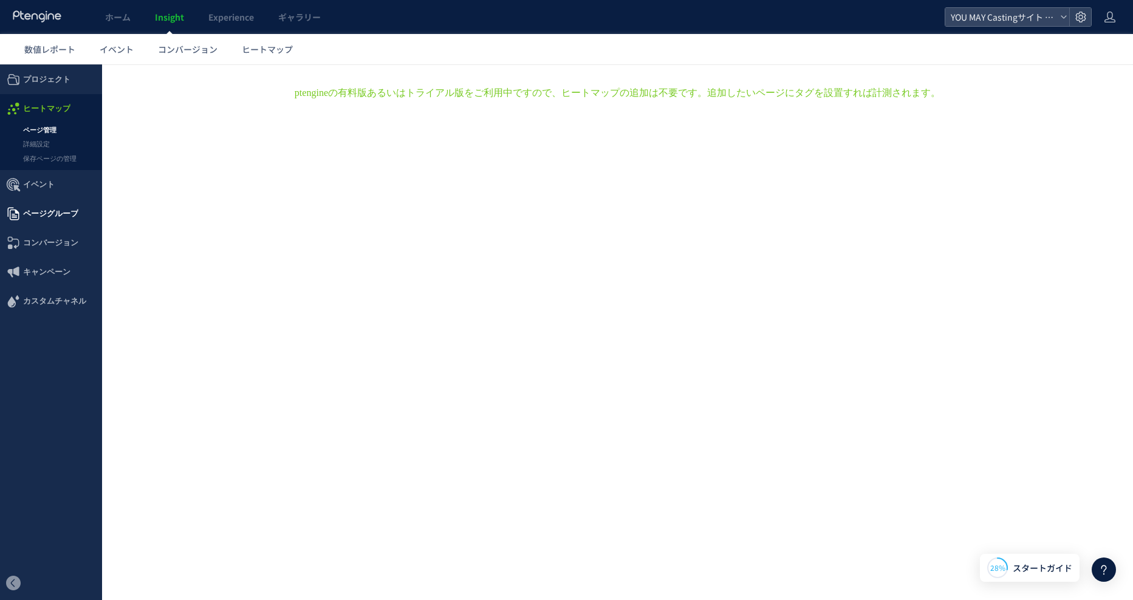
click at [52, 205] on span "ページグループ" at bounding box center [50, 213] width 55 height 29
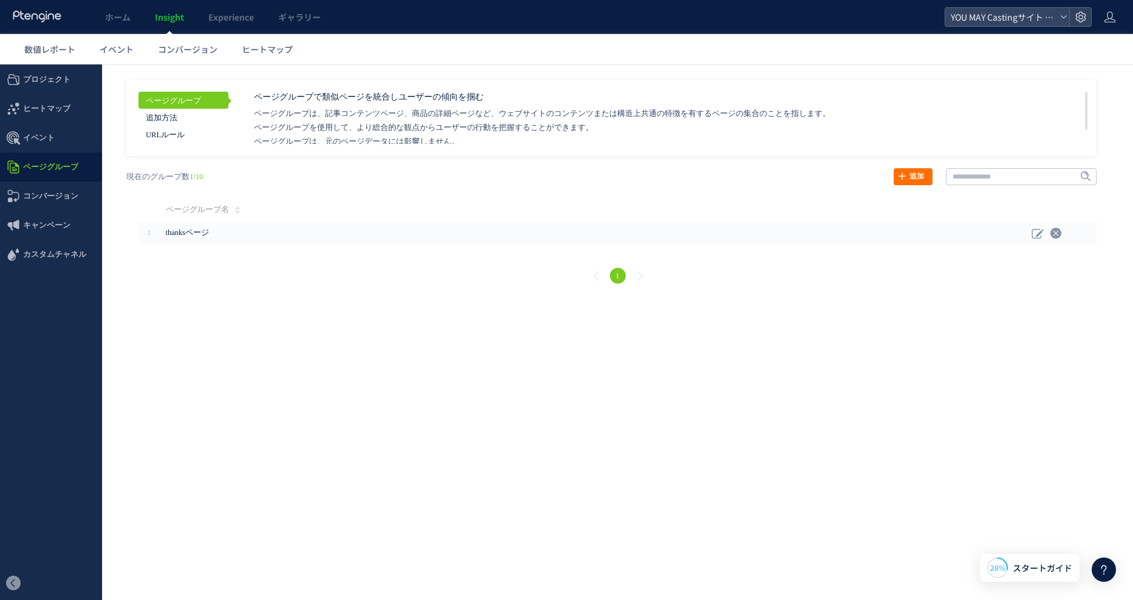
click at [262, 299] on html ".cls-1 { fill-rule: evenodd; } .cls-1 { fill: #ececec; } .cls-2 { fill: #929292…" at bounding box center [566, 181] width 1133 height 235
click at [57, 98] on span "ヒートマップ" at bounding box center [46, 108] width 47 height 29
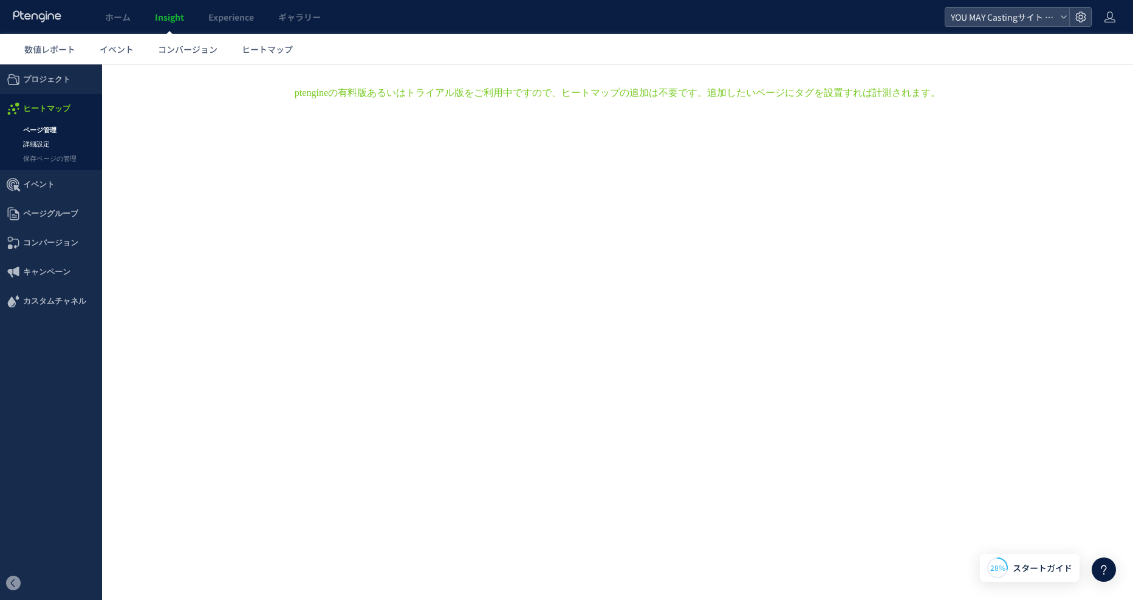
click at [35, 145] on link "詳細設定" at bounding box center [51, 144] width 102 height 14
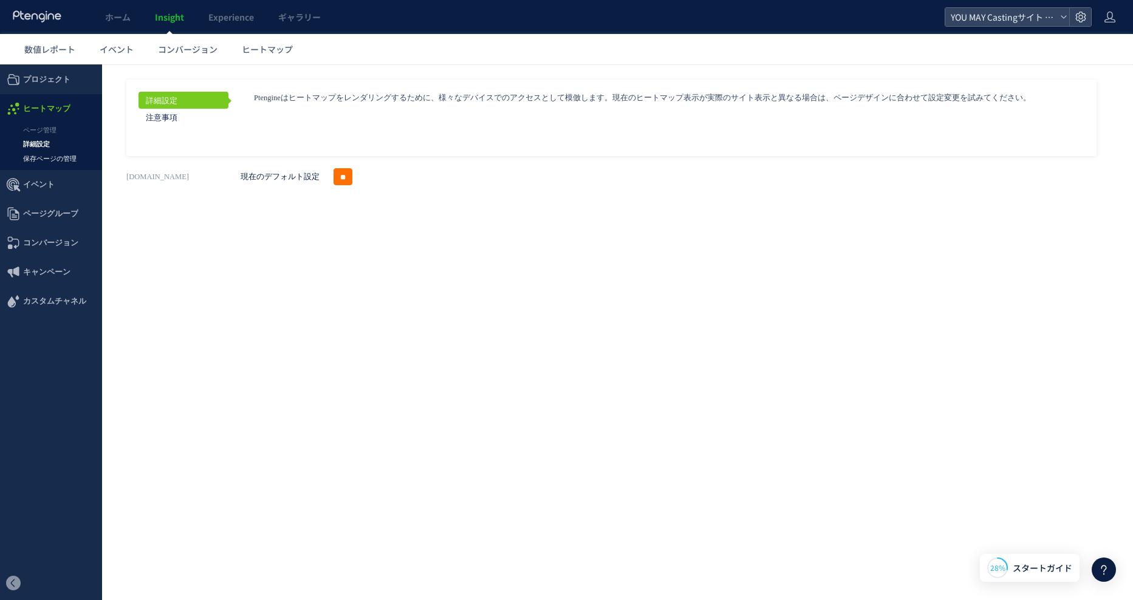
click at [58, 161] on link "保存ページの管理" at bounding box center [51, 159] width 102 height 14
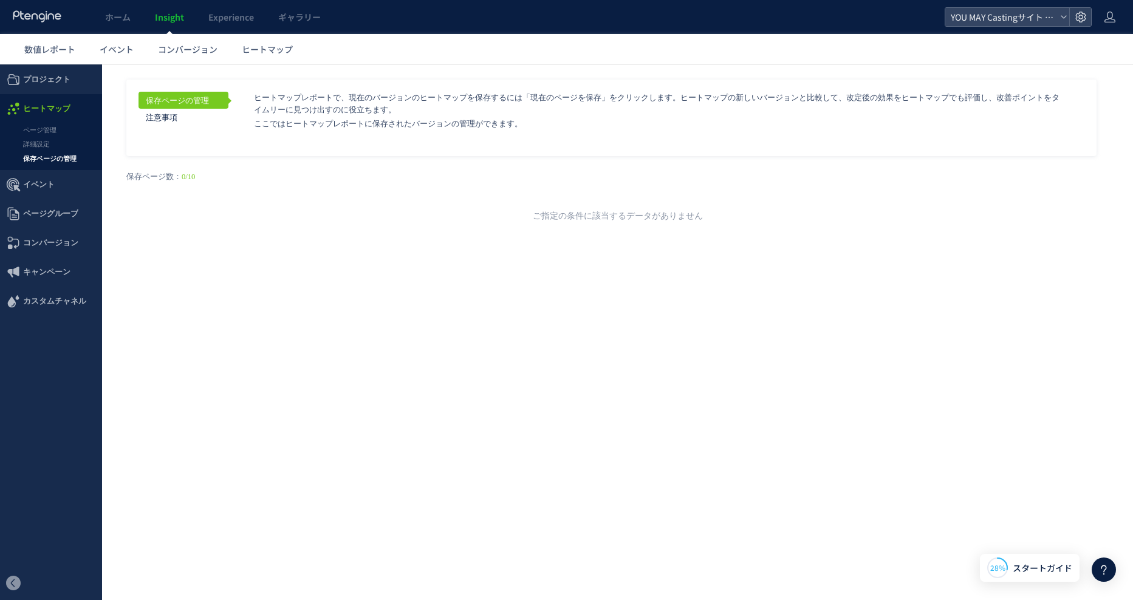
drag, startPoint x: 411, startPoint y: 225, endPoint x: 308, endPoint y: 122, distance: 145.6
click at [410, 221] on div "戻る ヒートマップを計測させるには、解析コードを実装してください。 実装 URL タイトル名" at bounding box center [617, 192] width 1006 height 72
drag, startPoint x: 285, startPoint y: 108, endPoint x: 704, endPoint y: 121, distance: 418.7
click at [704, 121] on div "ヒートマップレポートで、現在のバージョンのヒートマップを保存するには「現在のページを保存」をクリックします。ヒートマップの新しいバージョンと比較して、改定後の…" at bounding box center [671, 111] width 834 height 38
drag, startPoint x: 704, startPoint y: 121, endPoint x: 689, endPoint y: 127, distance: 15.6
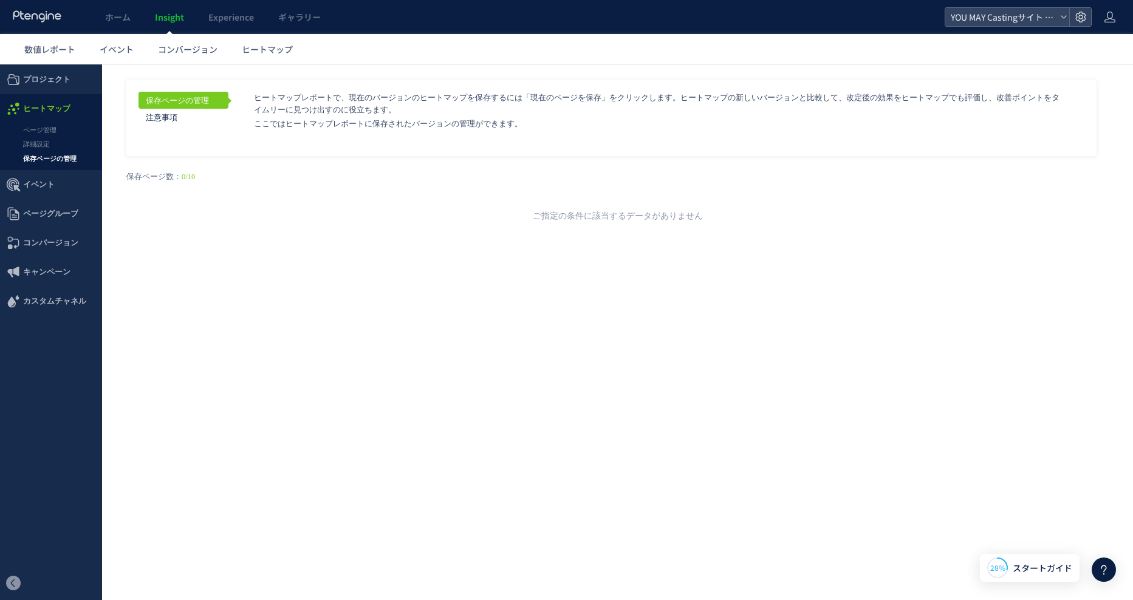
click at [693, 129] on p "ここではヒートマップレポートに保存されたバージョンの管理ができます。" at bounding box center [659, 124] width 810 height 12
click at [660, 118] on p "ここではヒートマップレポートに保存されたバージョンの管理ができます。" at bounding box center [659, 124] width 810 height 12
click at [46, 129] on link "ページ管理" at bounding box center [51, 130] width 102 height 14
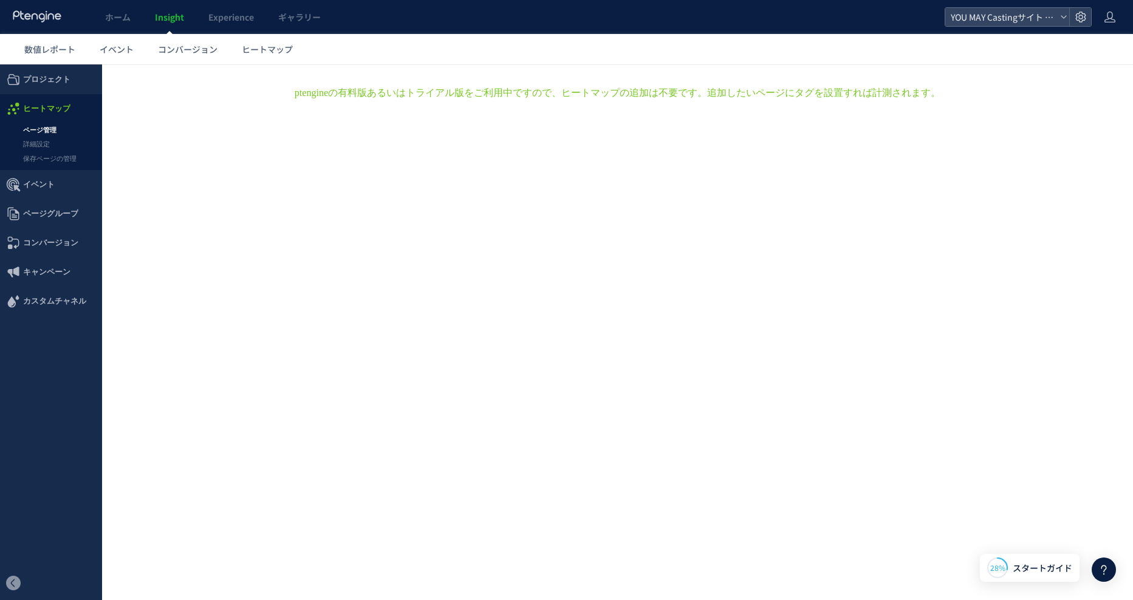
click at [44, 136] on link "ページ管理" at bounding box center [51, 130] width 102 height 14
click at [42, 140] on link "詳細設定" at bounding box center [51, 144] width 102 height 14
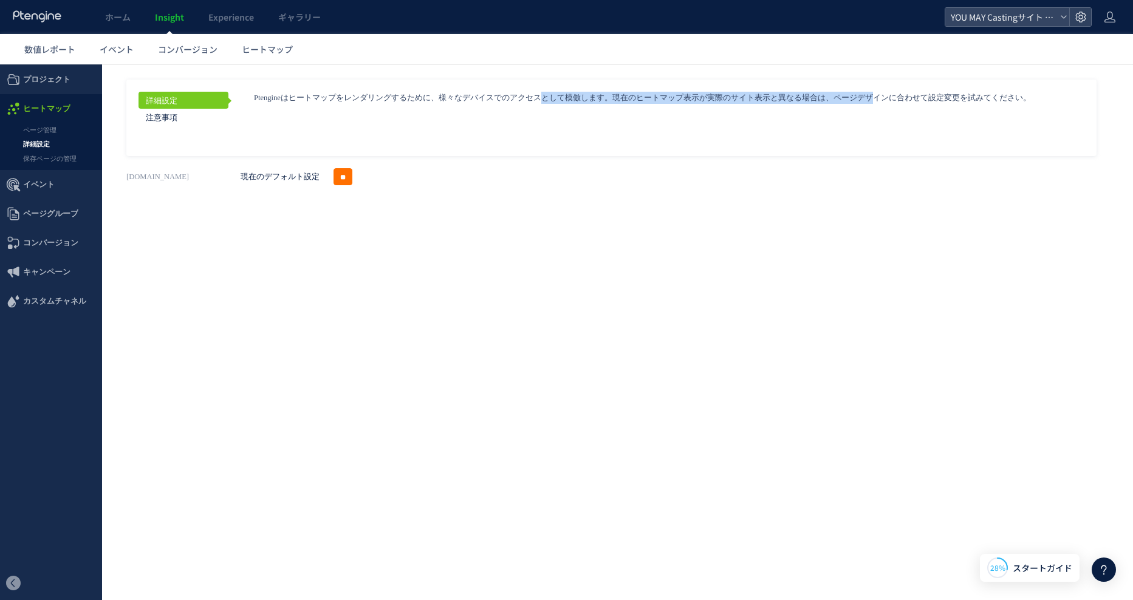
drag, startPoint x: 253, startPoint y: 96, endPoint x: 544, endPoint y: 101, distance: 290.9
click at [544, 101] on div "詳細設定 注意事項 Ptengineはヒートマップをレンダリングするために、様々なデバイスでのアクセスとして模倣します。現在のヒートマップ表示が実際のサイト表…" at bounding box center [611, 118] width 970 height 77
drag, startPoint x: 544, startPoint y: 101, endPoint x: 555, endPoint y: 129, distance: 30.8
click at [555, 129] on div "詳細設定 注意事項 Ptengineはヒートマップをレンダリングするために、様々なデバイスでのアクセスとして模倣します。現在のヒートマップ表示が実際のサイト表…" at bounding box center [611, 118] width 970 height 77
click at [591, 283] on html ".cls-1 { fill-rule: evenodd; } .cls-1 { fill: #ececec; } .cls-2 { fill: #929292…" at bounding box center [566, 173] width 1133 height 219
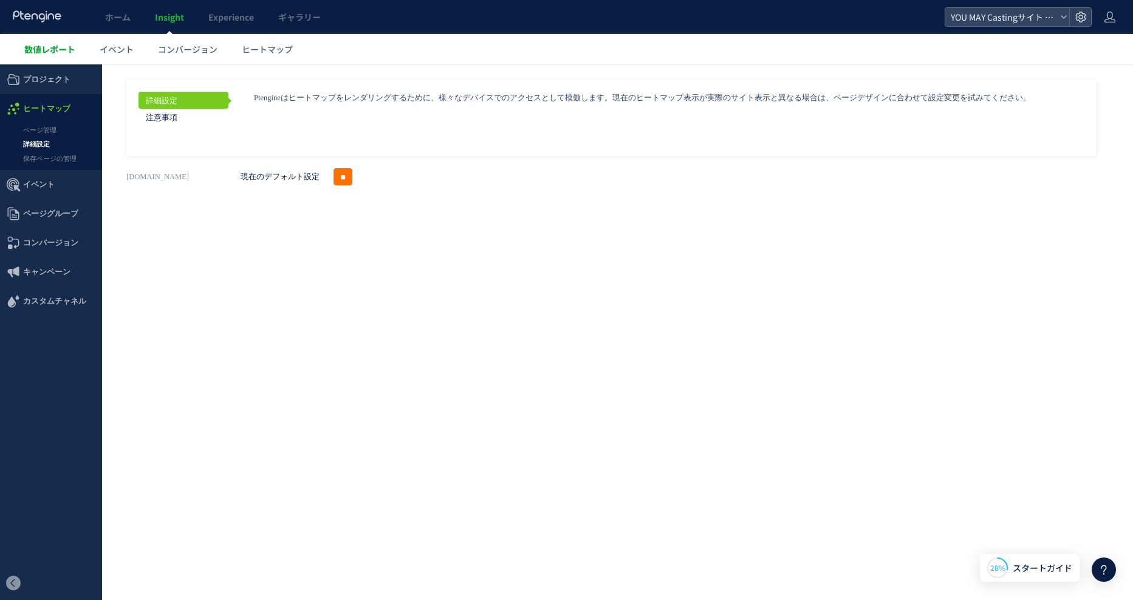
click at [53, 53] on span "数値レポート" at bounding box center [49, 49] width 51 height 12
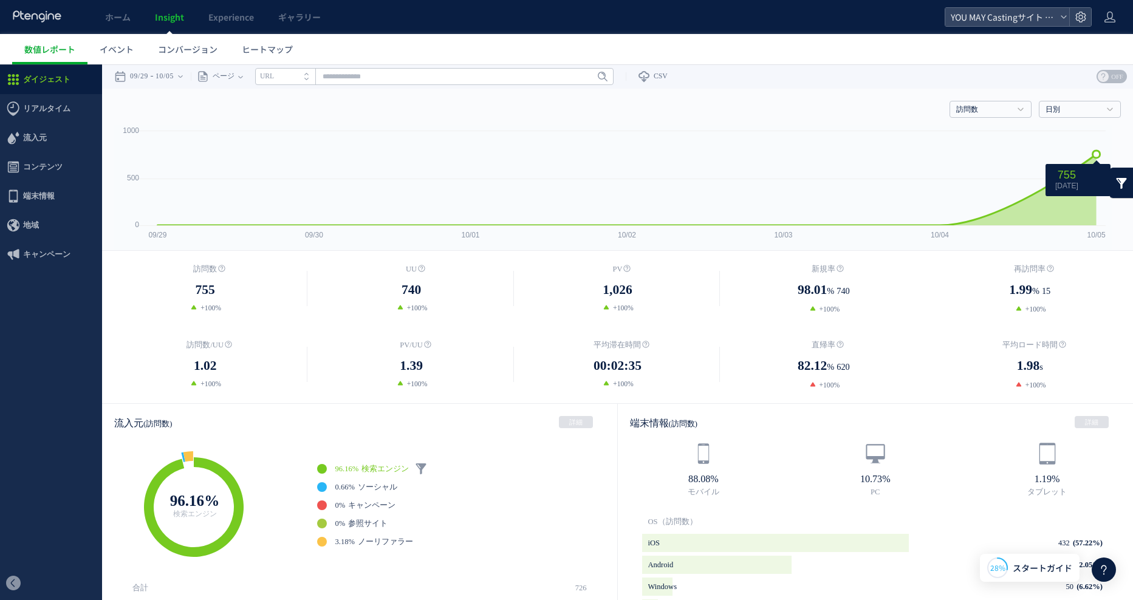
click at [1070, 205] on icon at bounding box center [626, 189] width 938 height 71
click at [1061, 104] on h4 "日別" at bounding box center [1080, 109] width 82 height 17
click at [972, 80] on div "戻る デフォルト設定では本日のデータを表示しています。 カレンダーでご覧になりたい期間を指定することができます。 09/29 10/05 今日 昨日 先週 先…" at bounding box center [617, 76] width 1031 height 24
click at [174, 71] on time "10/05" at bounding box center [164, 76] width 18 height 24
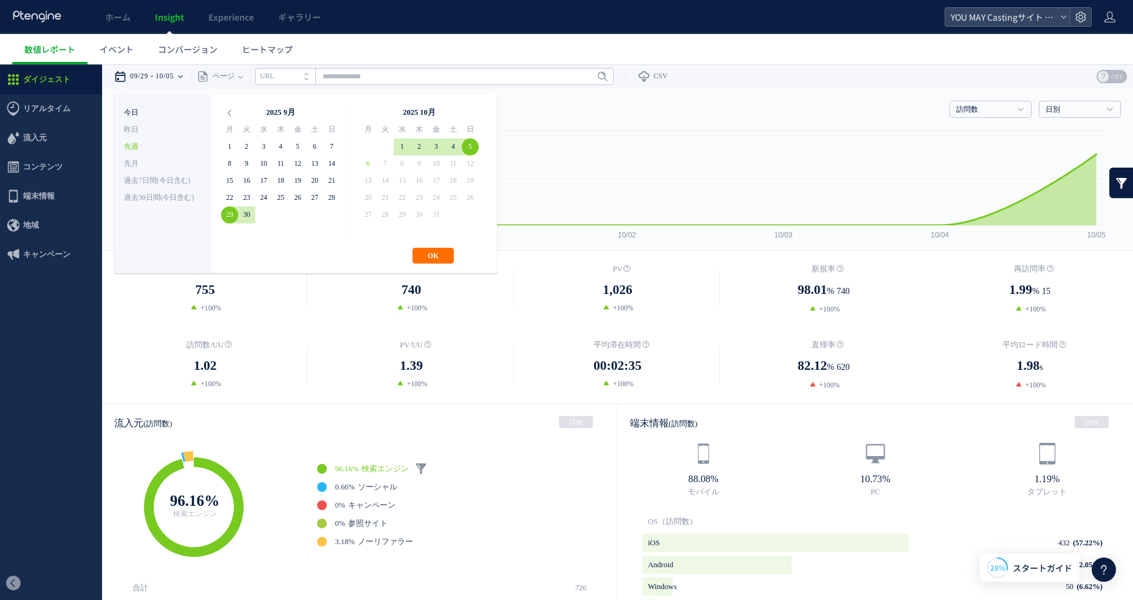
click at [134, 113] on li "今日" at bounding box center [163, 112] width 78 height 17
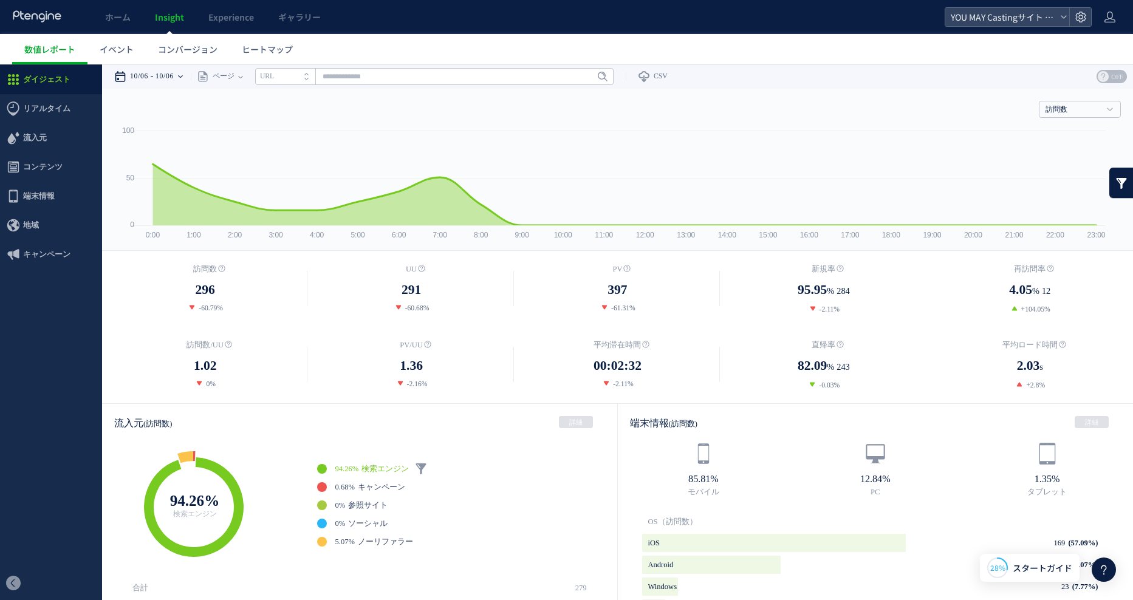
click at [158, 78] on div "10/06 10/06" at bounding box center [152, 76] width 77 height 24
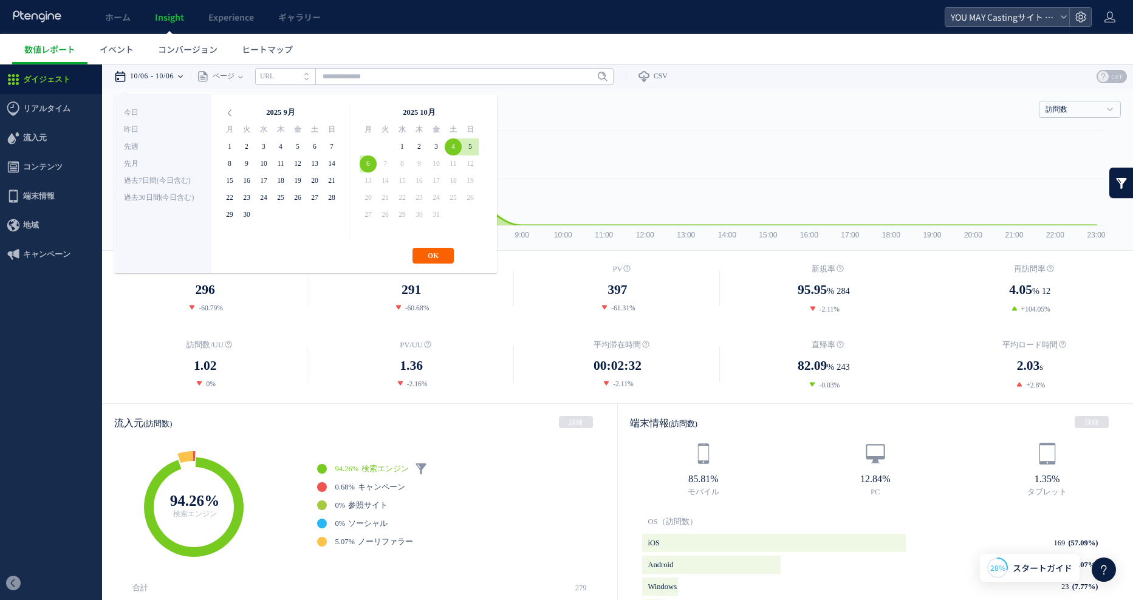
click at [422, 255] on button "OK" at bounding box center [432, 256] width 41 height 16
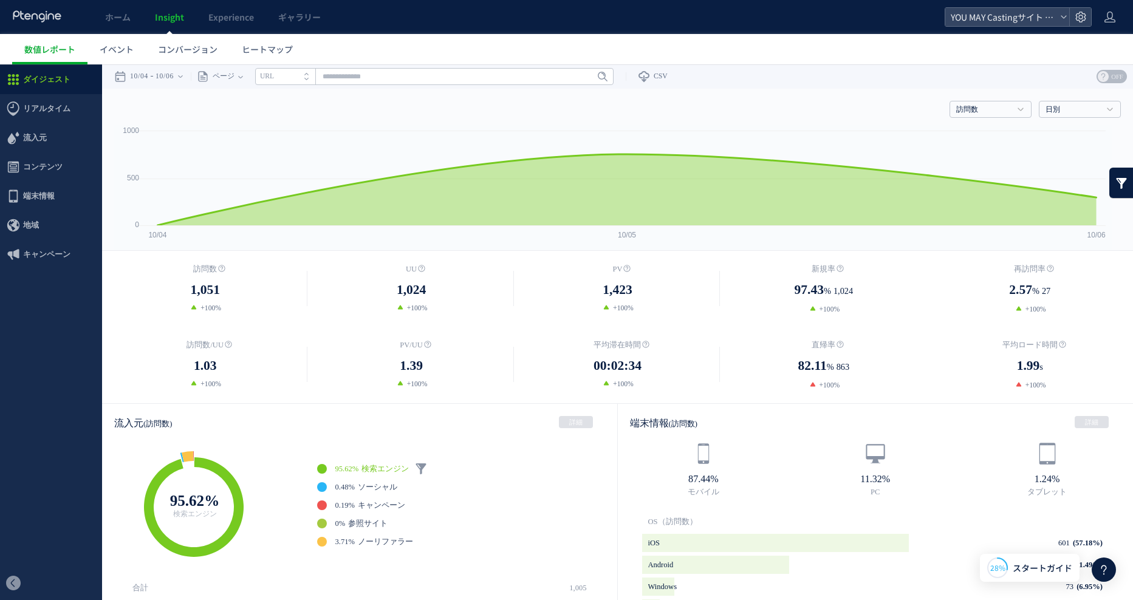
click at [502, 412] on div "流入元 (訪問数) 詳細" at bounding box center [359, 423] width 515 height 38
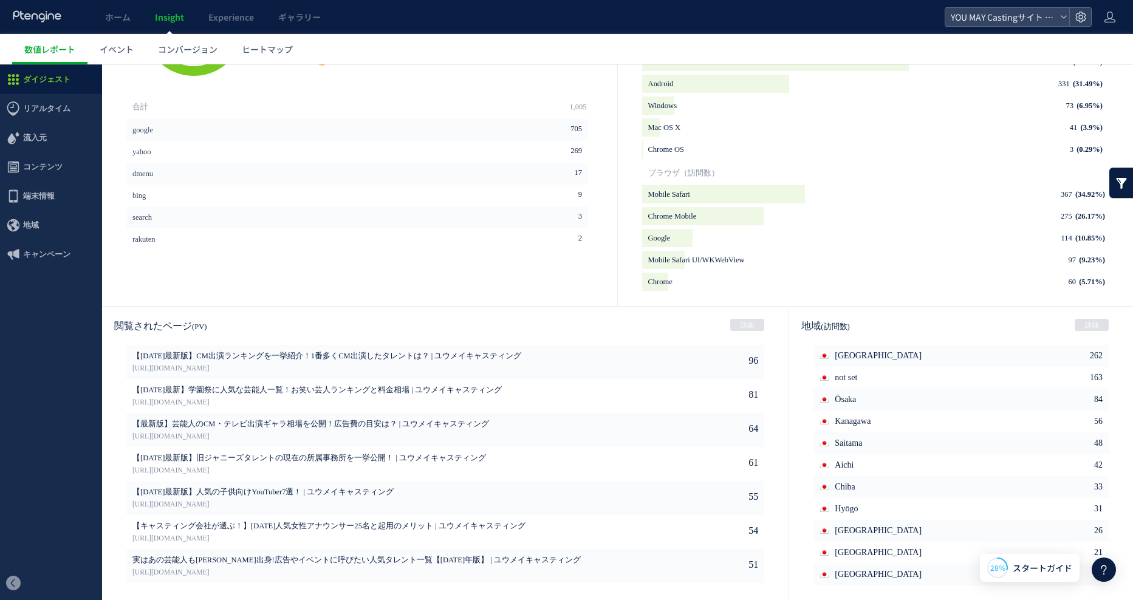
scroll to position [482, 0]
drag, startPoint x: 281, startPoint y: 294, endPoint x: 289, endPoint y: 293, distance: 8.0
click at [282, 294] on aside "合計 1,005 google 705 yahoo 269 dmenu 17 9 3 2" at bounding box center [359, 199] width 515 height 211
click at [299, 299] on aside "合計 1,005 google 705 yahoo 269 dmenu 17 9 3 2" at bounding box center [359, 199] width 515 height 211
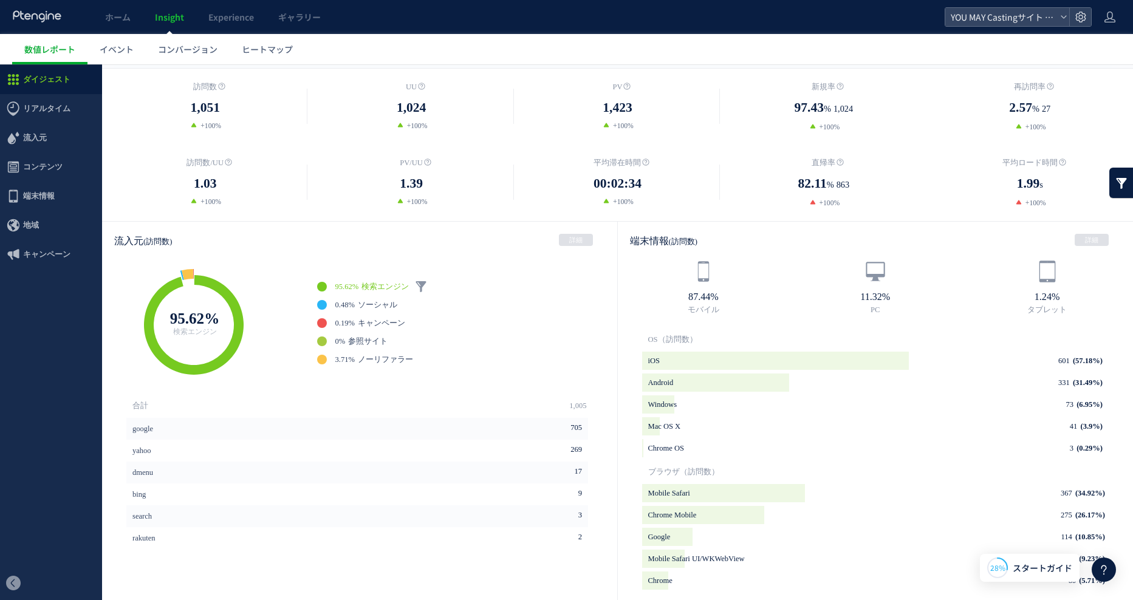
scroll to position [421, 0]
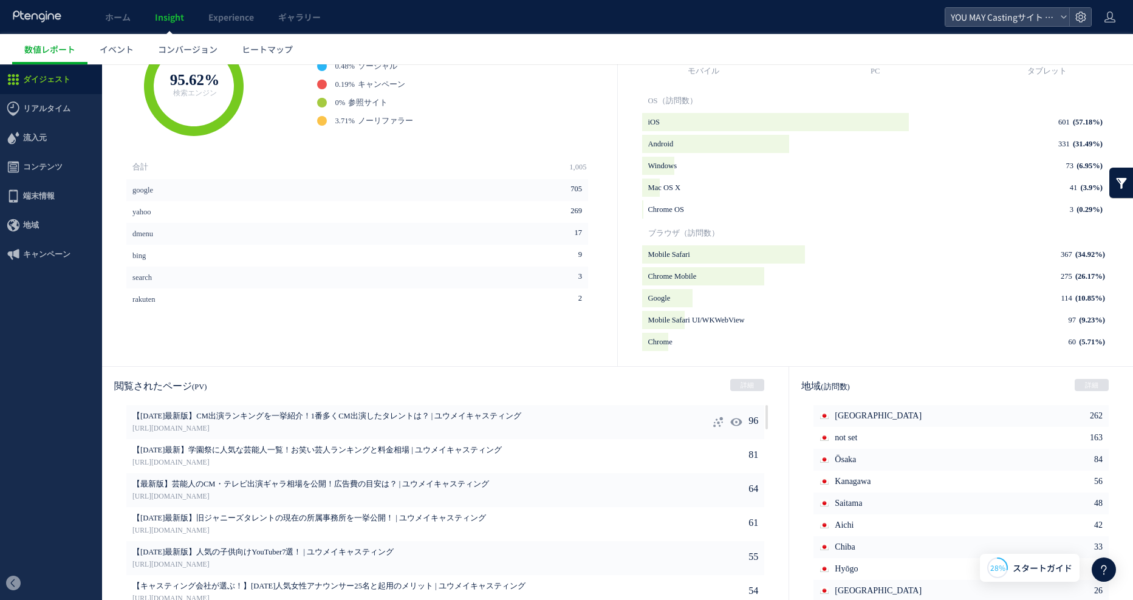
click at [712, 421] on icon at bounding box center [718, 422] width 12 height 12
click at [730, 421] on icon at bounding box center [736, 422] width 12 height 12
type input "**********"
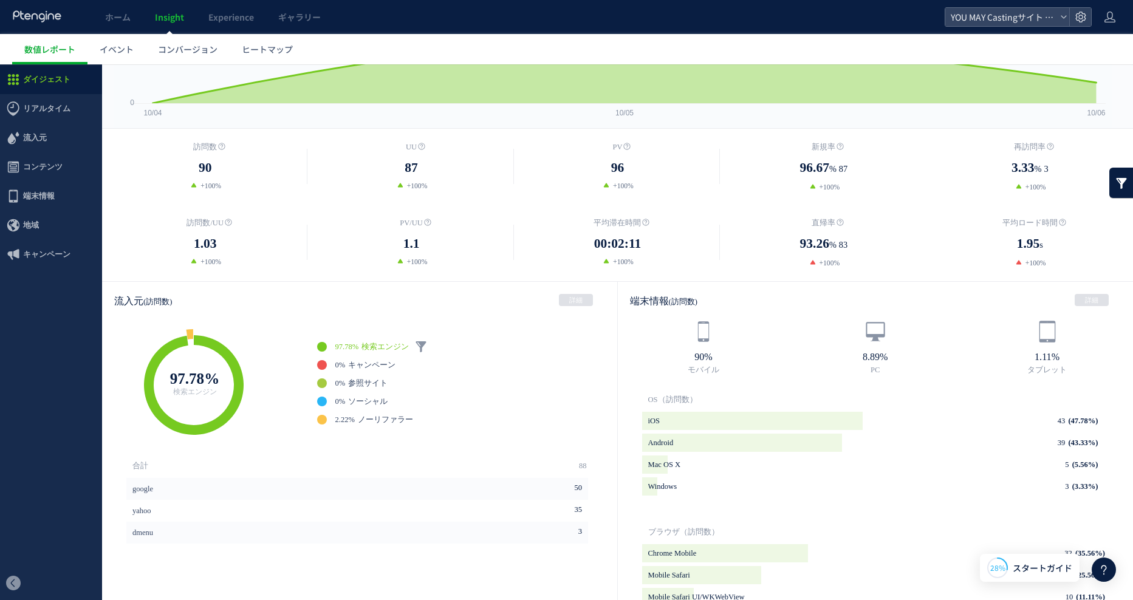
scroll to position [482, 0]
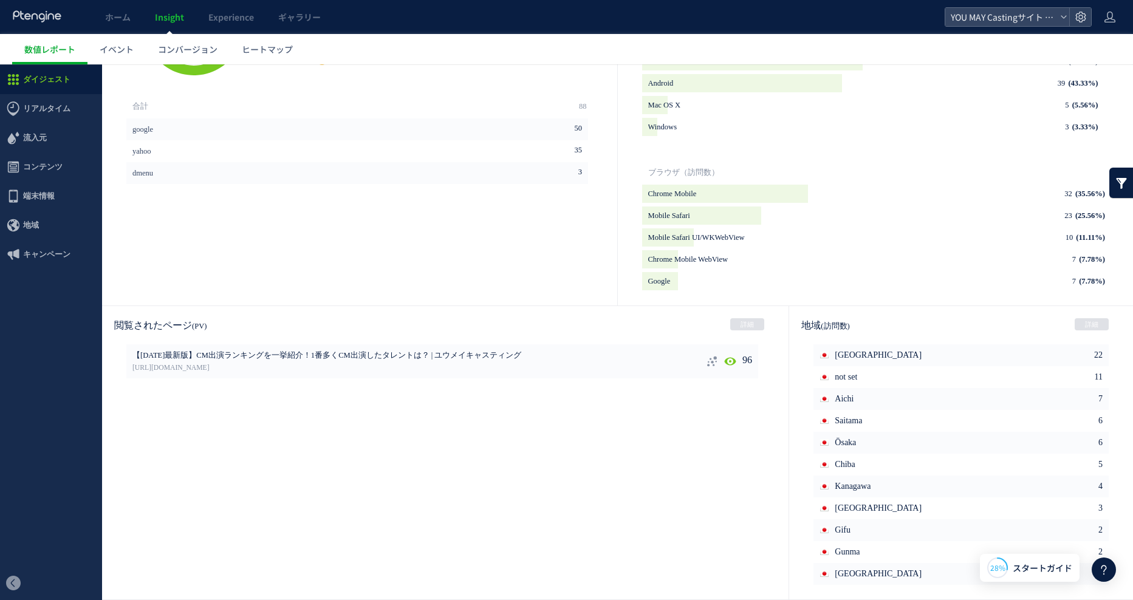
click at [726, 361] on icon at bounding box center [730, 361] width 12 height 12
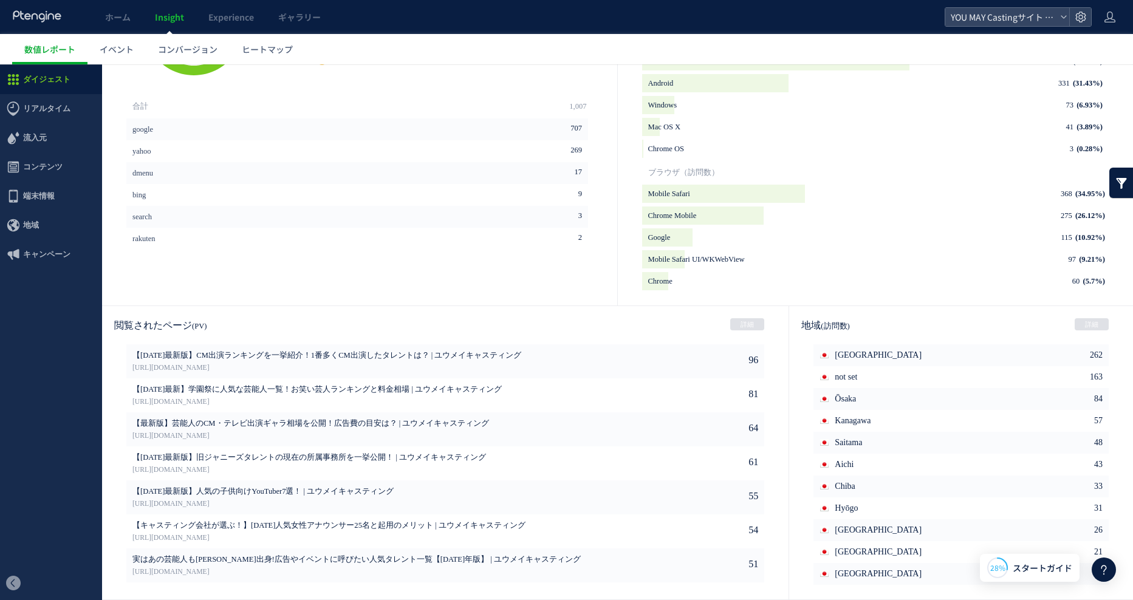
click at [0, 64] on icon at bounding box center [0, 64] width 0 height 0
type input "**********"
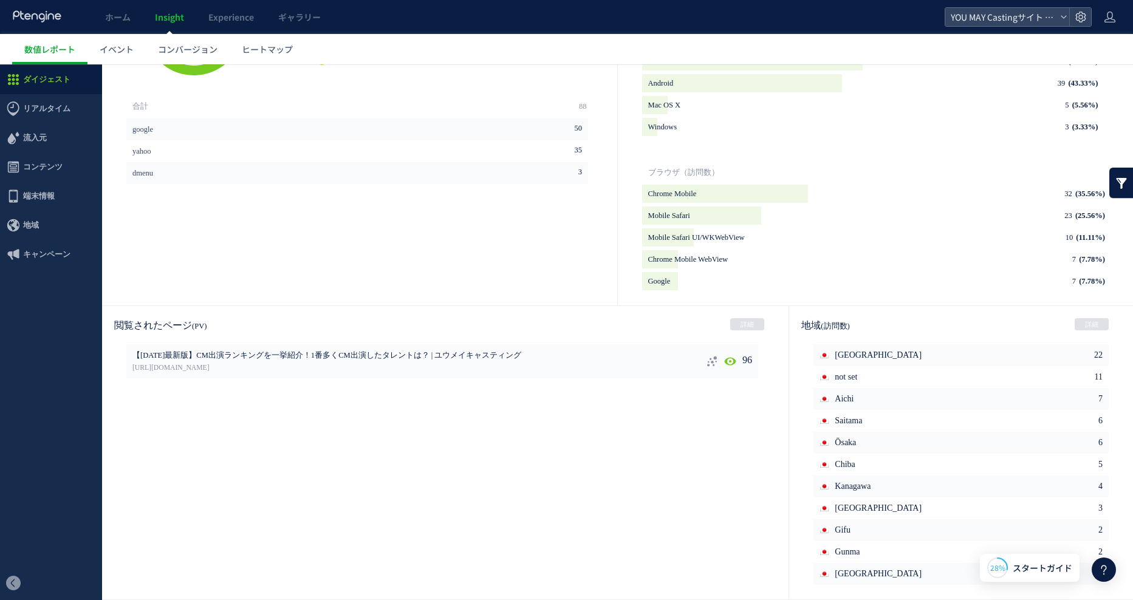
click at [729, 362] on icon at bounding box center [730, 361] width 12 height 12
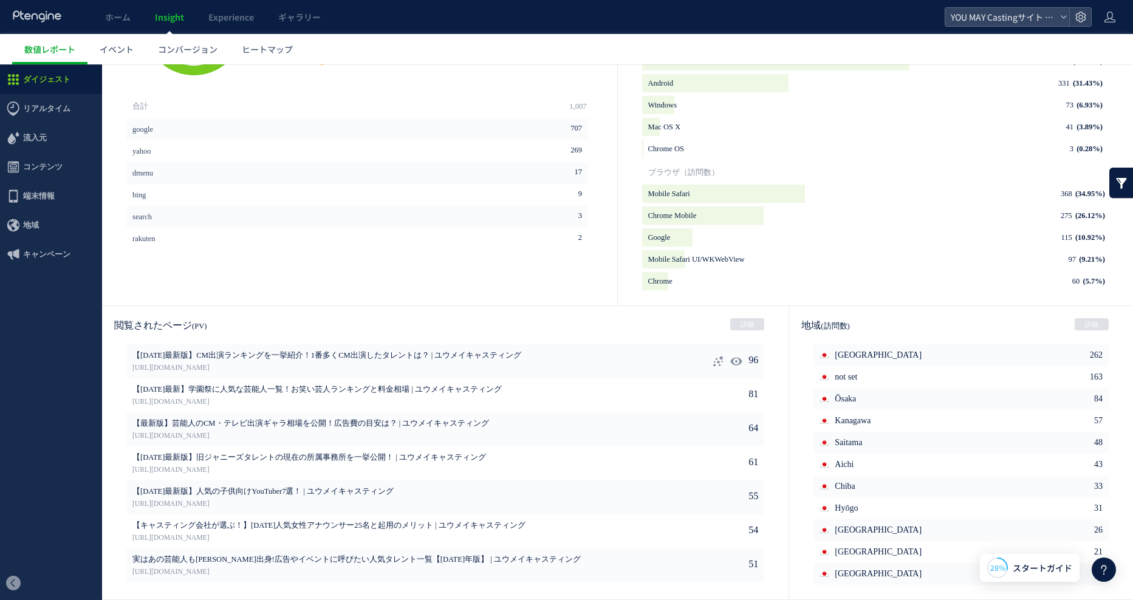
click at [712, 364] on icon at bounding box center [718, 361] width 12 height 12
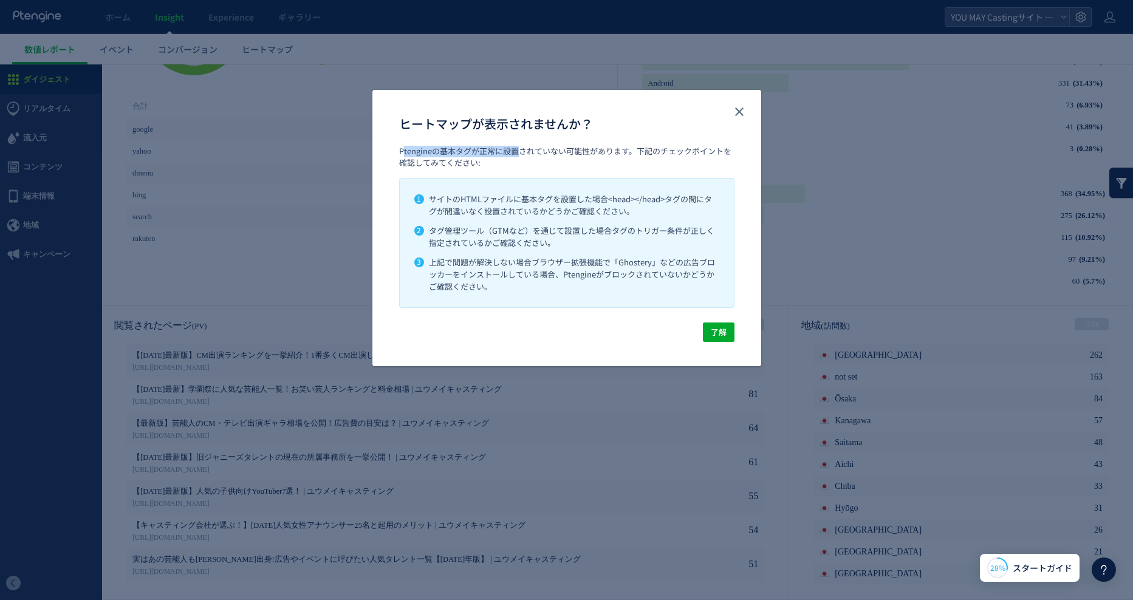
drag, startPoint x: 403, startPoint y: 152, endPoint x: 522, endPoint y: 149, distance: 119.7
click at [522, 149] on p "Ptengineの基本タグが正常に設置されていない可能性があります。下記のチェックポイントを確認してみてください:" at bounding box center [566, 157] width 335 height 22
drag, startPoint x: 522, startPoint y: 149, endPoint x: 529, endPoint y: 162, distance: 14.4
click at [529, 161] on p "Ptengineの基本タグが正常に設置されていない可能性があります。下記のチェックポイントを確認してみてください:" at bounding box center [566, 157] width 335 height 22
drag, startPoint x: 712, startPoint y: 336, endPoint x: 481, endPoint y: 366, distance: 232.6
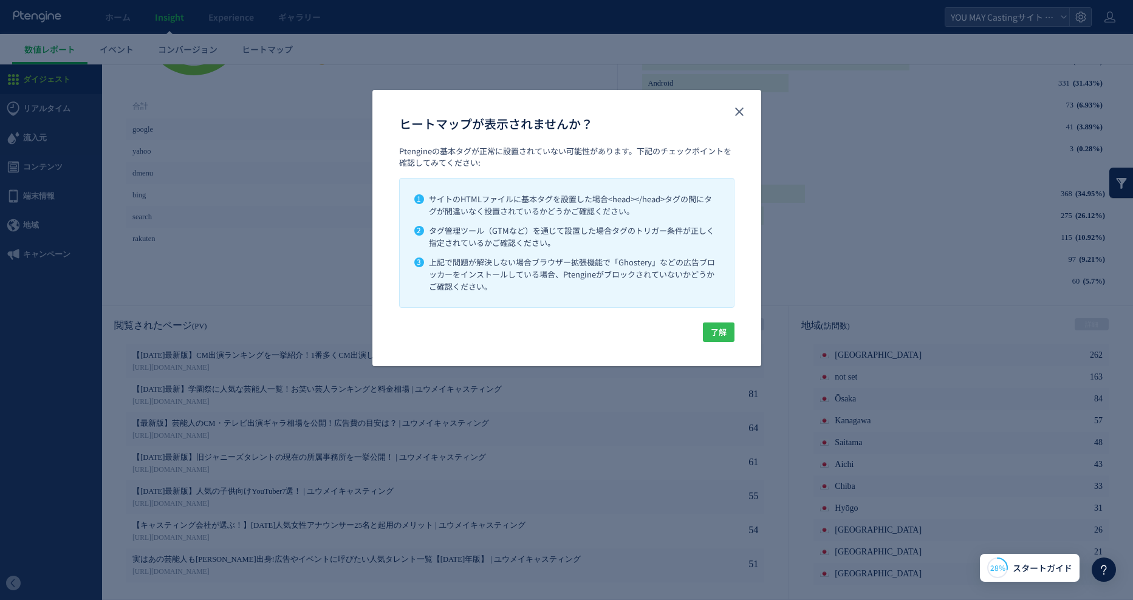
click at [712, 336] on span "了解" at bounding box center [719, 331] width 16 height 19
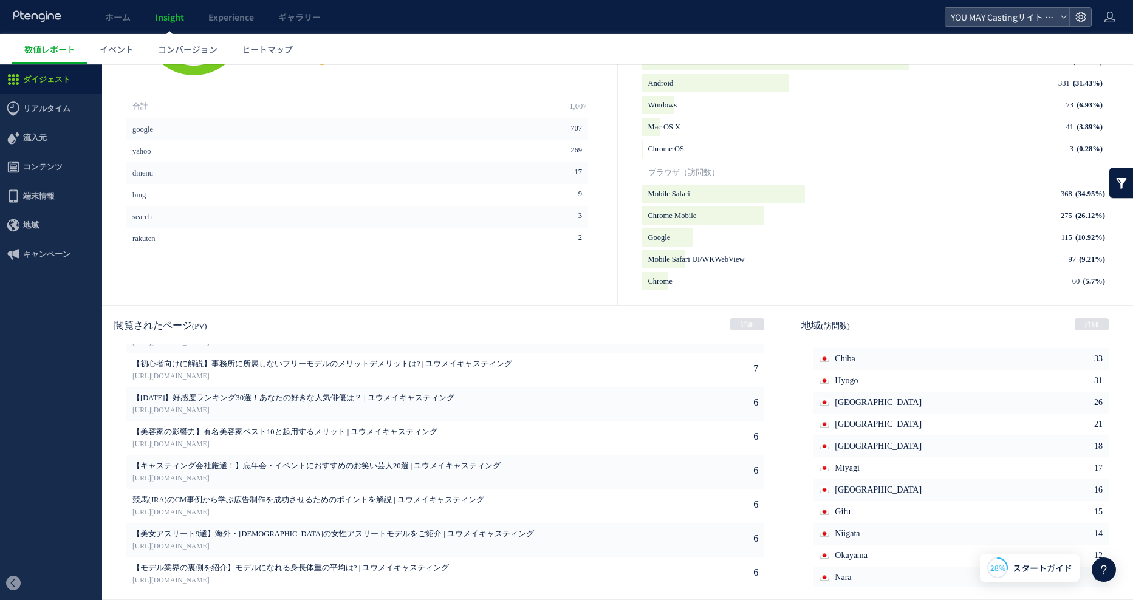
click at [170, 19] on span "Insight" at bounding box center [169, 17] width 29 height 12
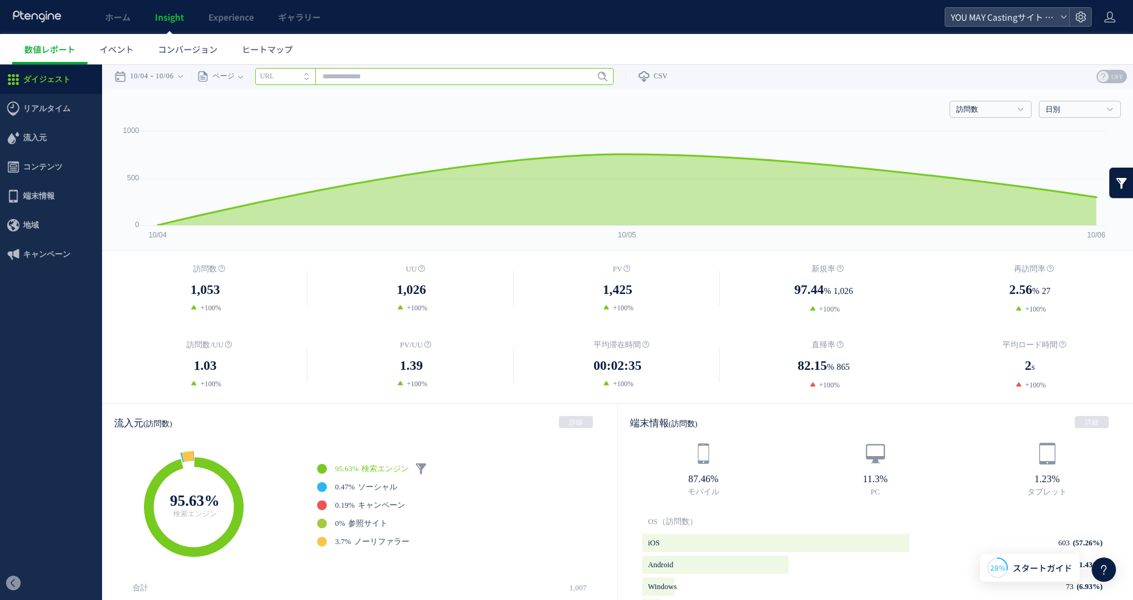
click at [428, 79] on input "text" at bounding box center [434, 76] width 358 height 17
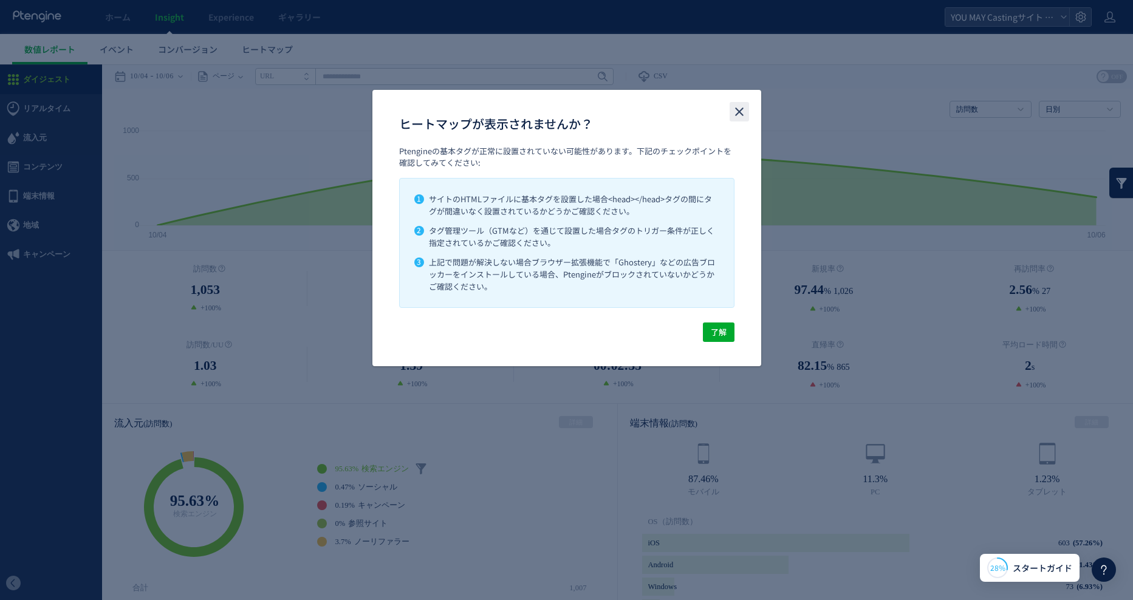
drag, startPoint x: 739, startPoint y: 105, endPoint x: 429, endPoint y: 15, distance: 323.1
click at [739, 105] on icon "close" at bounding box center [739, 111] width 15 height 15
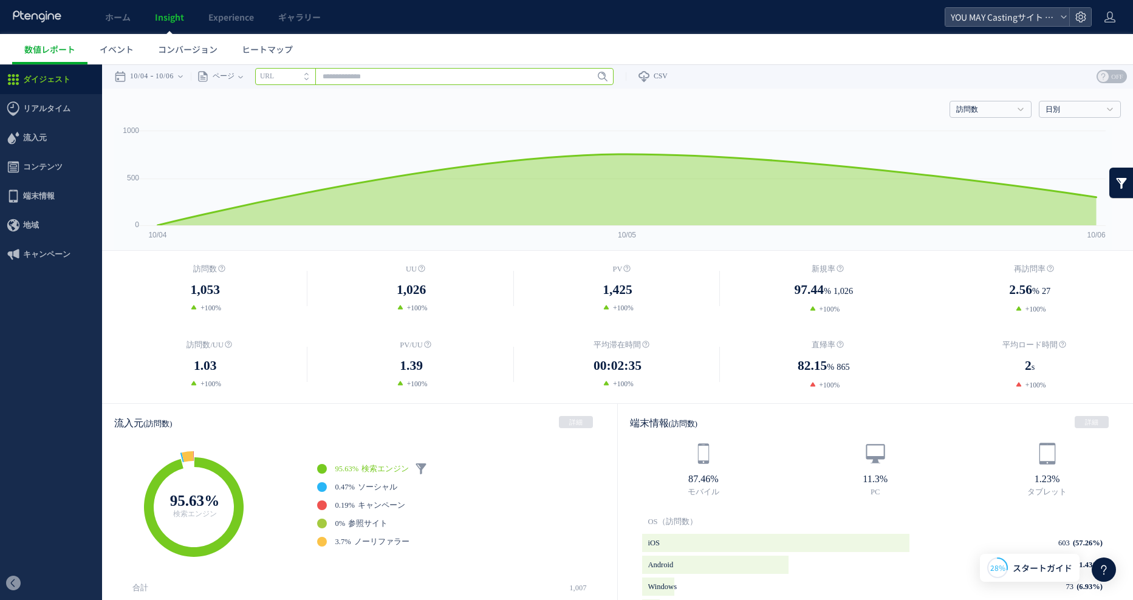
click at [429, 80] on input "text" at bounding box center [434, 76] width 358 height 17
paste input "**********"
type input "**********"
click at [603, 81] on span "Enter" at bounding box center [599, 76] width 16 height 13
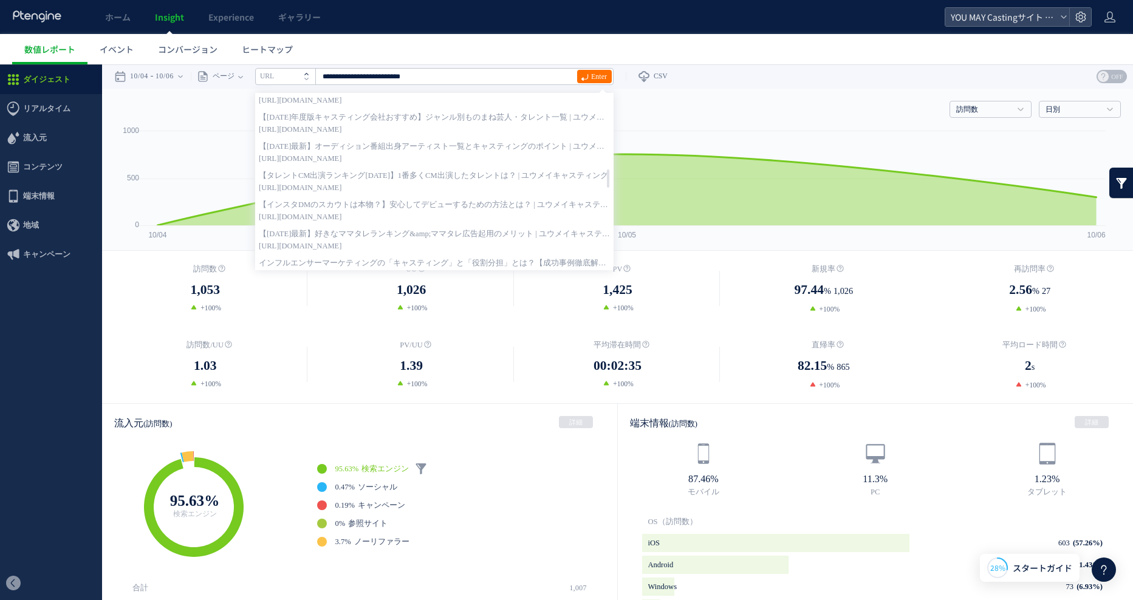
click at [309, 73] on icon at bounding box center [306, 74] width 4 height 2
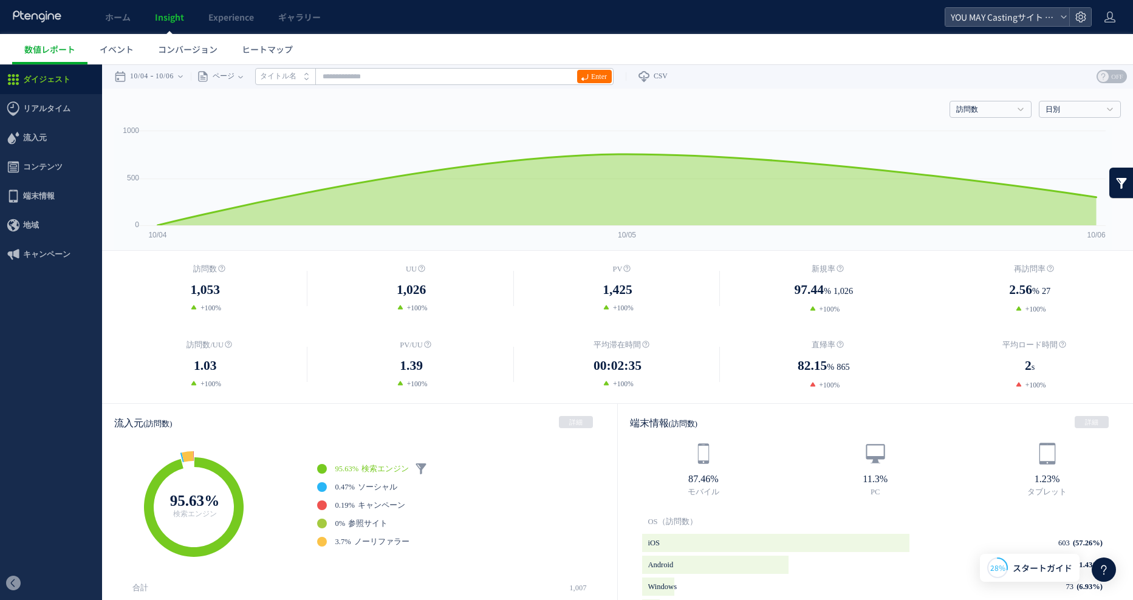
click at [309, 73] on icon at bounding box center [306, 74] width 4 height 2
click at [397, 73] on input "text" at bounding box center [434, 76] width 358 height 17
click at [444, 78] on input "text" at bounding box center [434, 76] width 358 height 17
paste input "**********"
type input "**********"
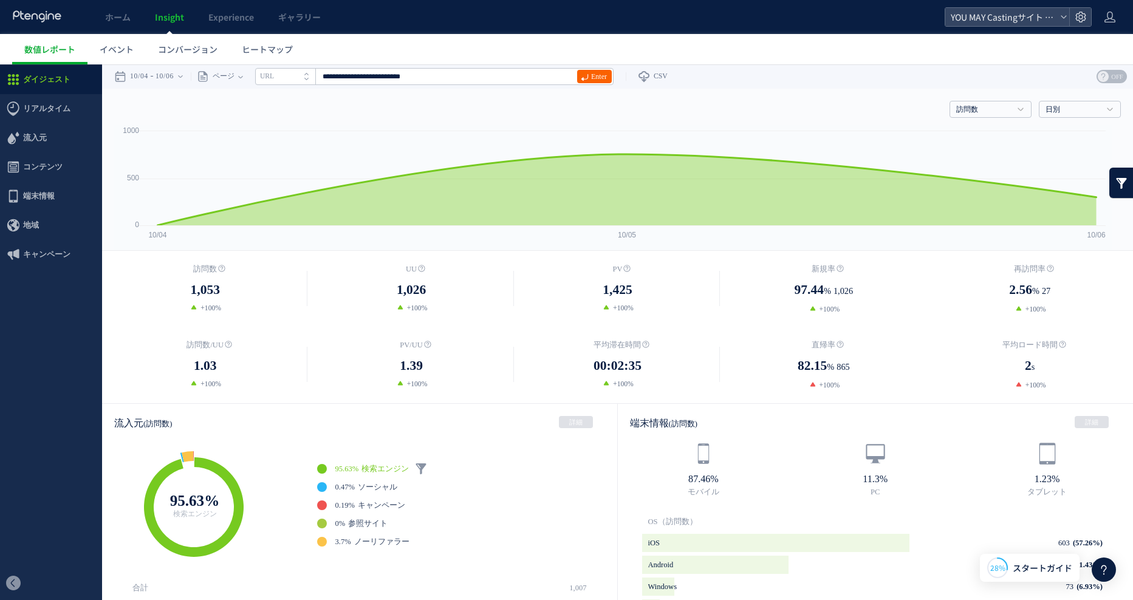
click at [602, 78] on span "Enter" at bounding box center [599, 76] width 16 height 13
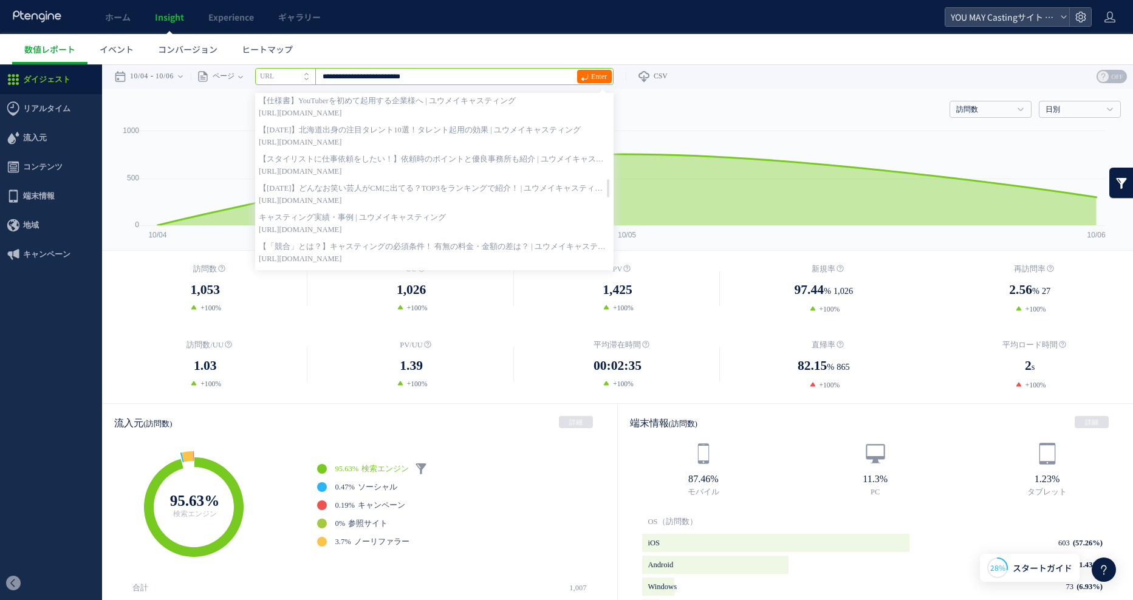
scroll to position [2291, 0]
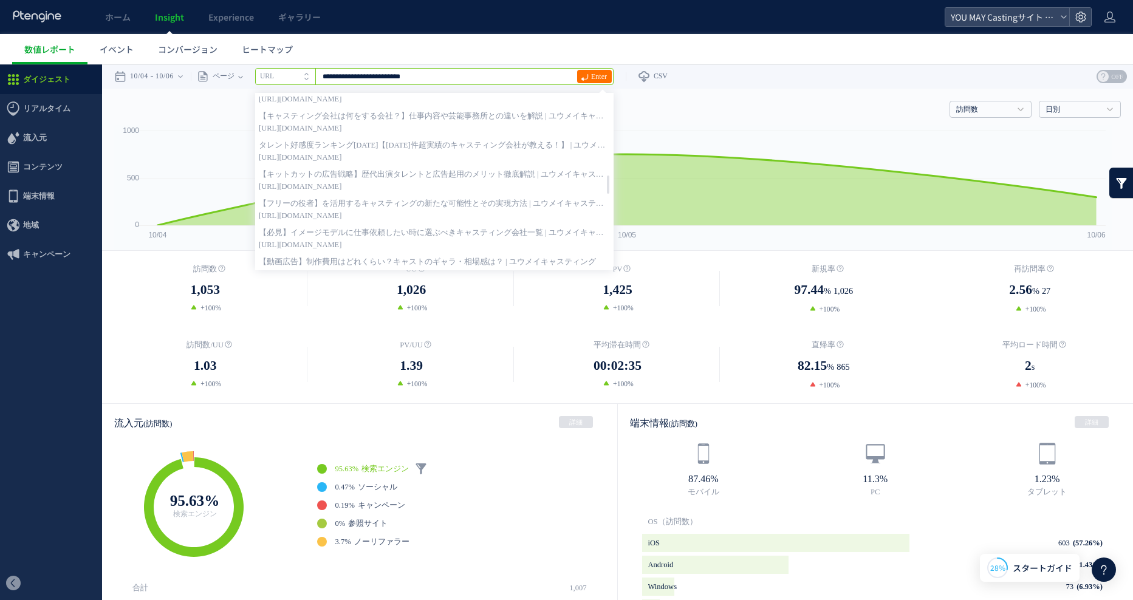
click at [445, 77] on input "**********" at bounding box center [434, 76] width 358 height 17
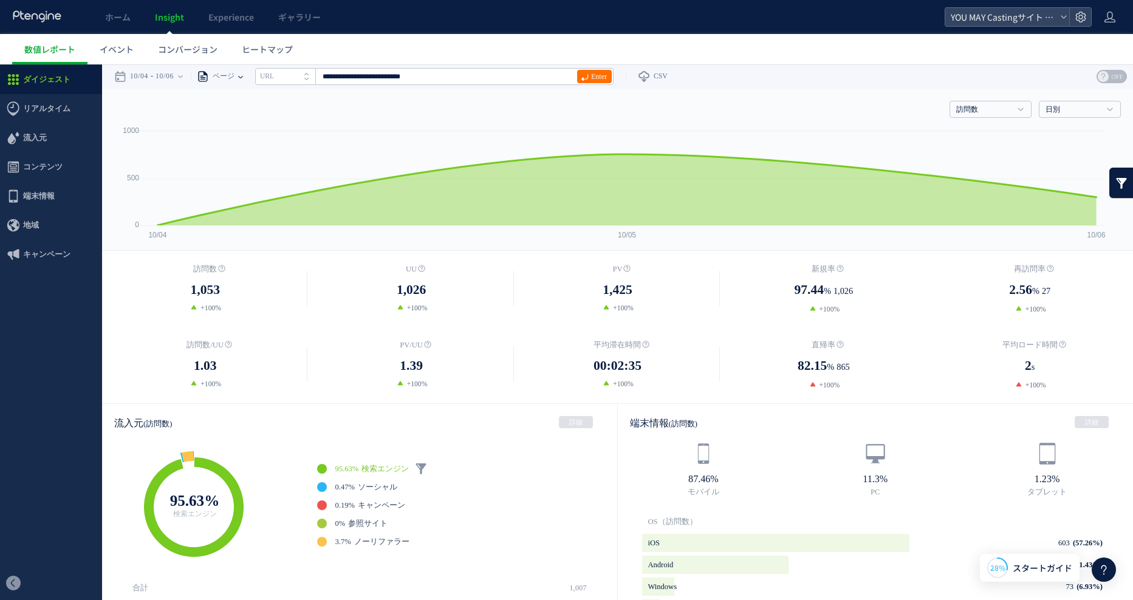
click at [243, 77] on icon at bounding box center [240, 77] width 5 height 2
click at [287, 72] on li "URL" at bounding box center [285, 76] width 60 height 17
click at [431, 79] on input "text" at bounding box center [434, 76] width 358 height 17
paste input "**********"
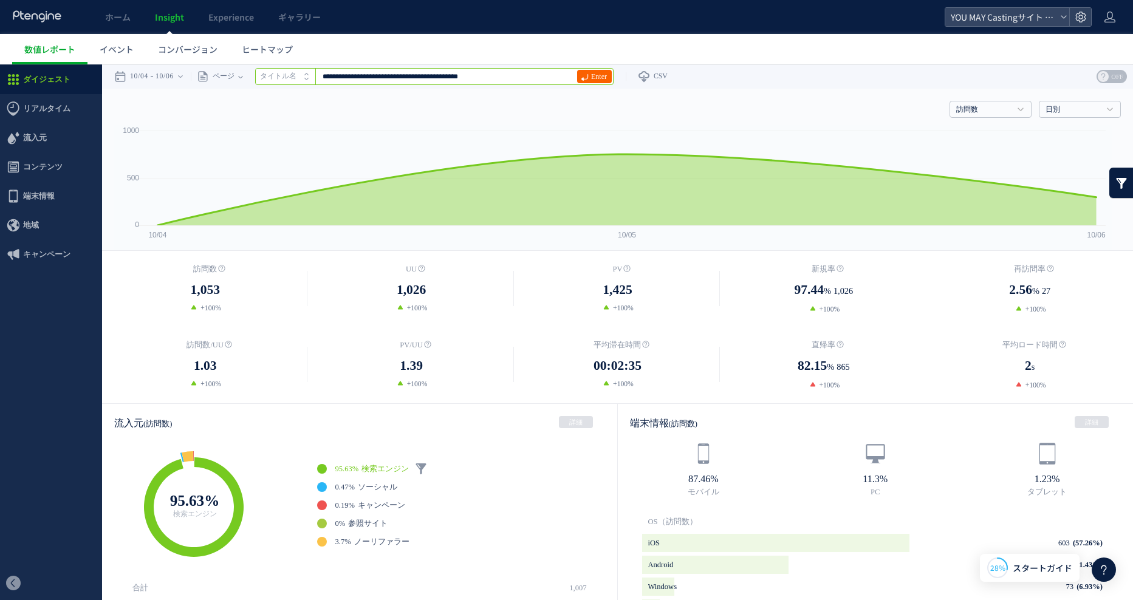
type input "**********"
click at [599, 72] on span "Enter" at bounding box center [599, 76] width 16 height 13
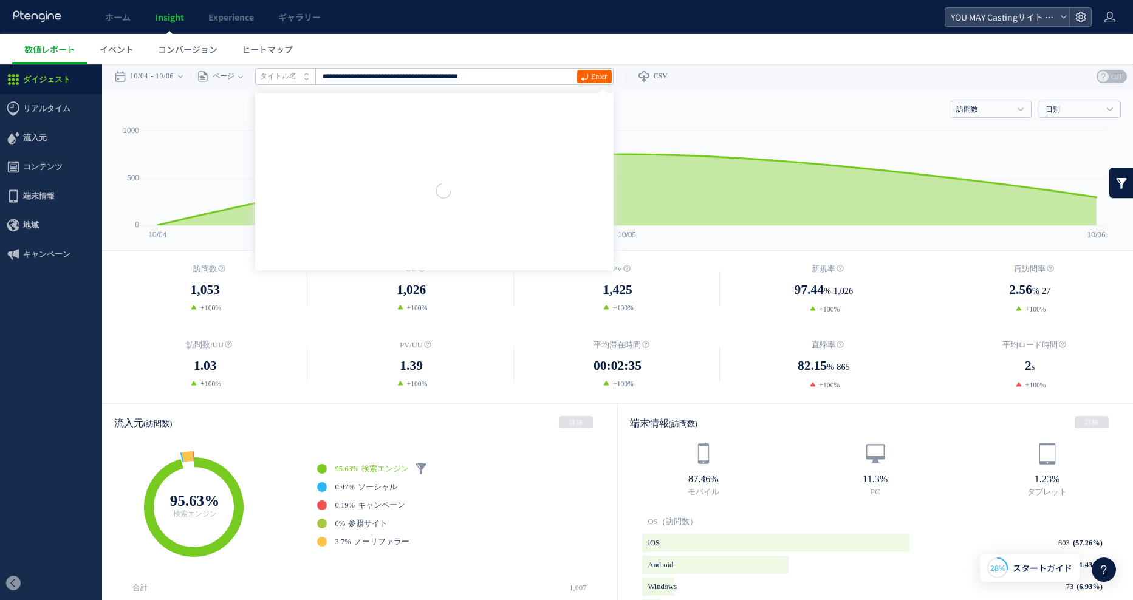
scroll to position [0, 0]
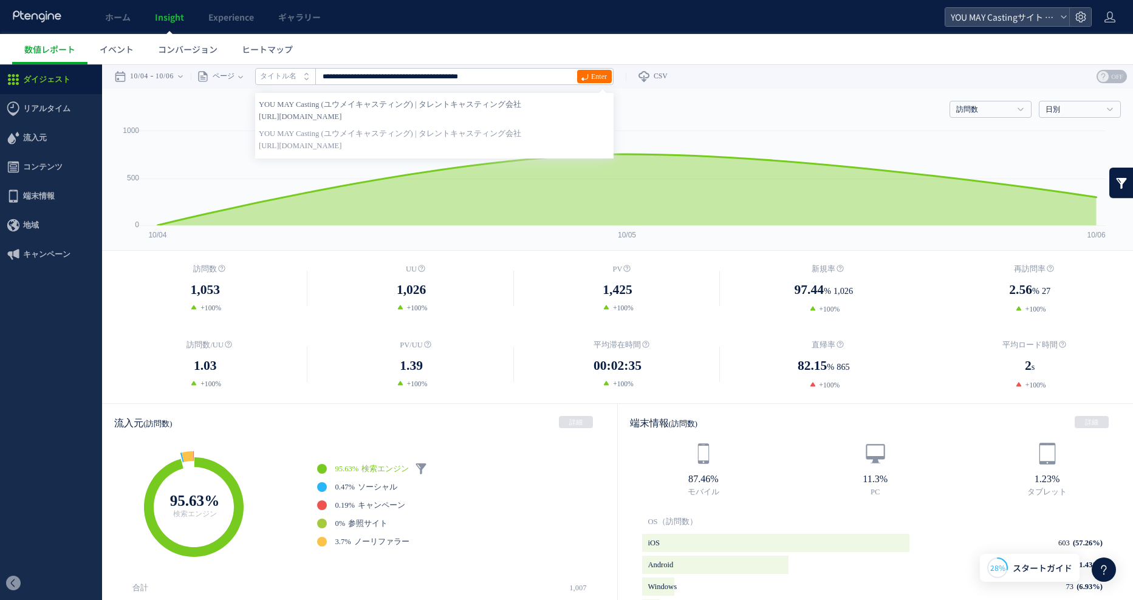
click at [359, 110] on strong "YOU MAY Casting (ユウメイキャスティング) | タレントキャスティング会社" at bounding box center [434, 104] width 351 height 12
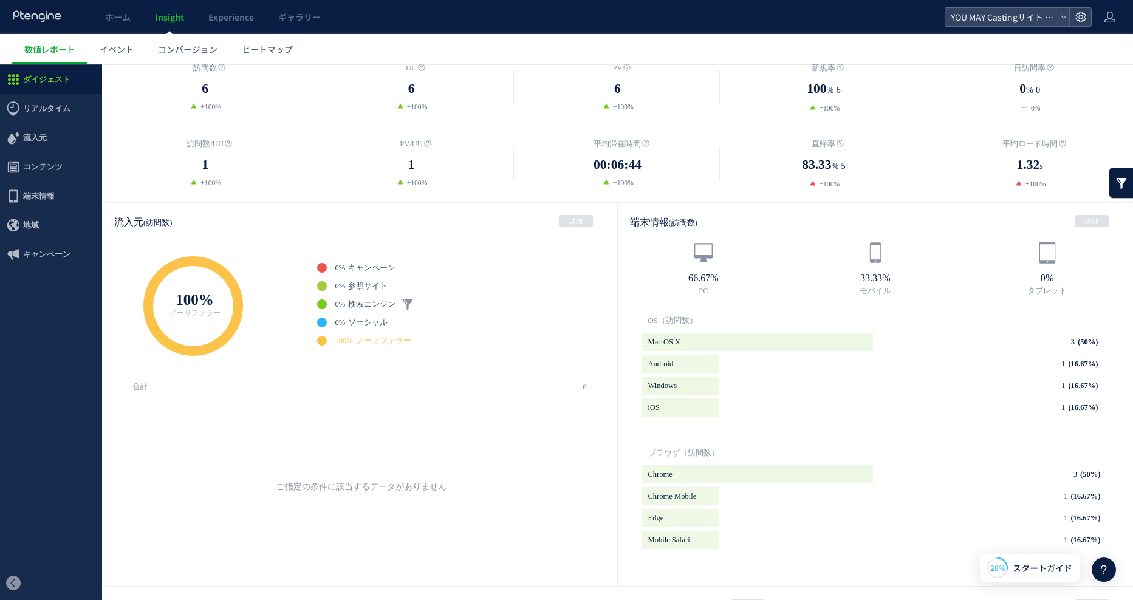
scroll to position [482, 0]
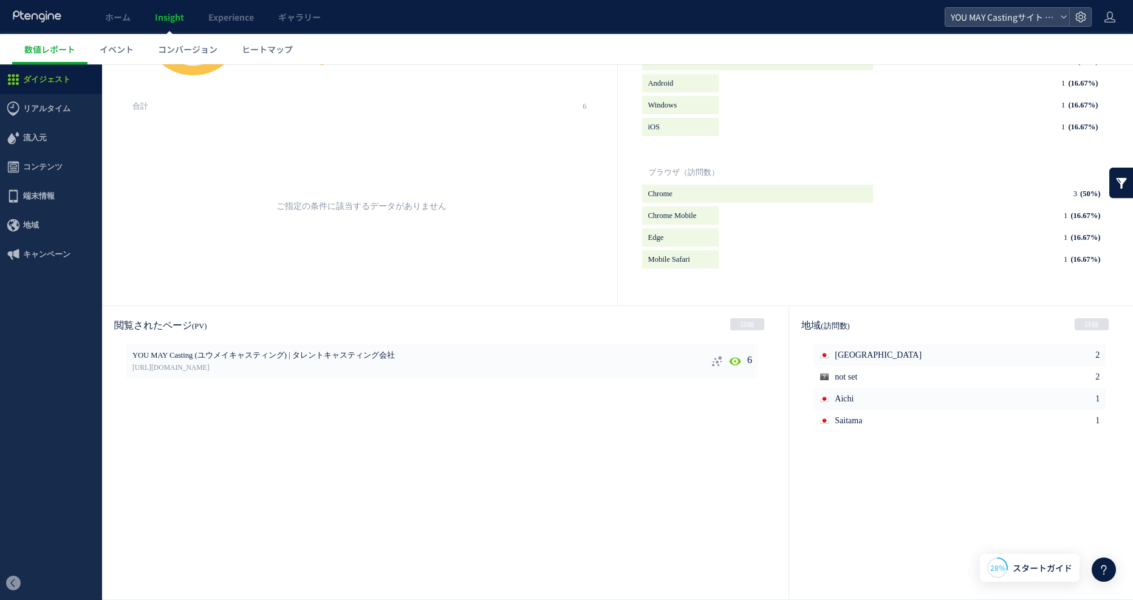
click at [715, 358] on icon at bounding box center [717, 361] width 12 height 12
